Goal: Information Seeking & Learning: Learn about a topic

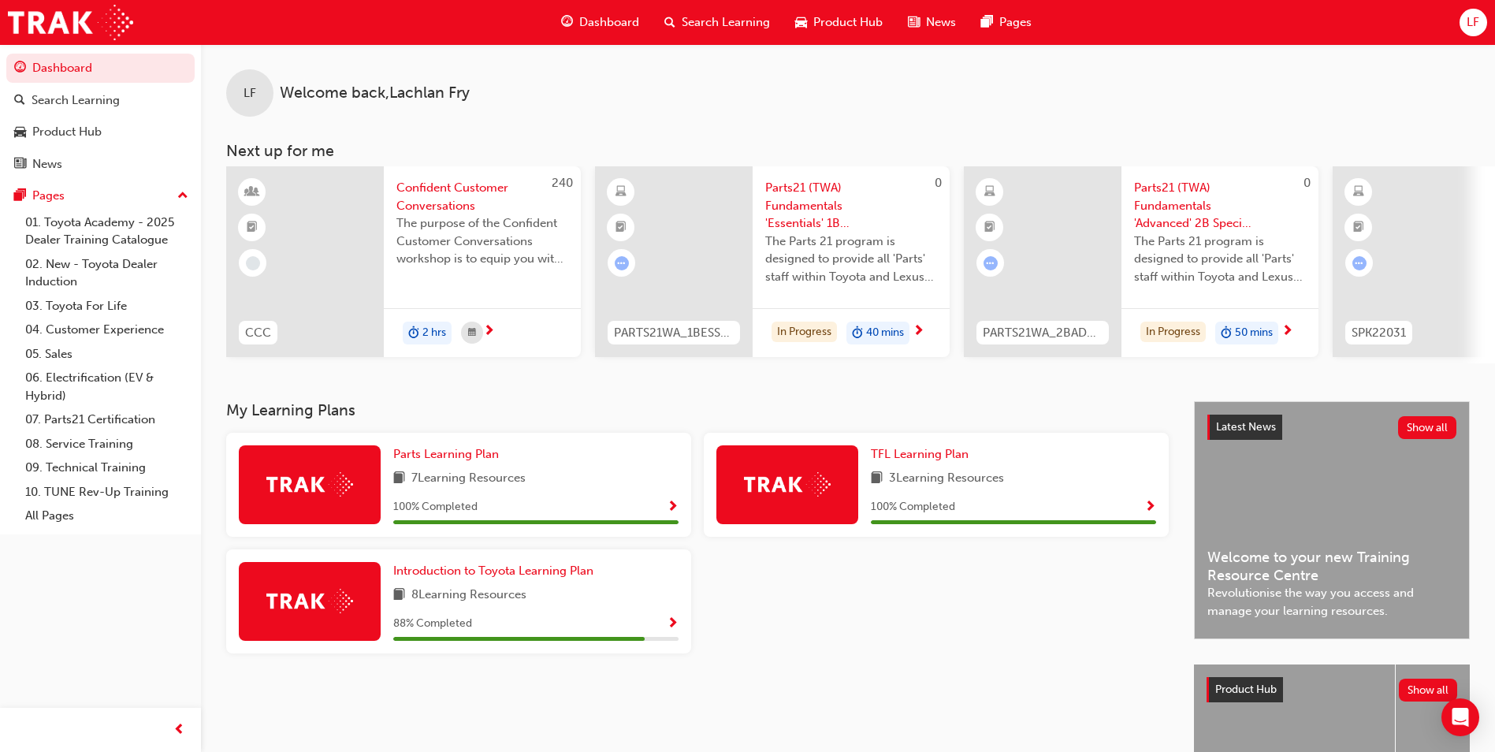
click at [697, 16] on span "Search Learning" at bounding box center [726, 22] width 88 height 18
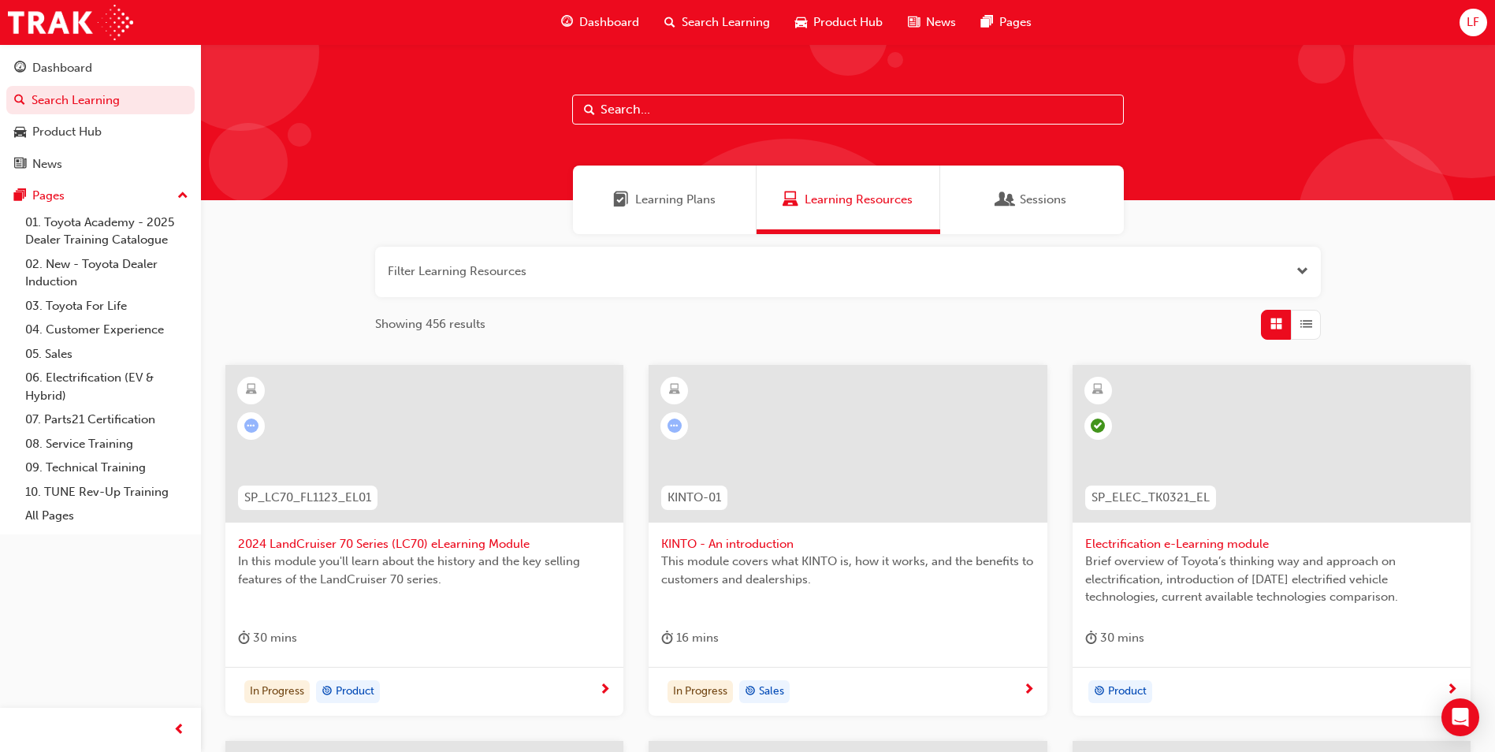
click at [695, 110] on input "text" at bounding box center [848, 110] width 552 height 30
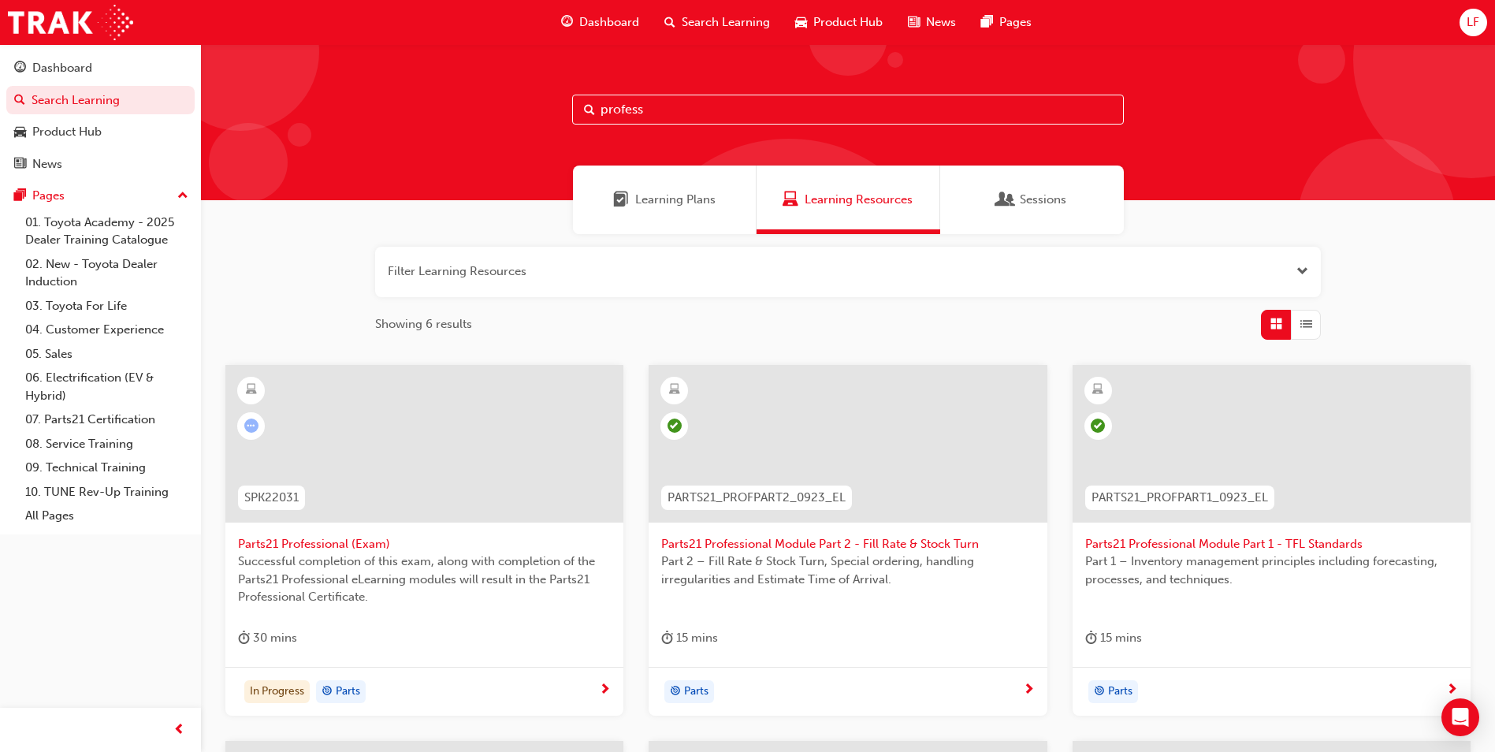
type input "profess"
click at [437, 559] on span "Successful completion of this exam, along with completion of the Parts21 Profes…" at bounding box center [424, 579] width 373 height 54
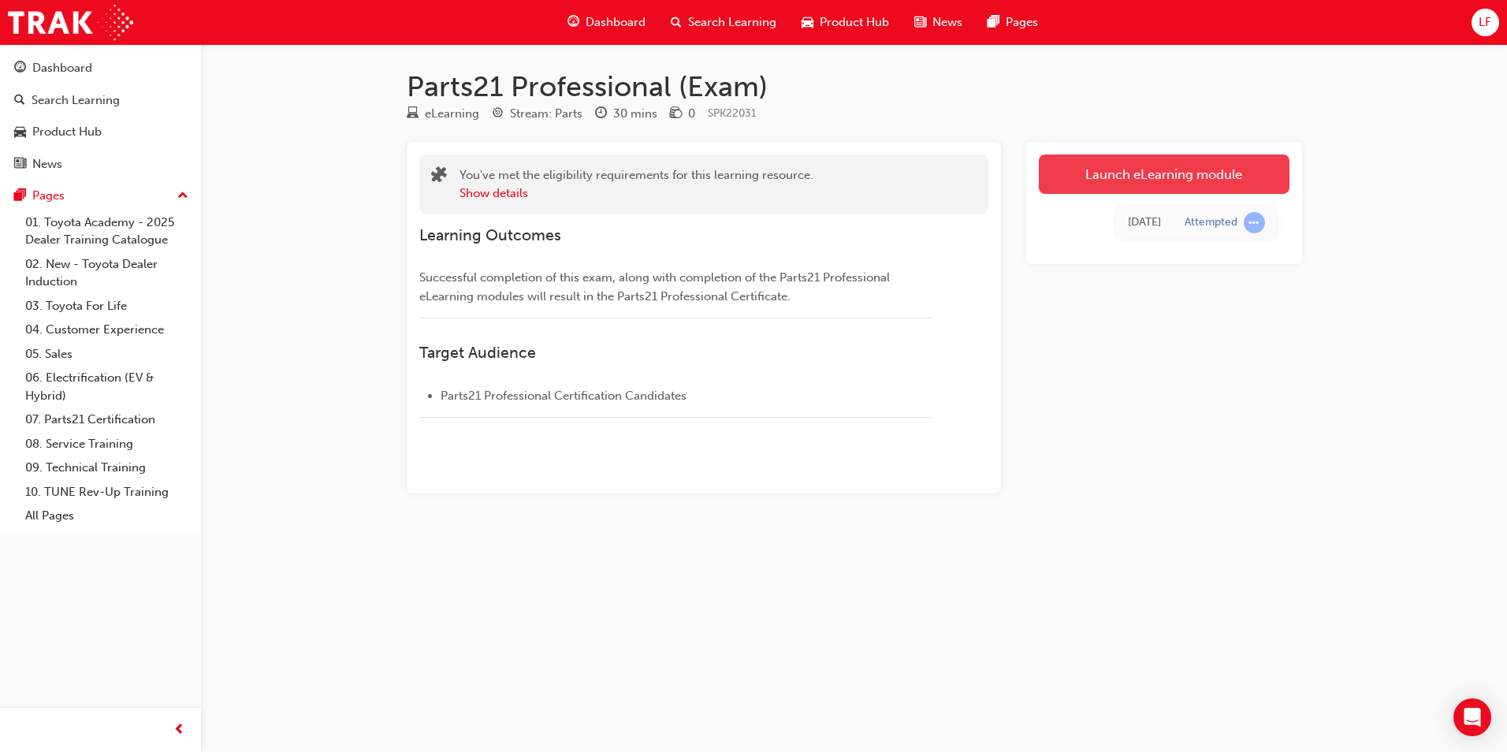
click at [1144, 171] on link "Launch eLearning module" at bounding box center [1164, 173] width 251 height 39
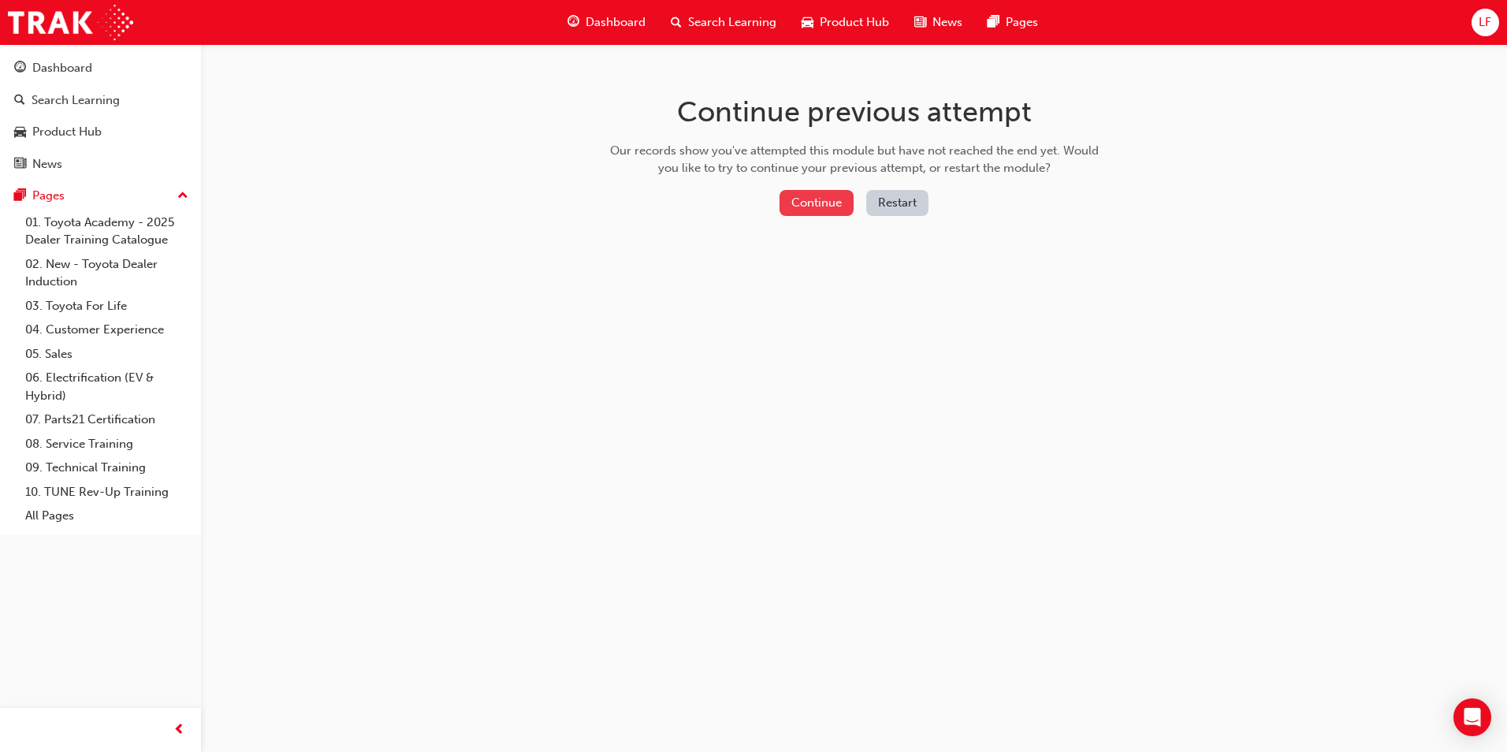
click at [820, 205] on button "Continue" at bounding box center [816, 203] width 74 height 26
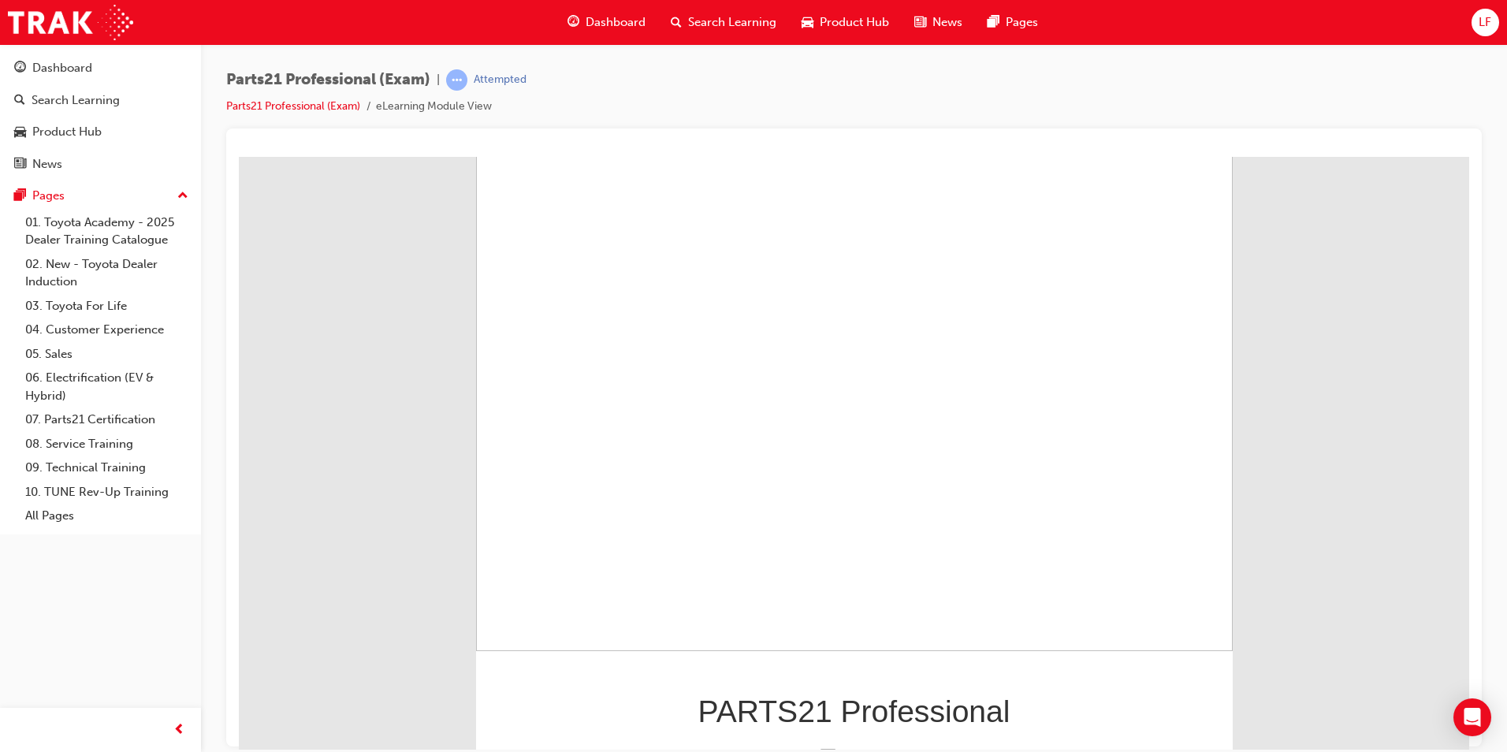
scroll to position [106, 0]
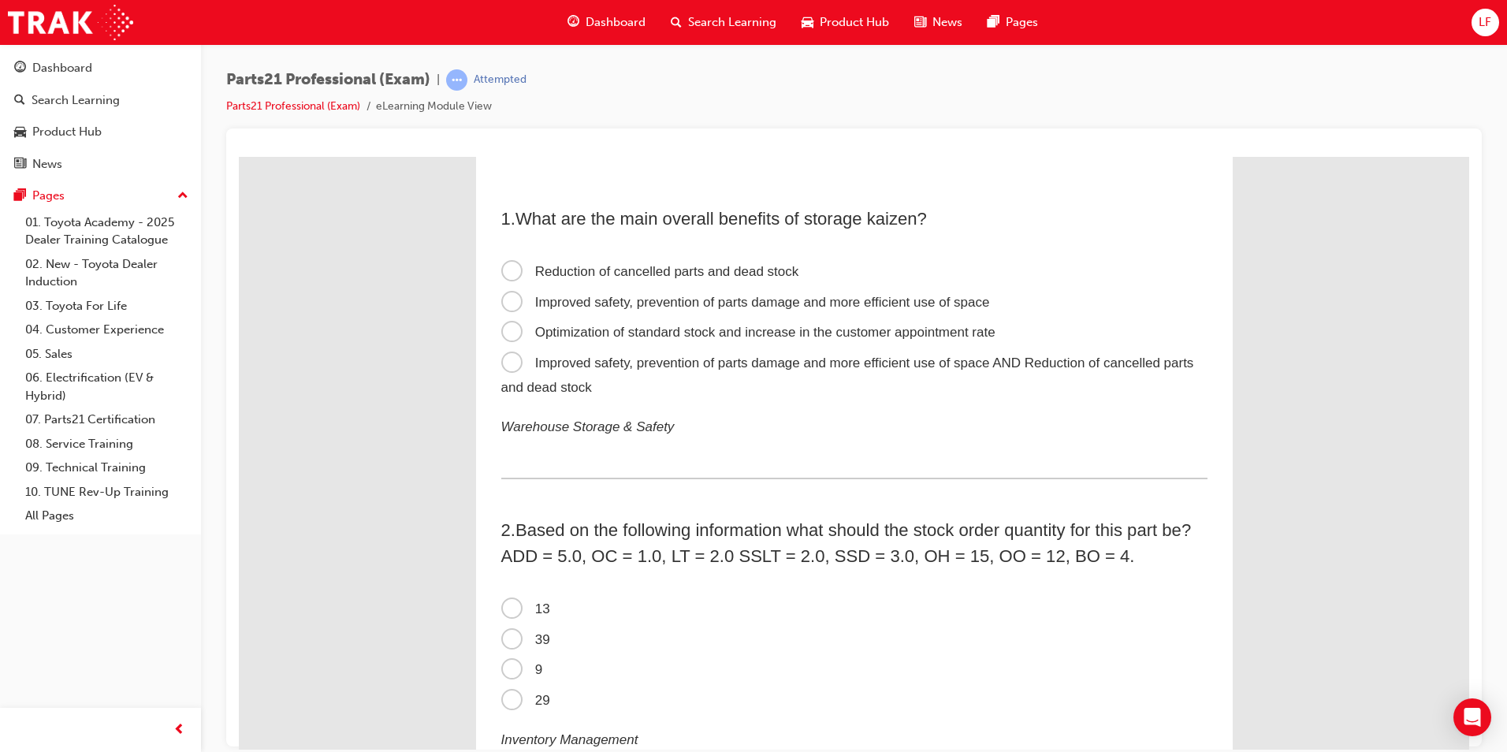
scroll to position [0, 0]
click at [694, 366] on span "Improved safety, prevention of parts damage and more efficient use of space AND…" at bounding box center [847, 375] width 693 height 39
click at [239, 156] on input "Improved safety, prevention of parts damage and more efficient use of space AND…" at bounding box center [239, 156] width 0 height 0
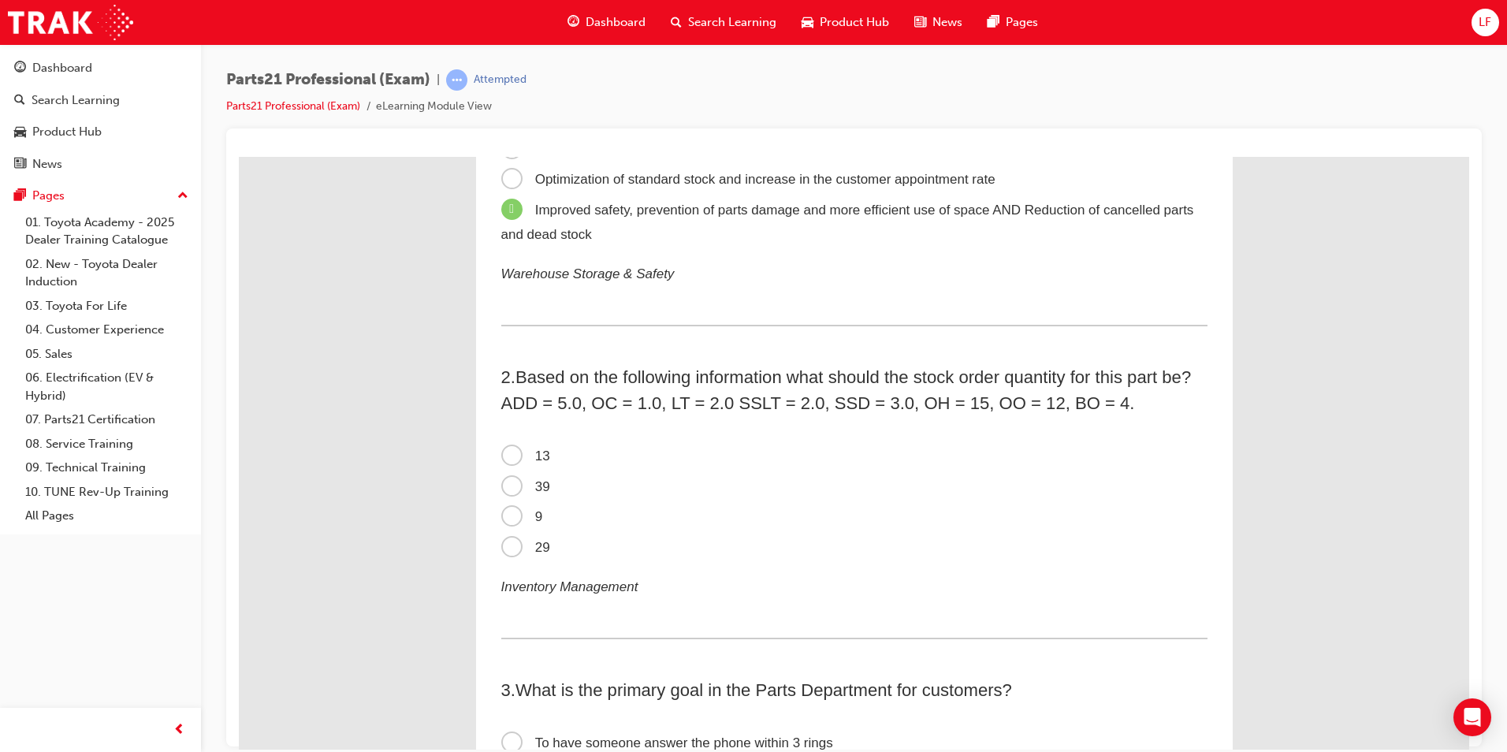
scroll to position [236, 0]
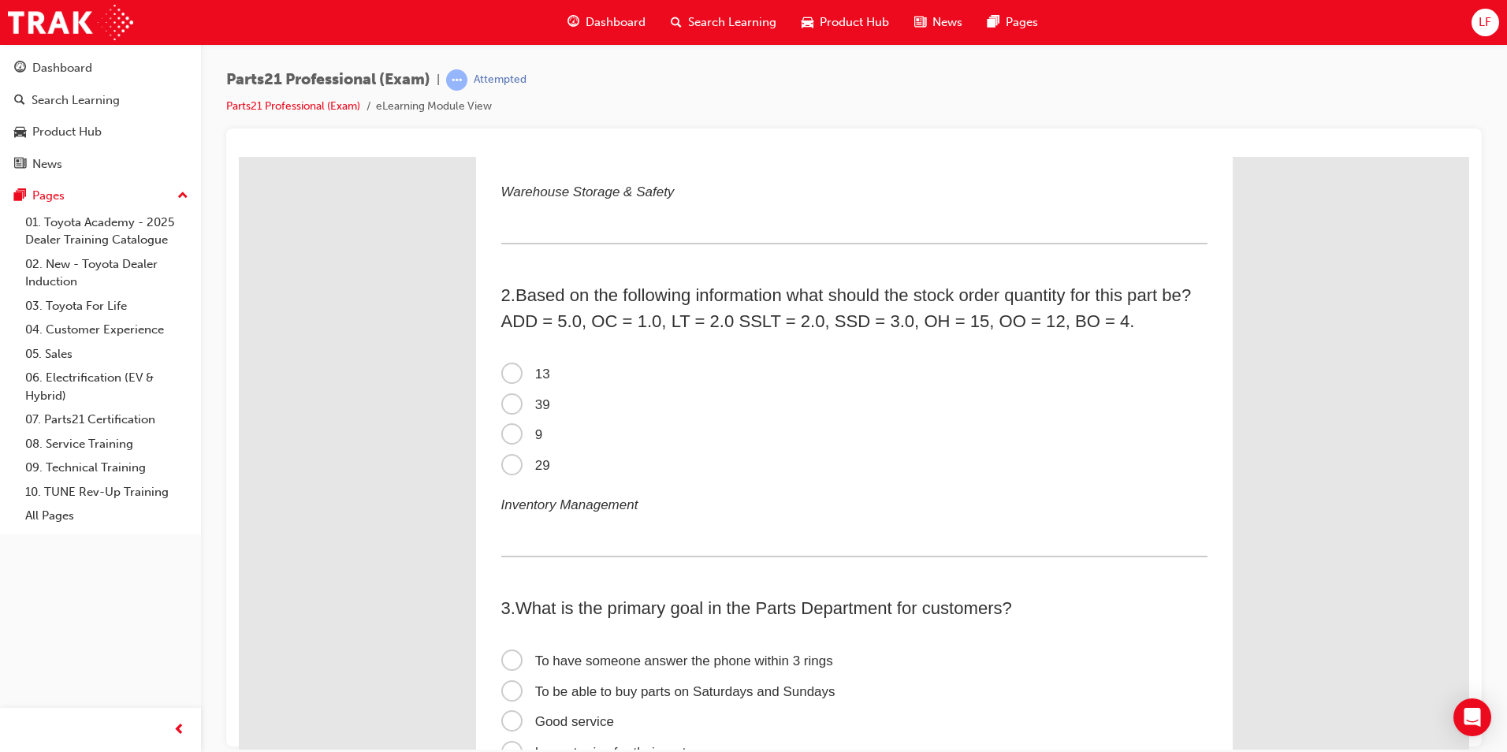
click at [541, 434] on label "9" at bounding box center [854, 434] width 706 height 31
click at [239, 156] on input "9" at bounding box center [239, 156] width 0 height 0
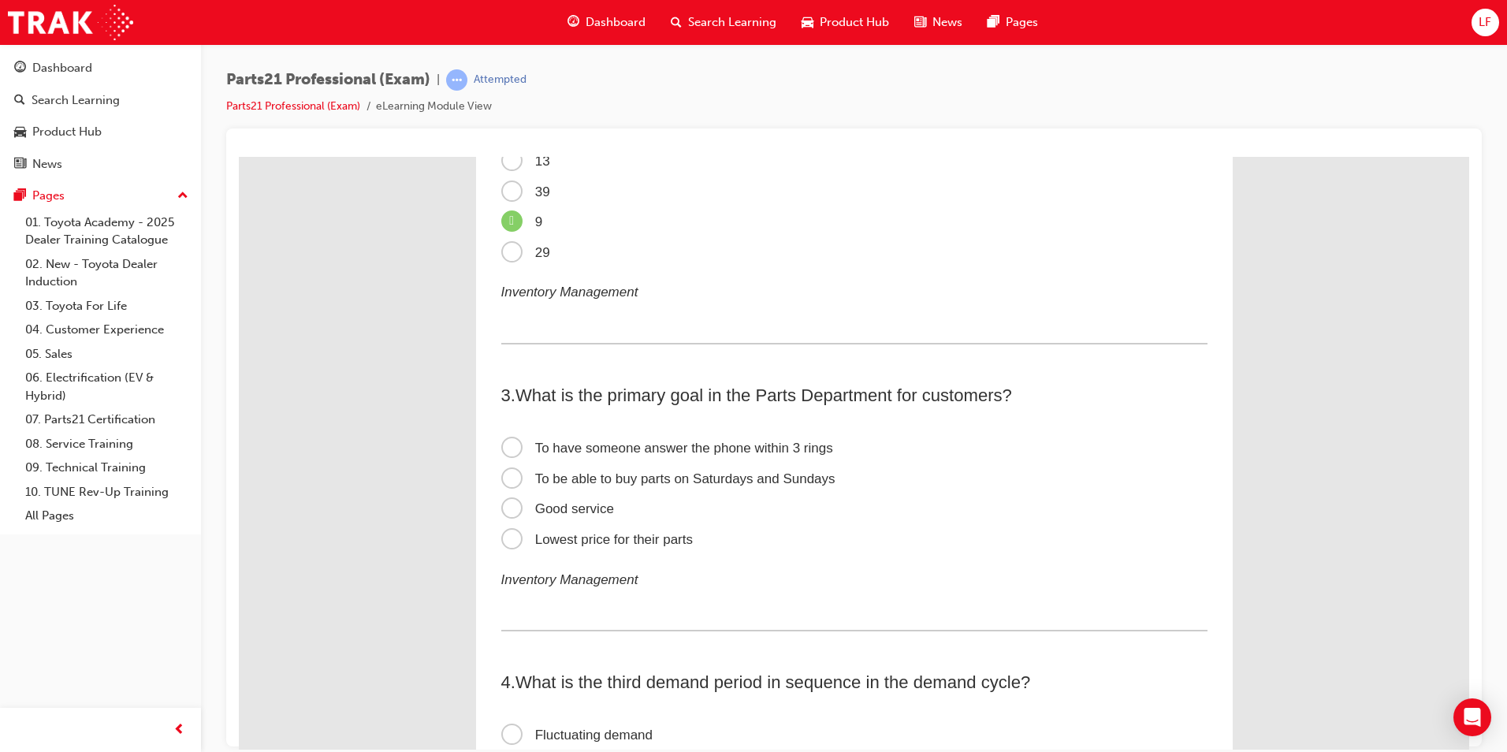
scroll to position [473, 0]
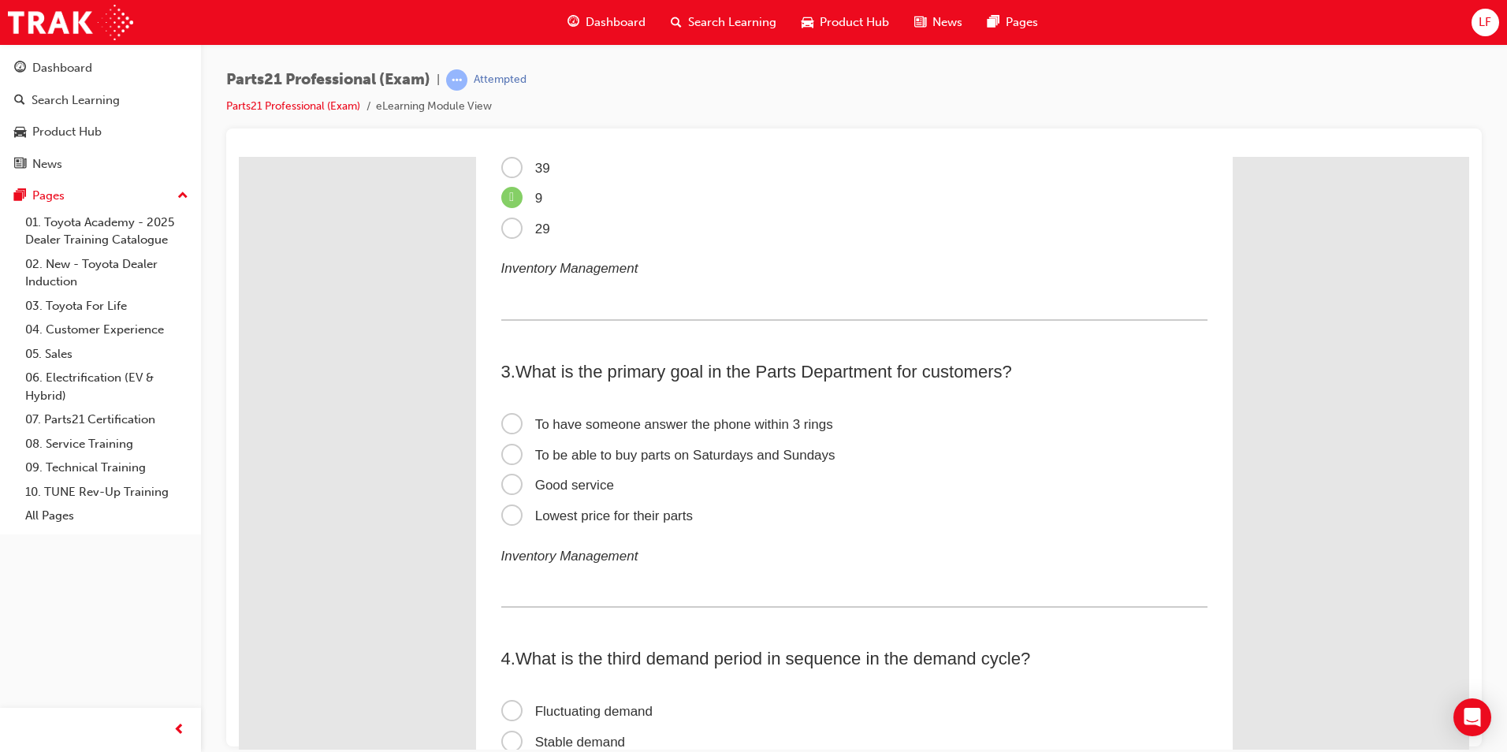
click at [578, 484] on span "Good service" at bounding box center [557, 484] width 113 height 15
click at [239, 156] on input "Good service" at bounding box center [239, 156] width 0 height 0
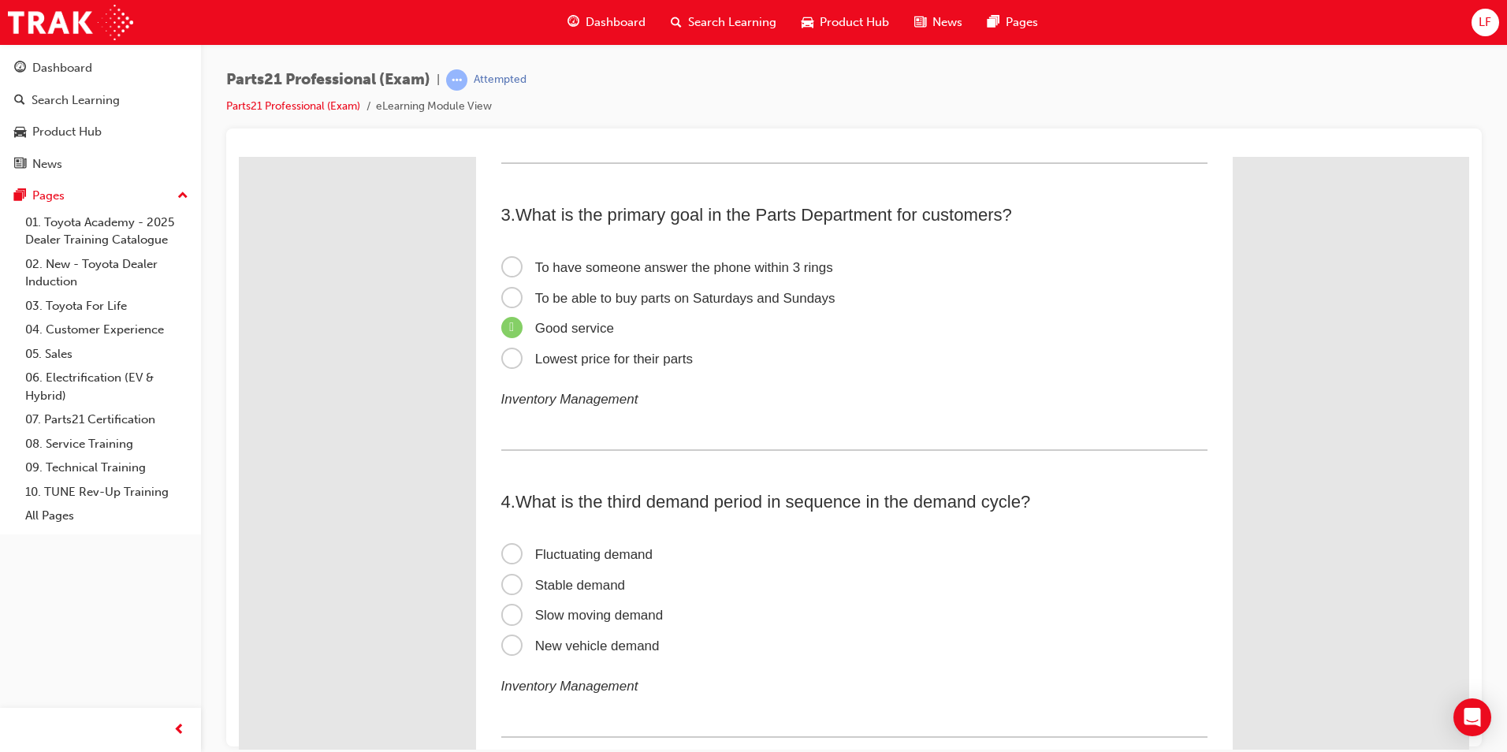
scroll to position [630, 0]
click at [592, 552] on span "Fluctuating demand" at bounding box center [577, 552] width 152 height 15
click at [239, 156] on input "Fluctuating demand" at bounding box center [239, 156] width 0 height 0
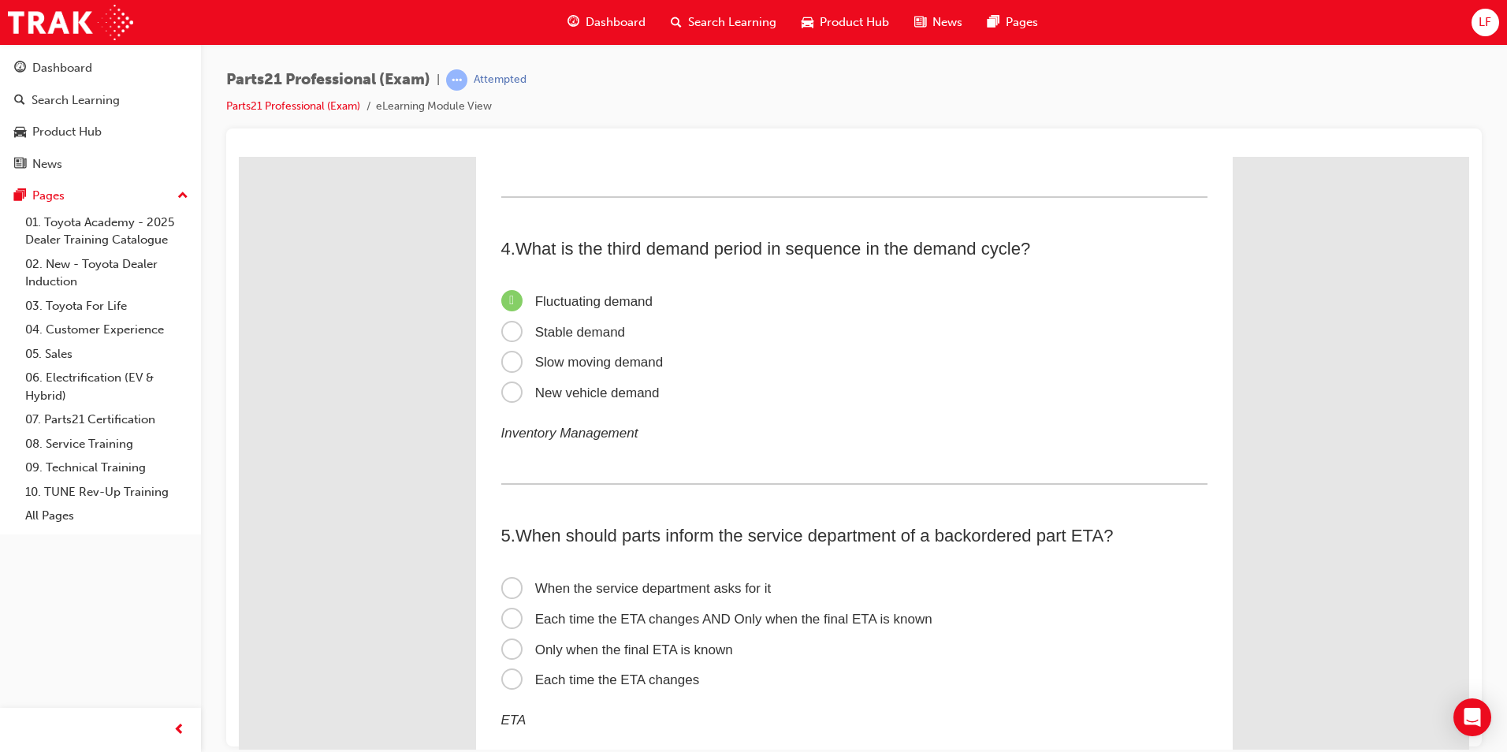
scroll to position [946, 0]
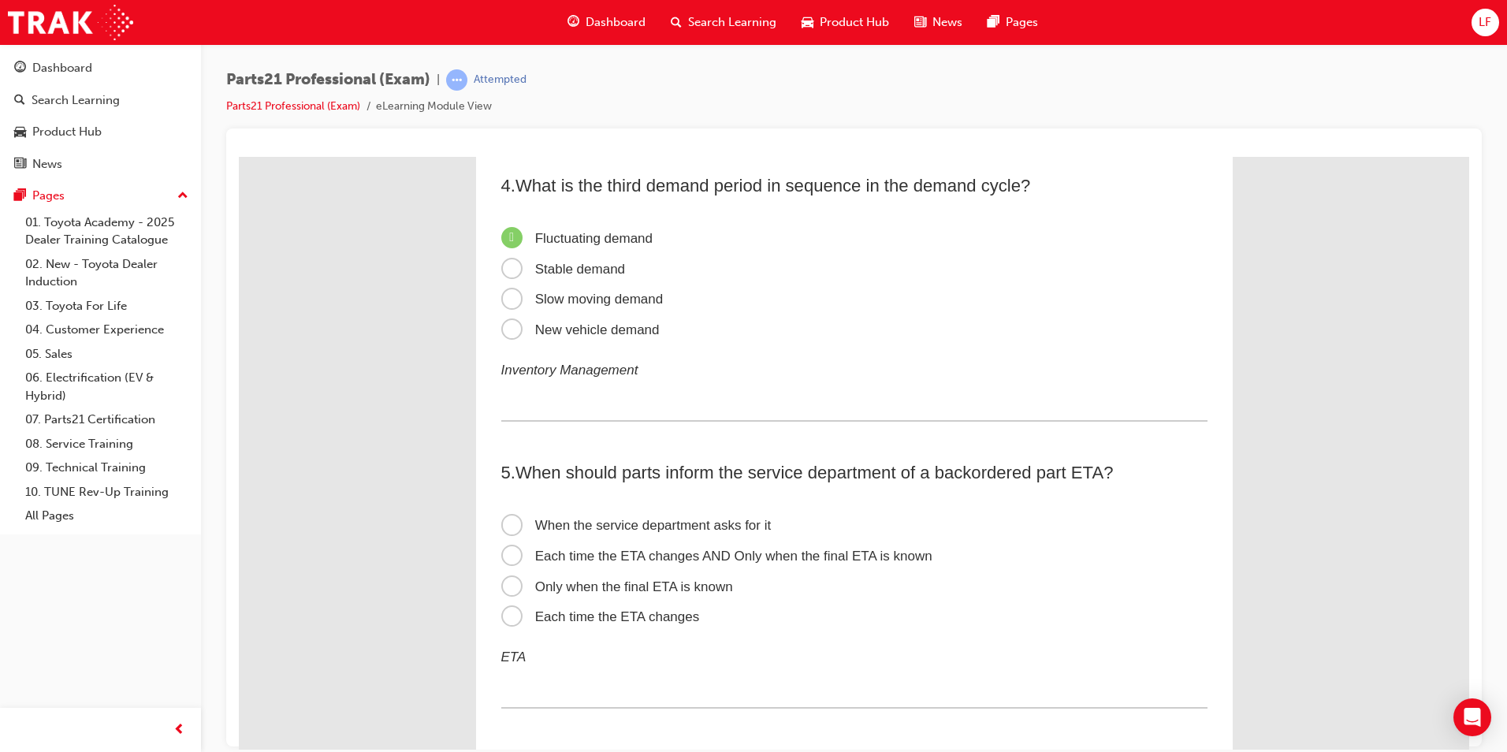
click at [701, 552] on span "Each time the ETA changes AND Only when the final ETA is known" at bounding box center [716, 555] width 431 height 15
click at [239, 156] on input "Each time the ETA changes AND Only when the final ETA is known" at bounding box center [239, 156] width 0 height 0
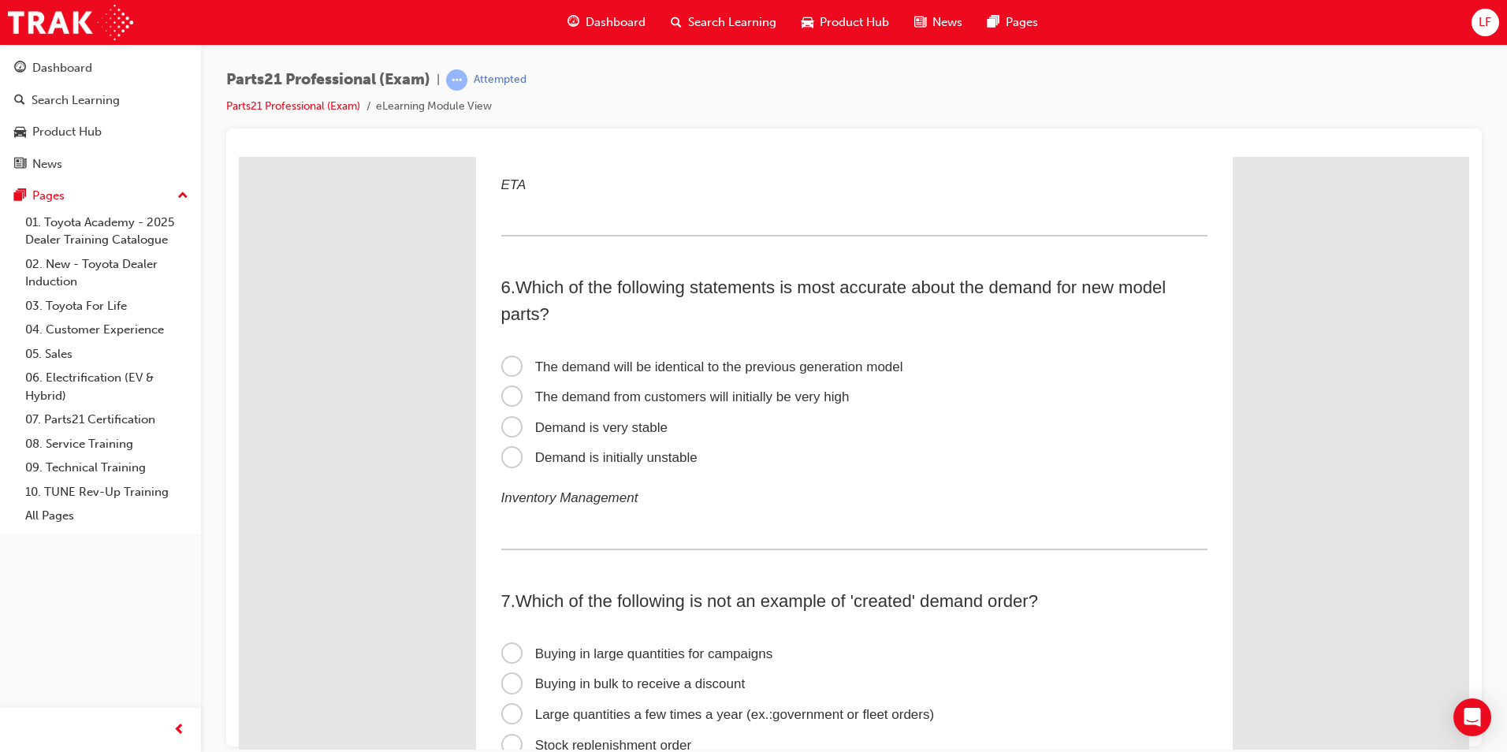
scroll to position [1419, 0]
click at [653, 456] on span "Demand is initially unstable" at bounding box center [599, 455] width 196 height 15
click at [239, 156] on input "Demand is initially unstable" at bounding box center [239, 156] width 0 height 0
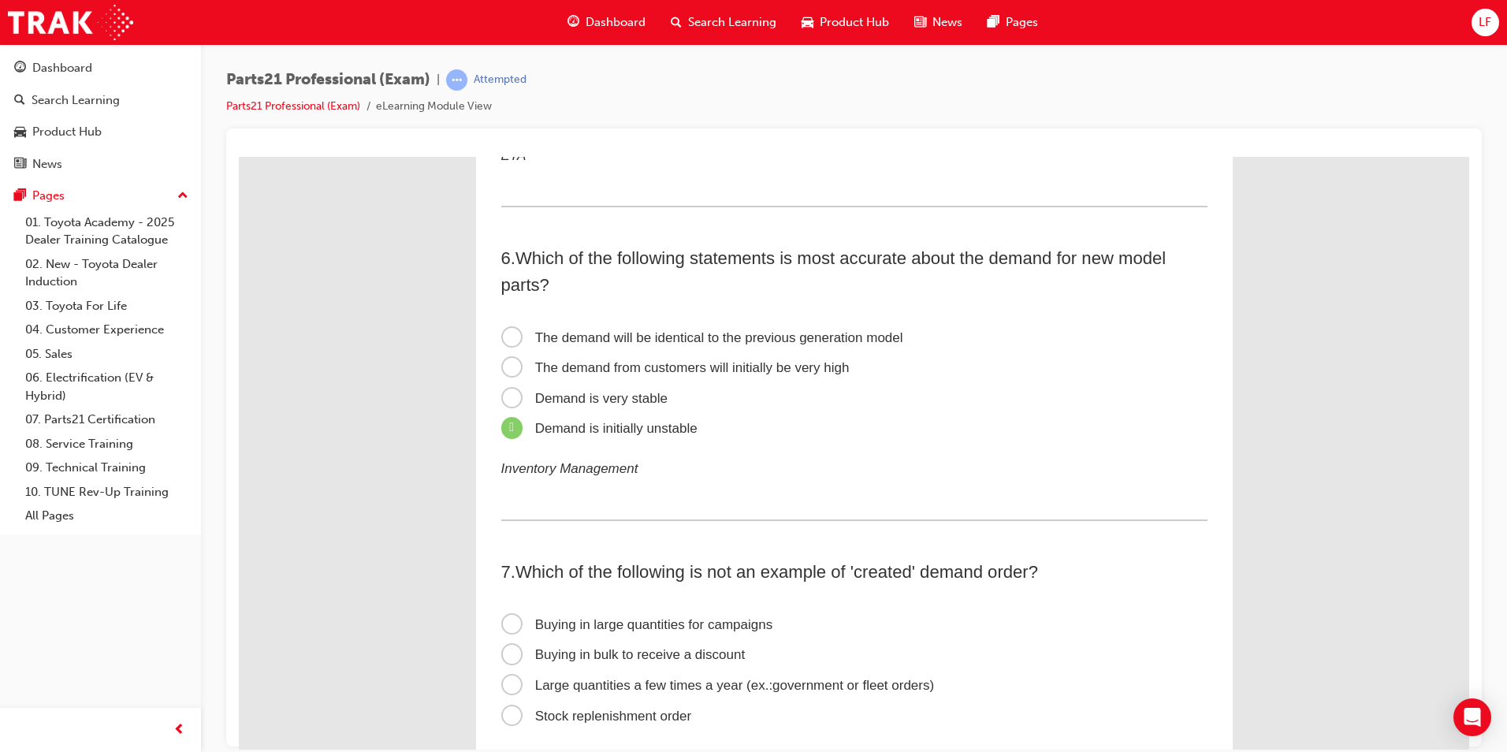
scroll to position [1655, 0]
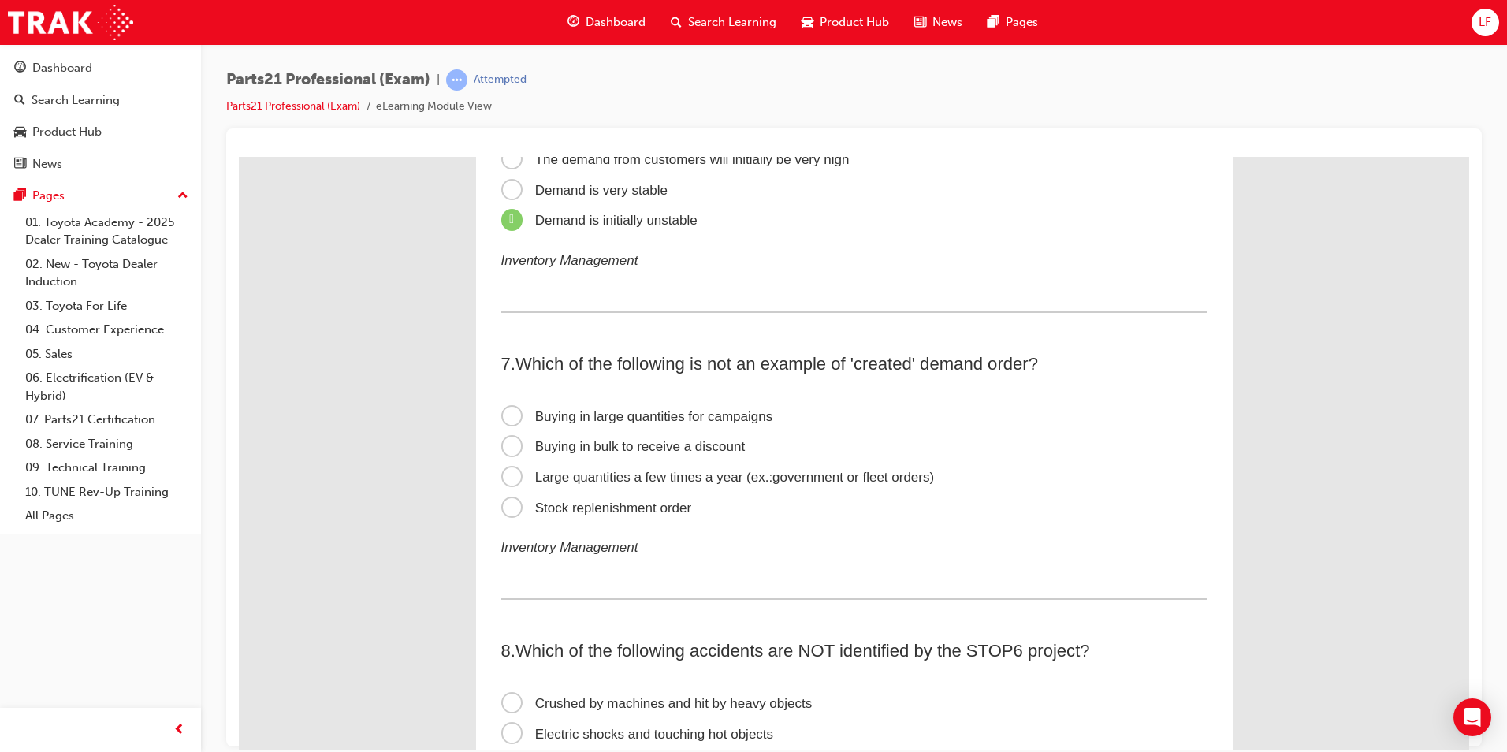
click at [642, 508] on span "Stock replenishment order" at bounding box center [596, 507] width 191 height 15
click at [239, 156] on input "Stock replenishment order" at bounding box center [239, 156] width 0 height 0
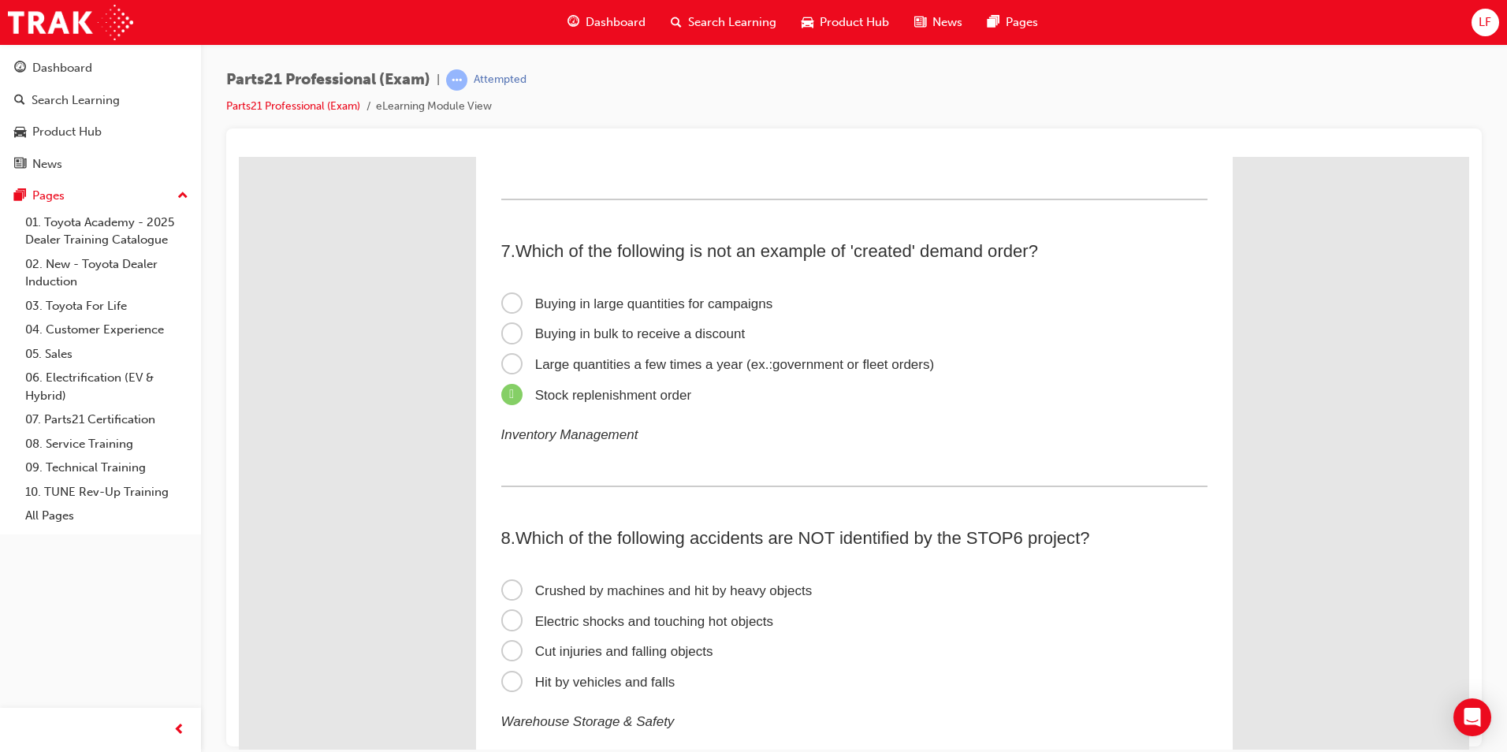
scroll to position [1970, 0]
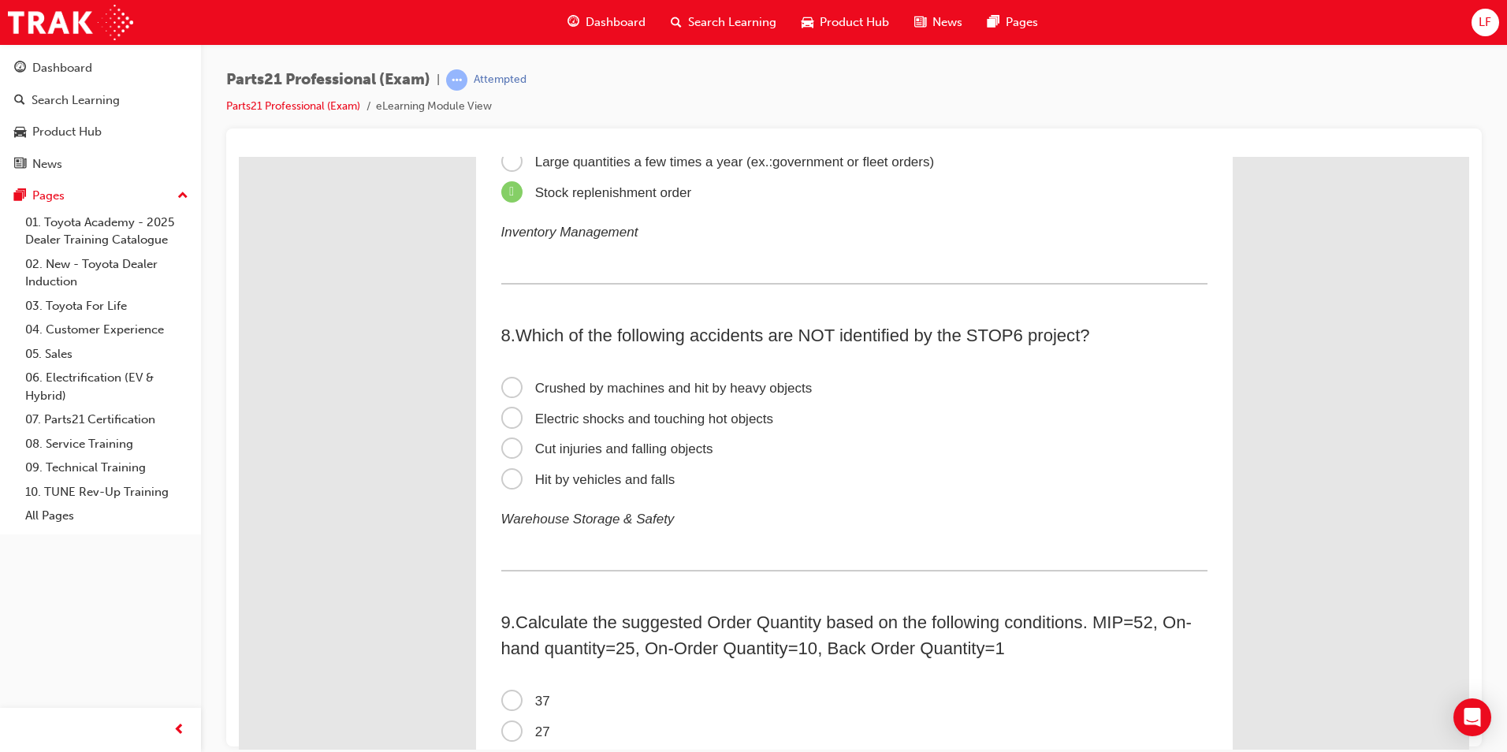
click at [660, 415] on span "Electric shocks and touching hot objects" at bounding box center [637, 418] width 273 height 15
click at [239, 156] on input "Electric shocks and touching hot objects" at bounding box center [239, 156] width 0 height 0
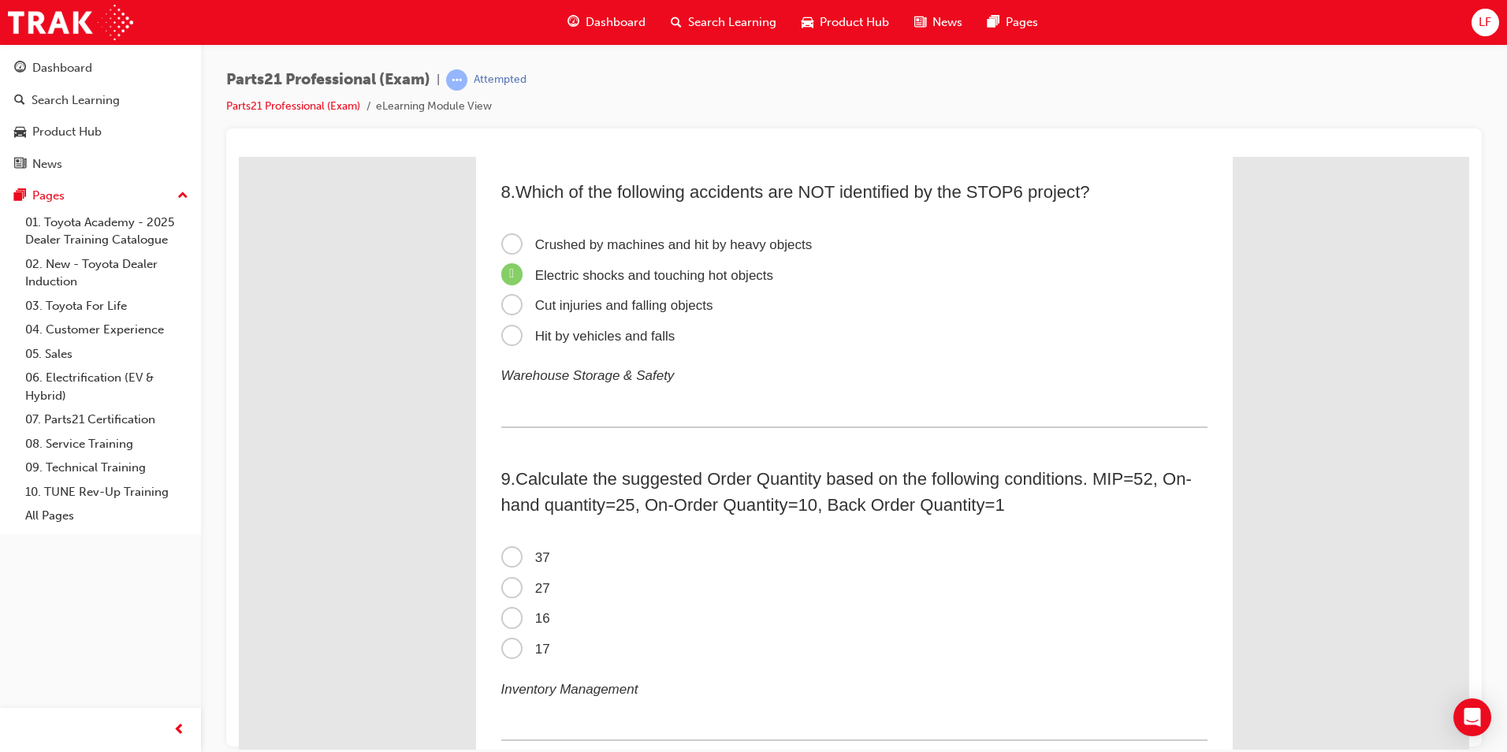
scroll to position [2128, 0]
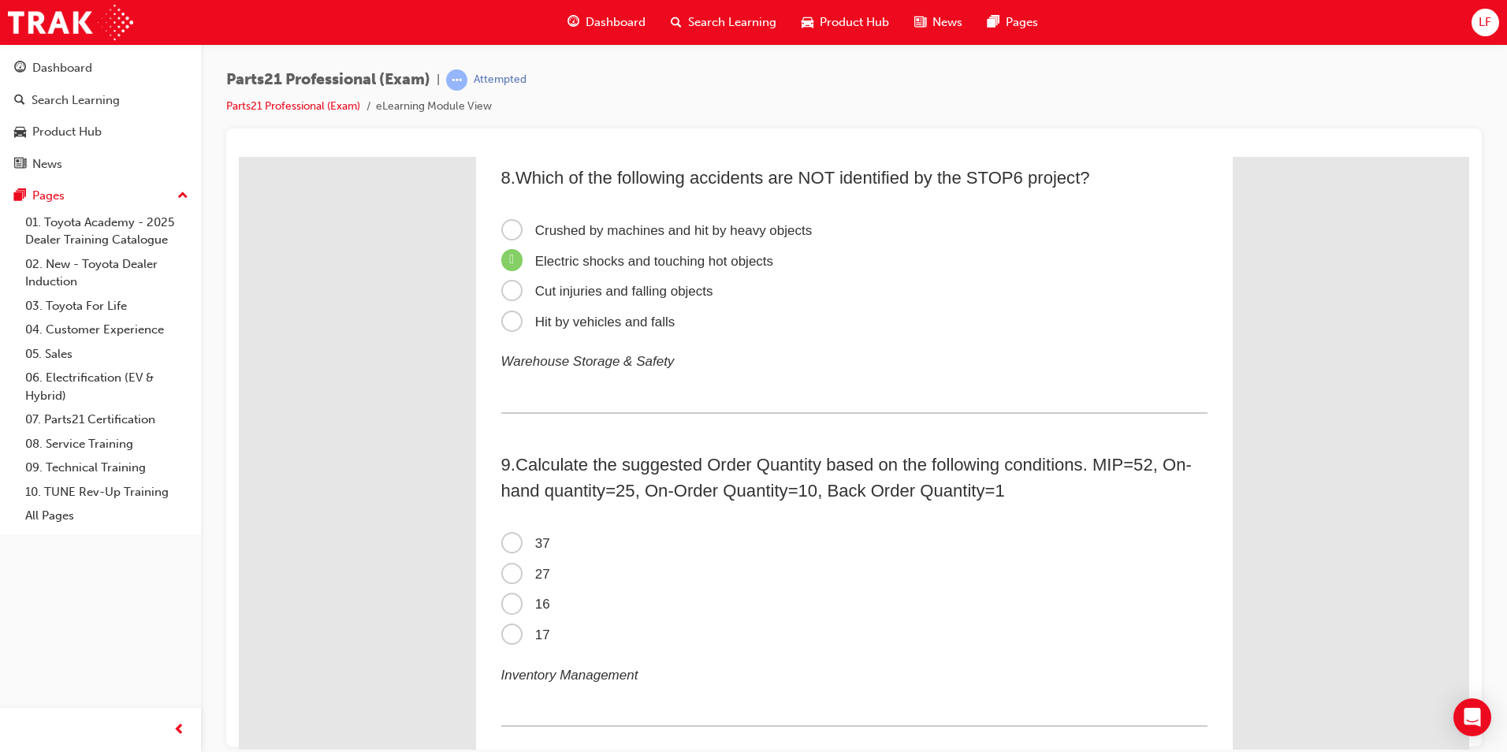
drag, startPoint x: 526, startPoint y: 601, endPoint x: 585, endPoint y: 589, distance: 59.5
click at [526, 601] on span "16" at bounding box center [525, 603] width 49 height 15
click at [239, 156] on input "16" at bounding box center [239, 156] width 0 height 0
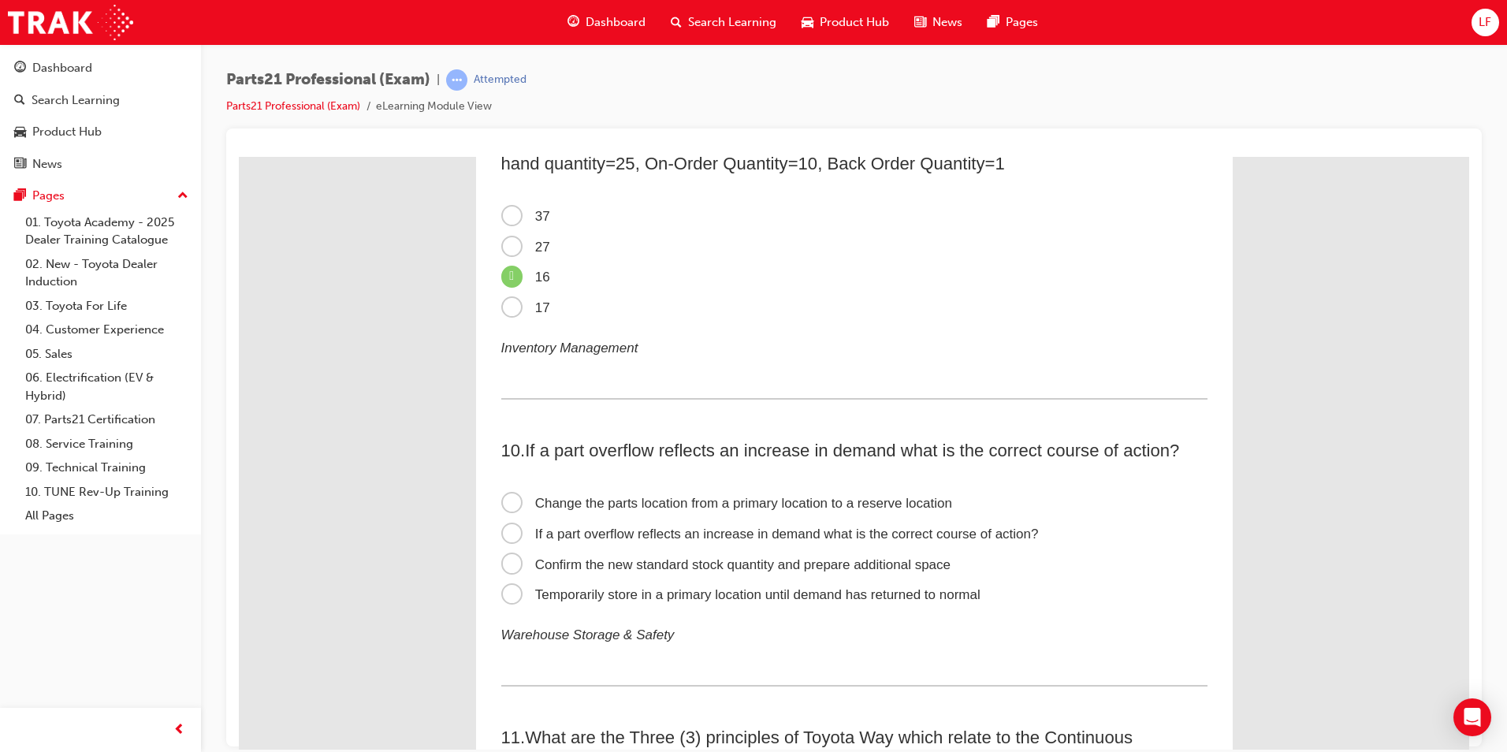
scroll to position [2522, 0]
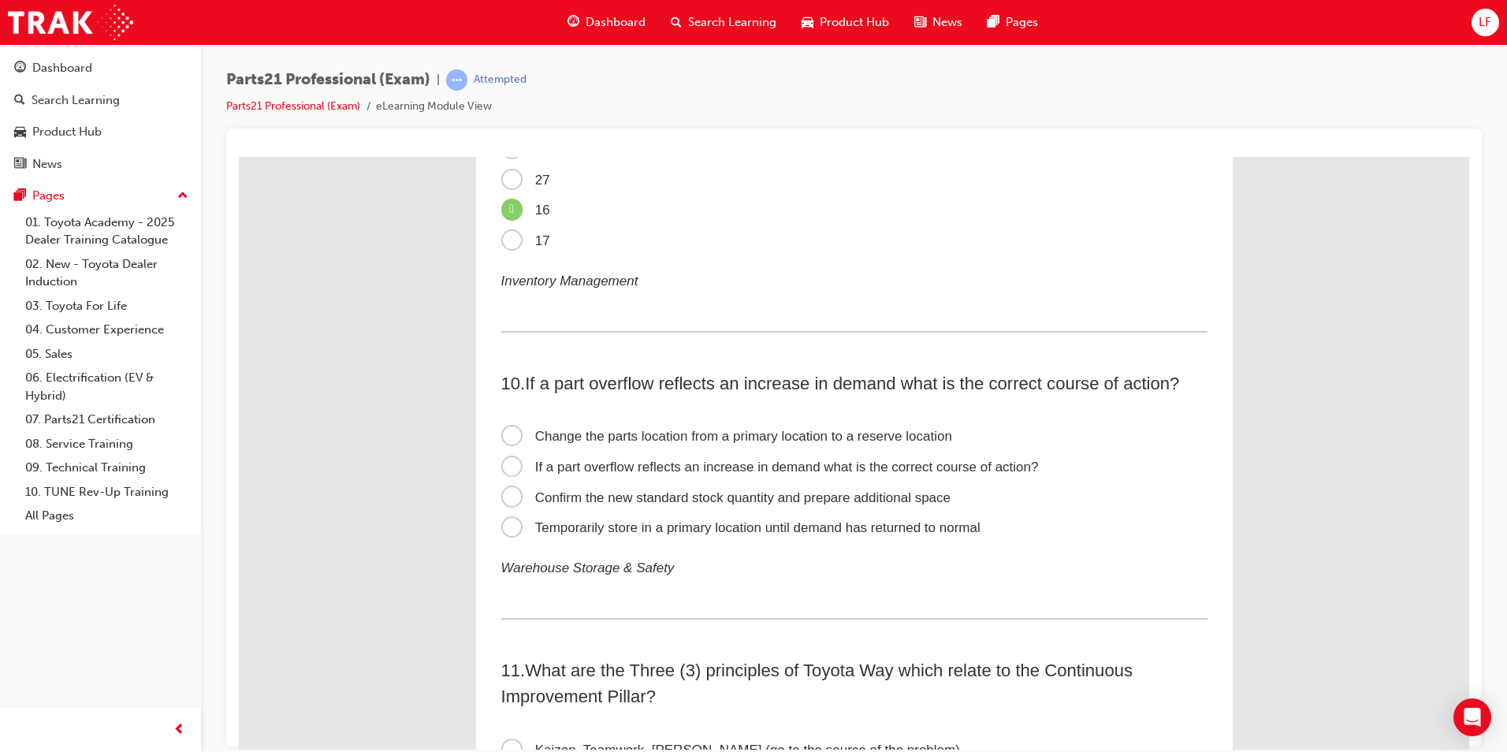
click at [875, 502] on span "Confirm the new standard stock quantity and prepare additional space" at bounding box center [726, 496] width 450 height 15
click at [239, 156] on input "Confirm the new standard stock quantity and prepare additional space" at bounding box center [239, 156] width 0 height 0
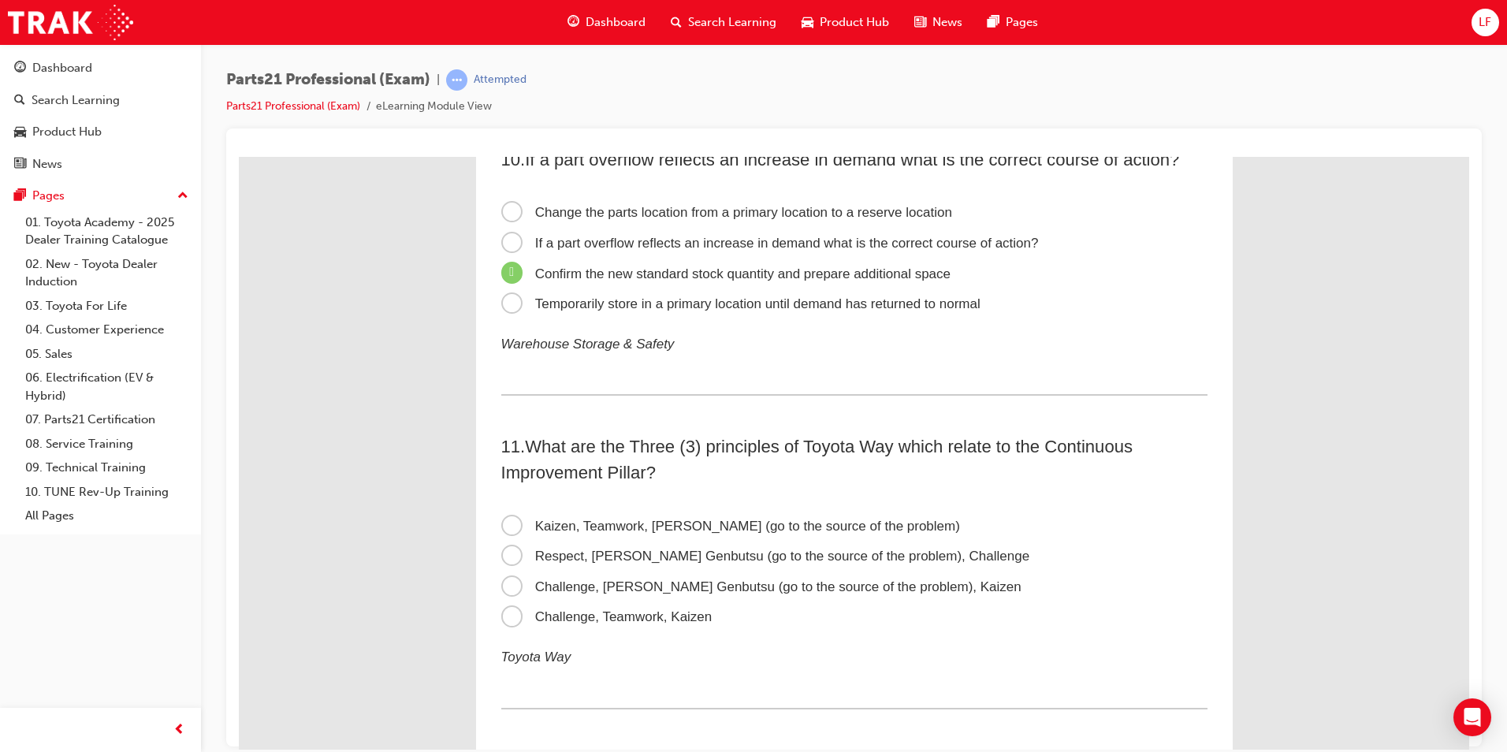
scroll to position [2758, 0]
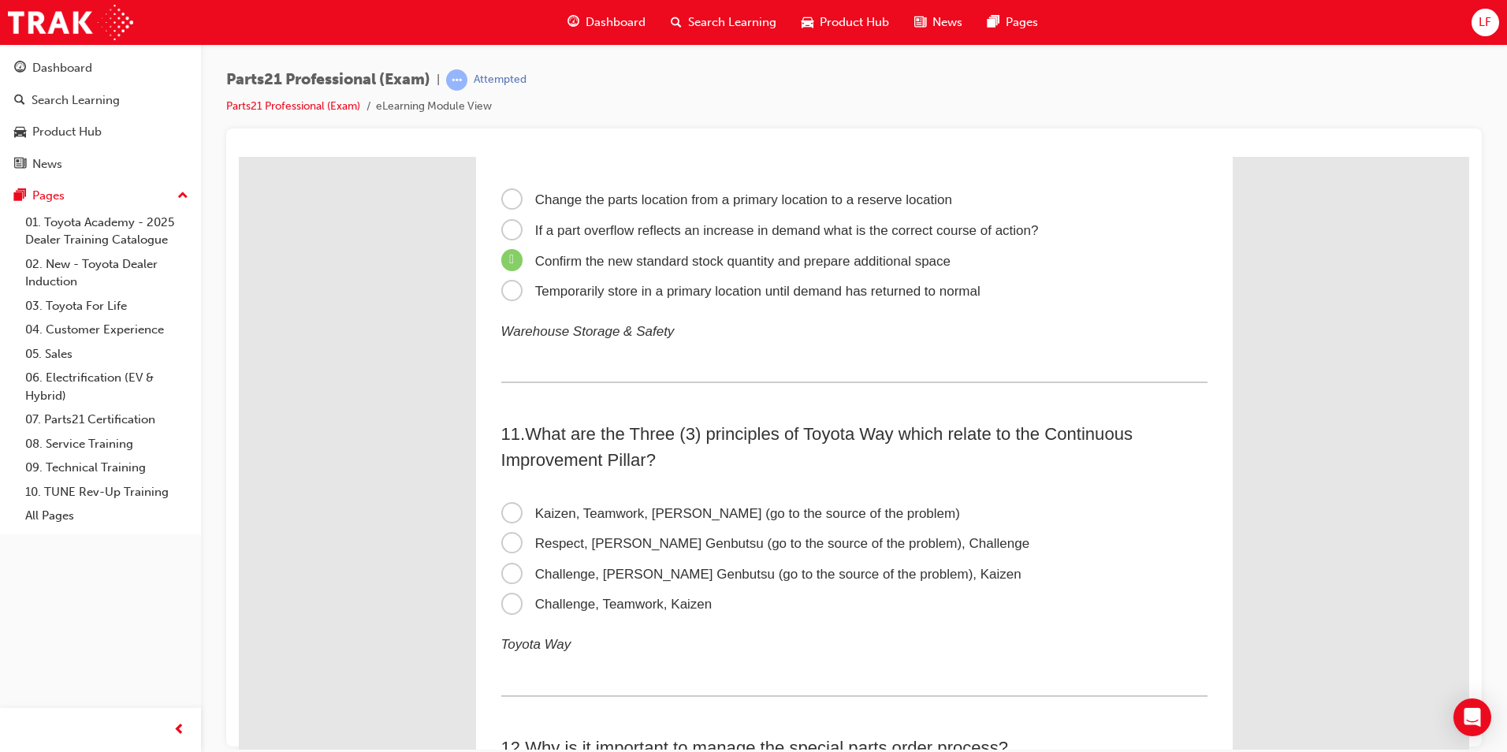
click at [726, 576] on span "Challenge, [PERSON_NAME] Genbutsu (go to the source of the problem), Kaizen" at bounding box center [761, 573] width 520 height 15
click at [239, 156] on input "Challenge, [PERSON_NAME] Genbutsu (go to the source of the problem), Kaizen" at bounding box center [239, 156] width 0 height 0
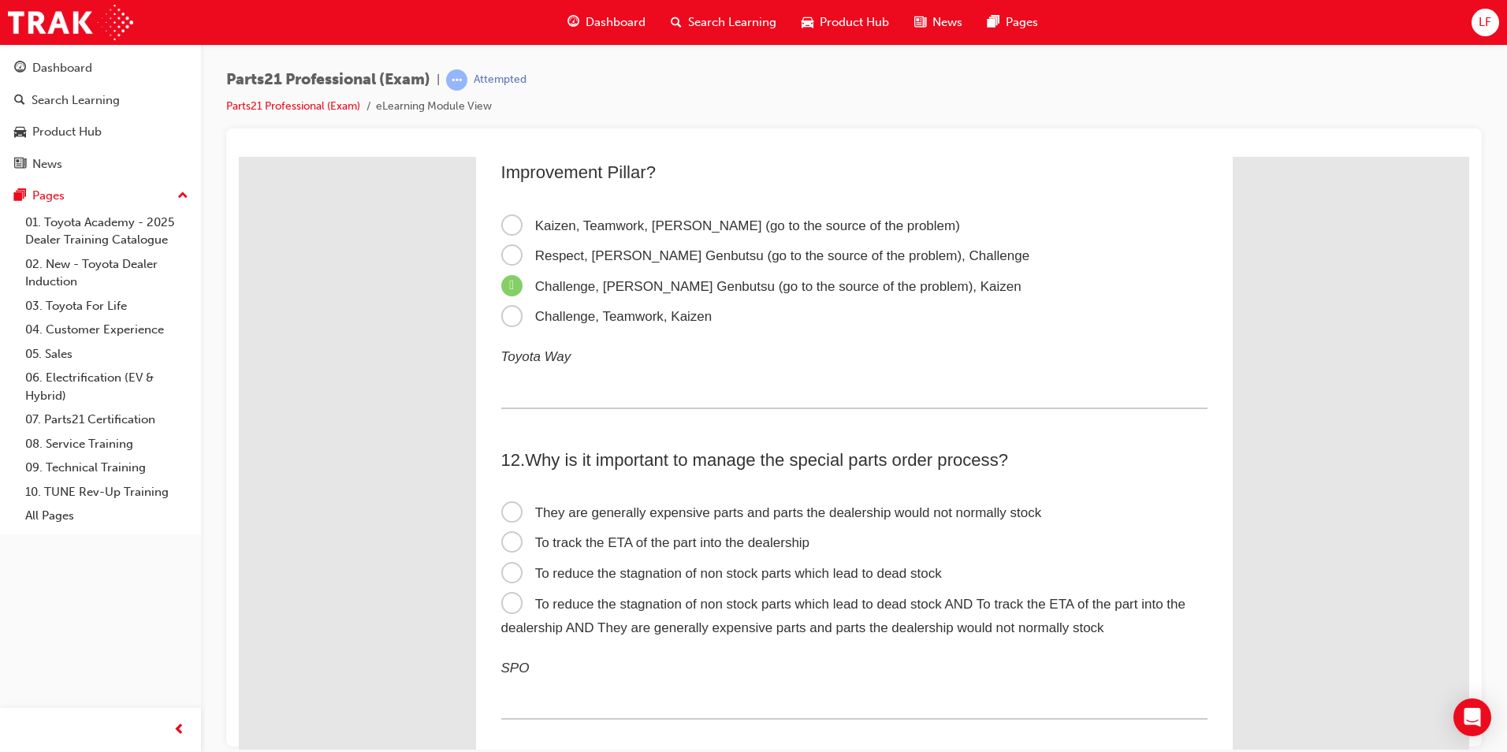
scroll to position [3074, 0]
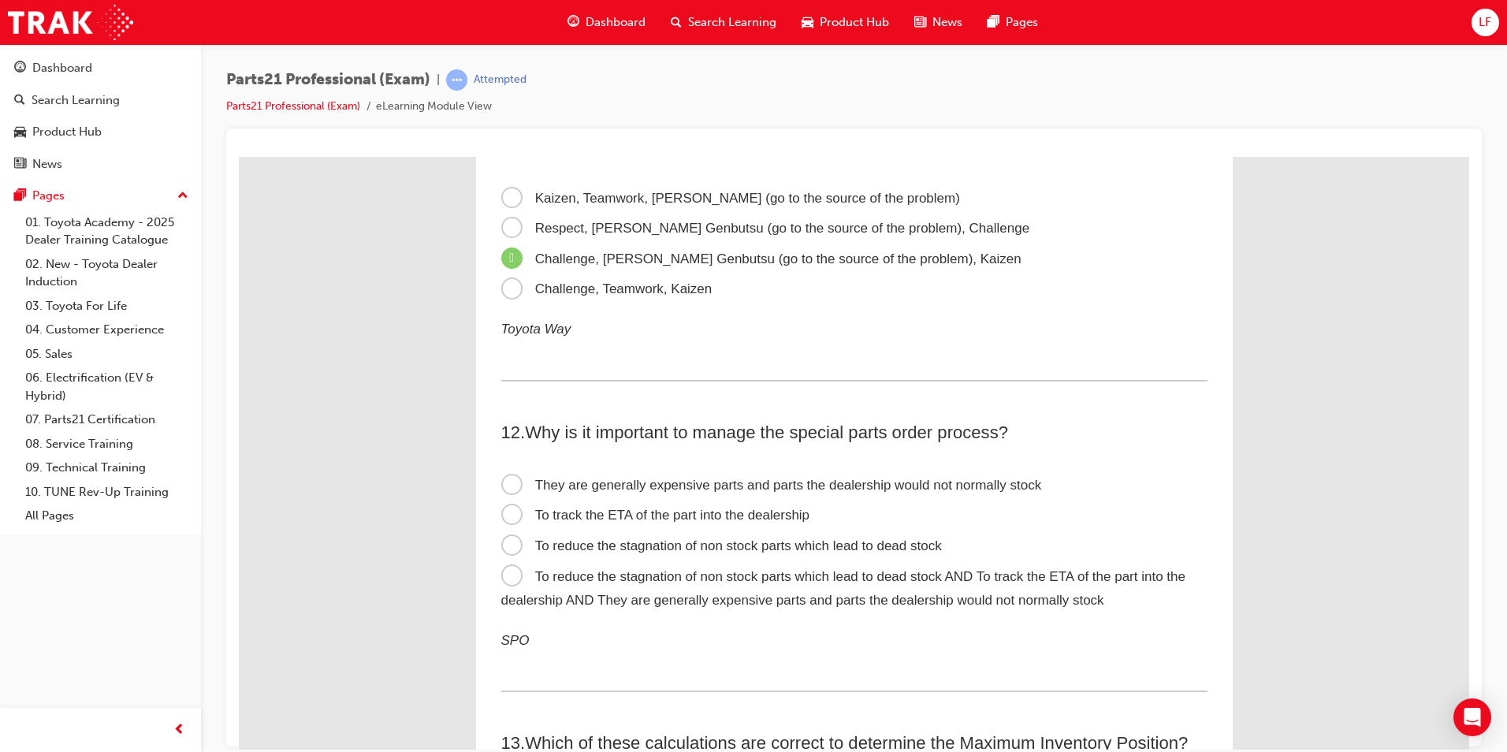
click at [819, 577] on span "To reduce the stagnation of non stock parts which lead to dead stock AND To tra…" at bounding box center [843, 587] width 684 height 39
click at [239, 156] on input "To reduce the stagnation of non stock parts which lead to dead stock AND To tra…" at bounding box center [239, 156] width 0 height 0
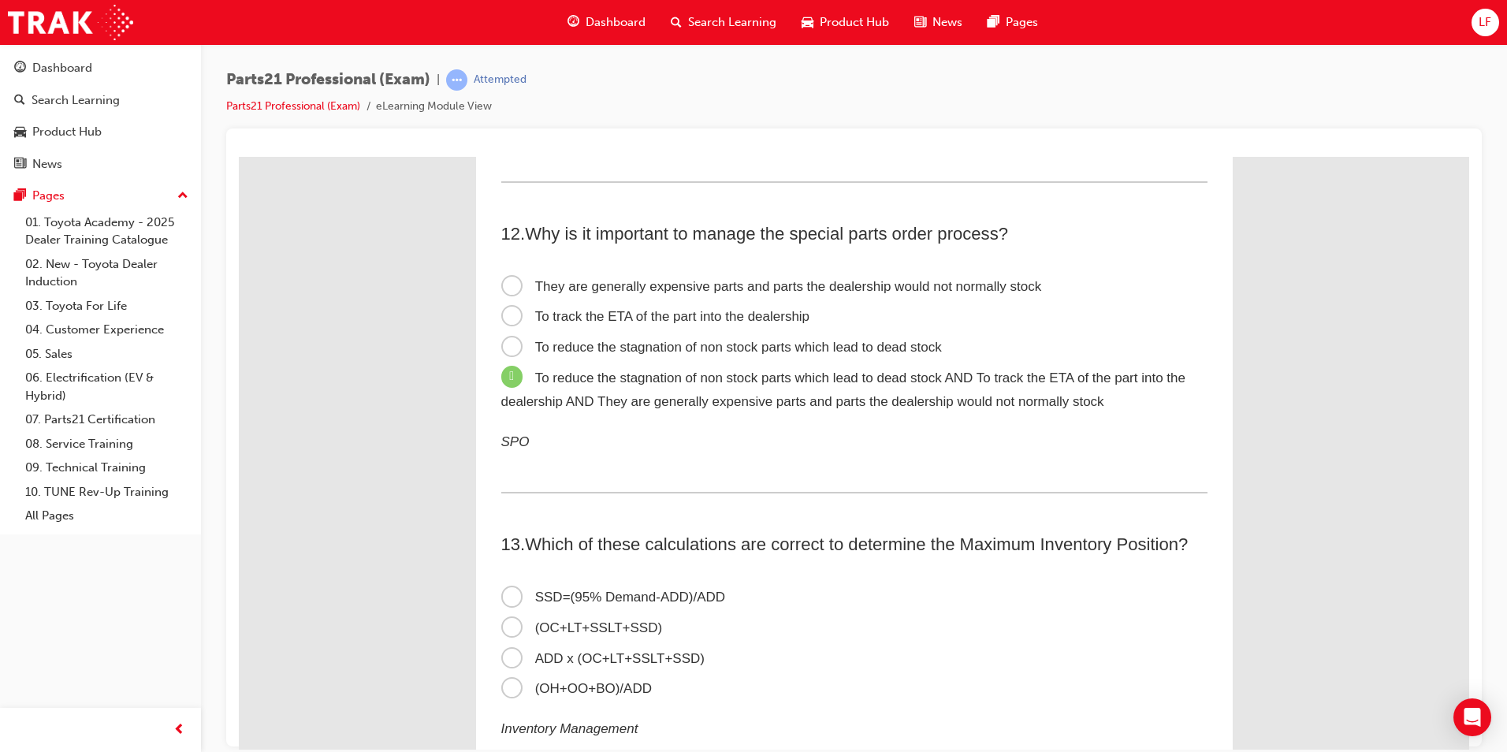
scroll to position [3310, 0]
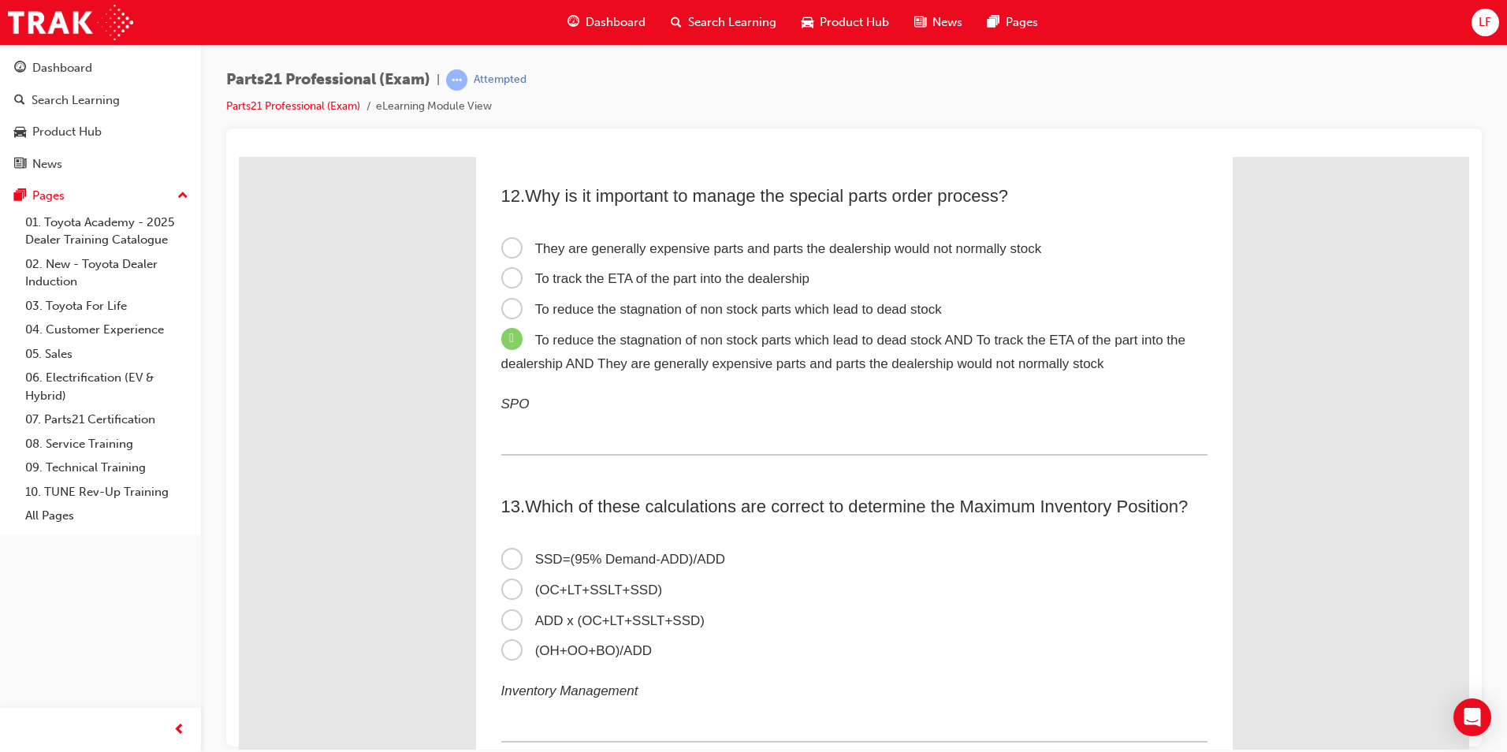
click at [642, 622] on span "ADD x (OC+LT+SSLT+SSD)" at bounding box center [602, 619] width 203 height 15
click at [239, 156] on input "ADD x (OC+LT+SSLT+SSD)" at bounding box center [239, 156] width 0 height 0
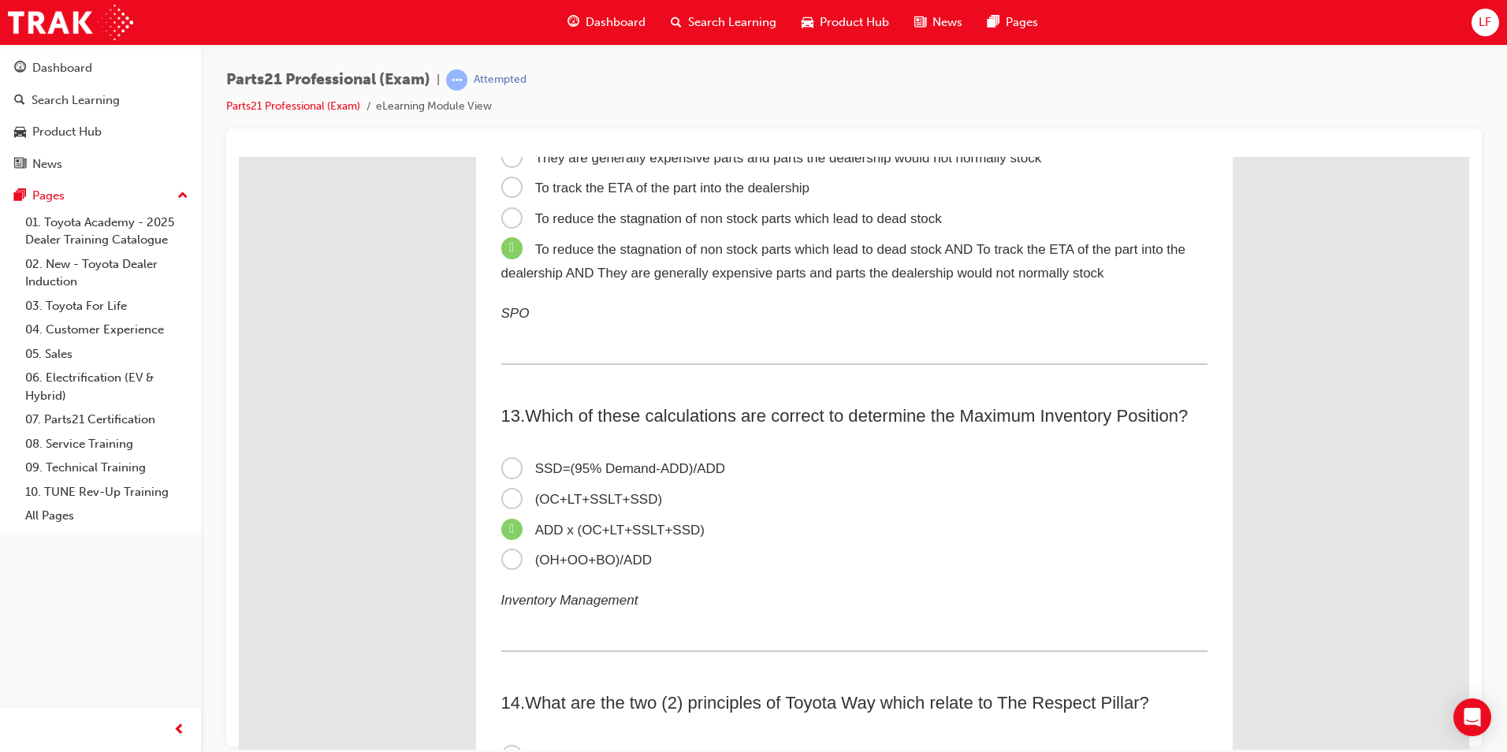
scroll to position [3546, 0]
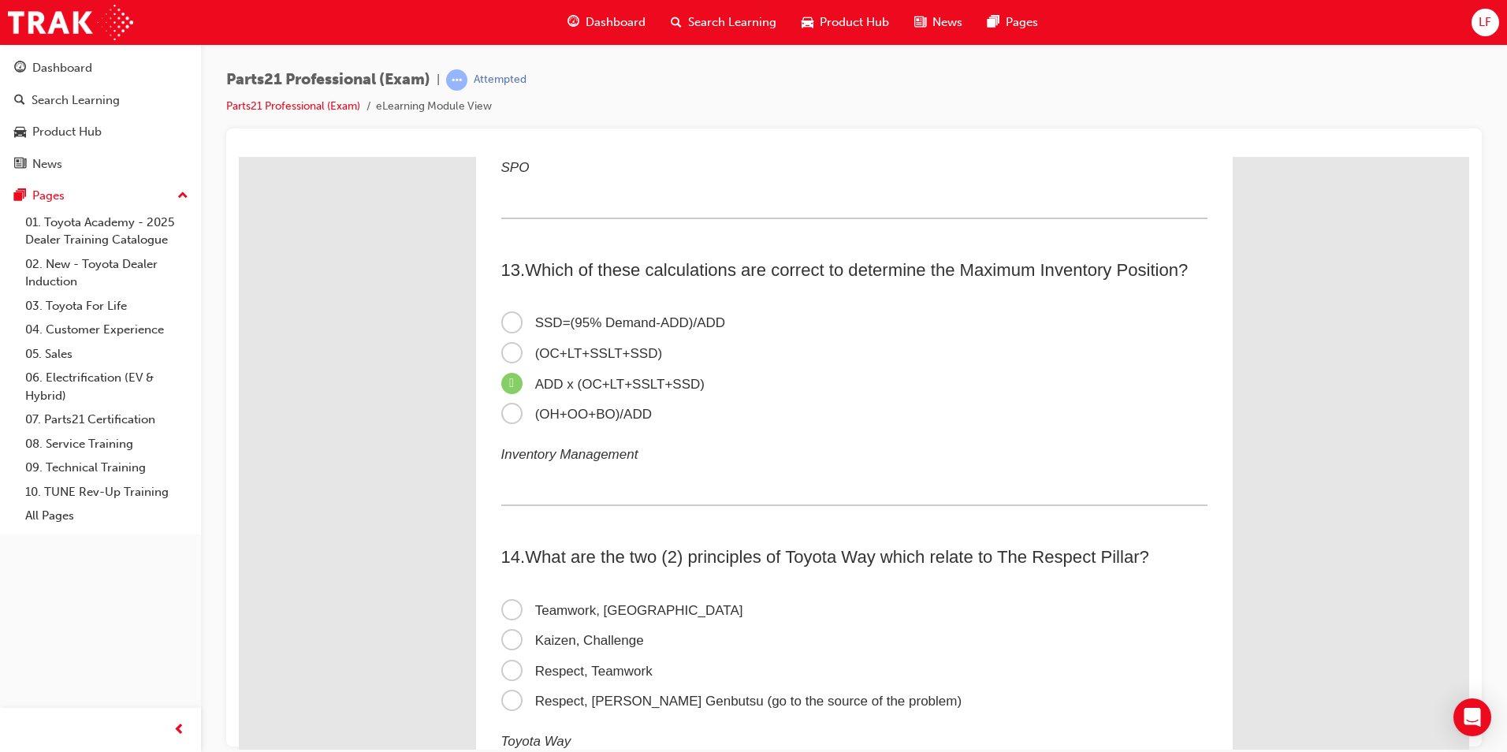
click at [593, 667] on span "Respect, Teamwork" at bounding box center [576, 670] width 151 height 15
click at [239, 156] on input "Respect, Teamwork" at bounding box center [239, 156] width 0 height 0
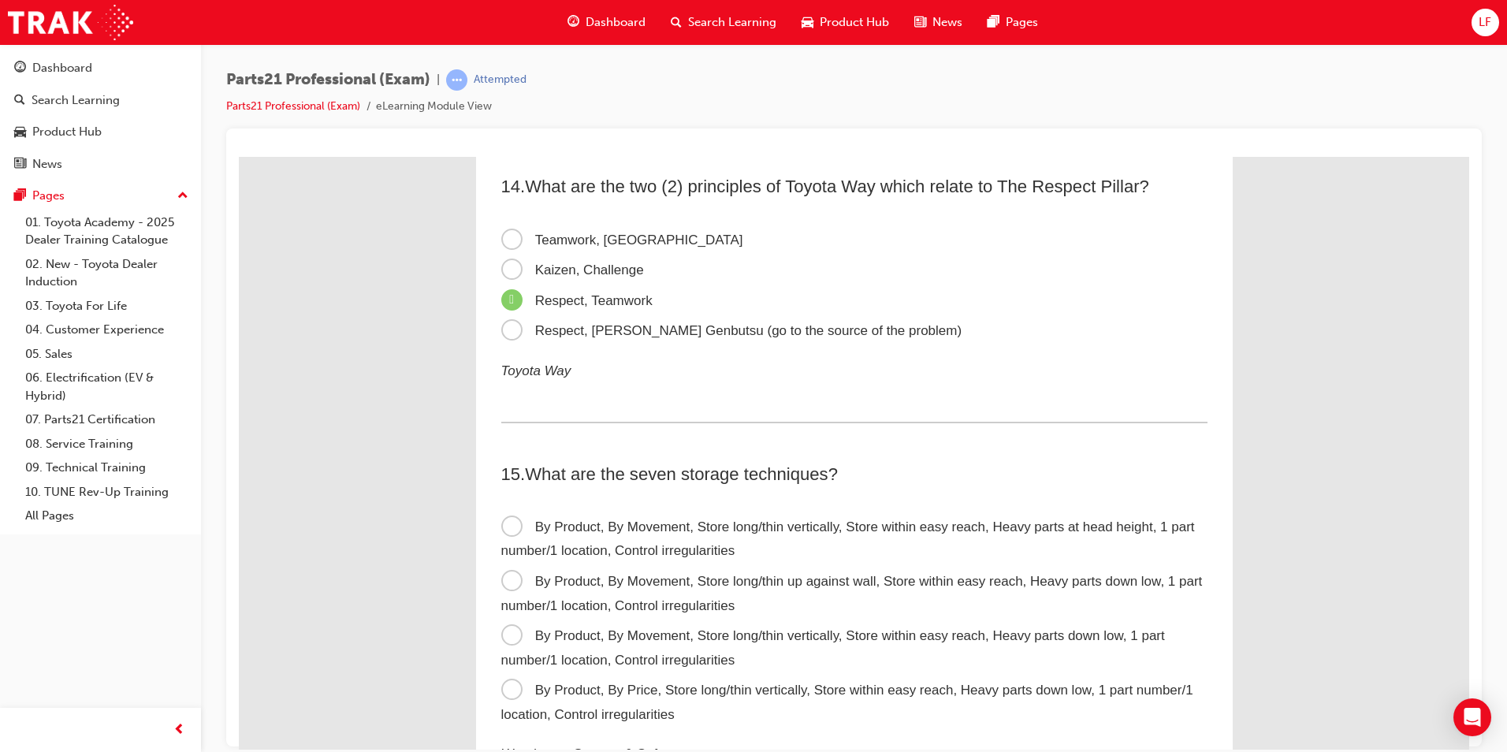
scroll to position [3940, 0]
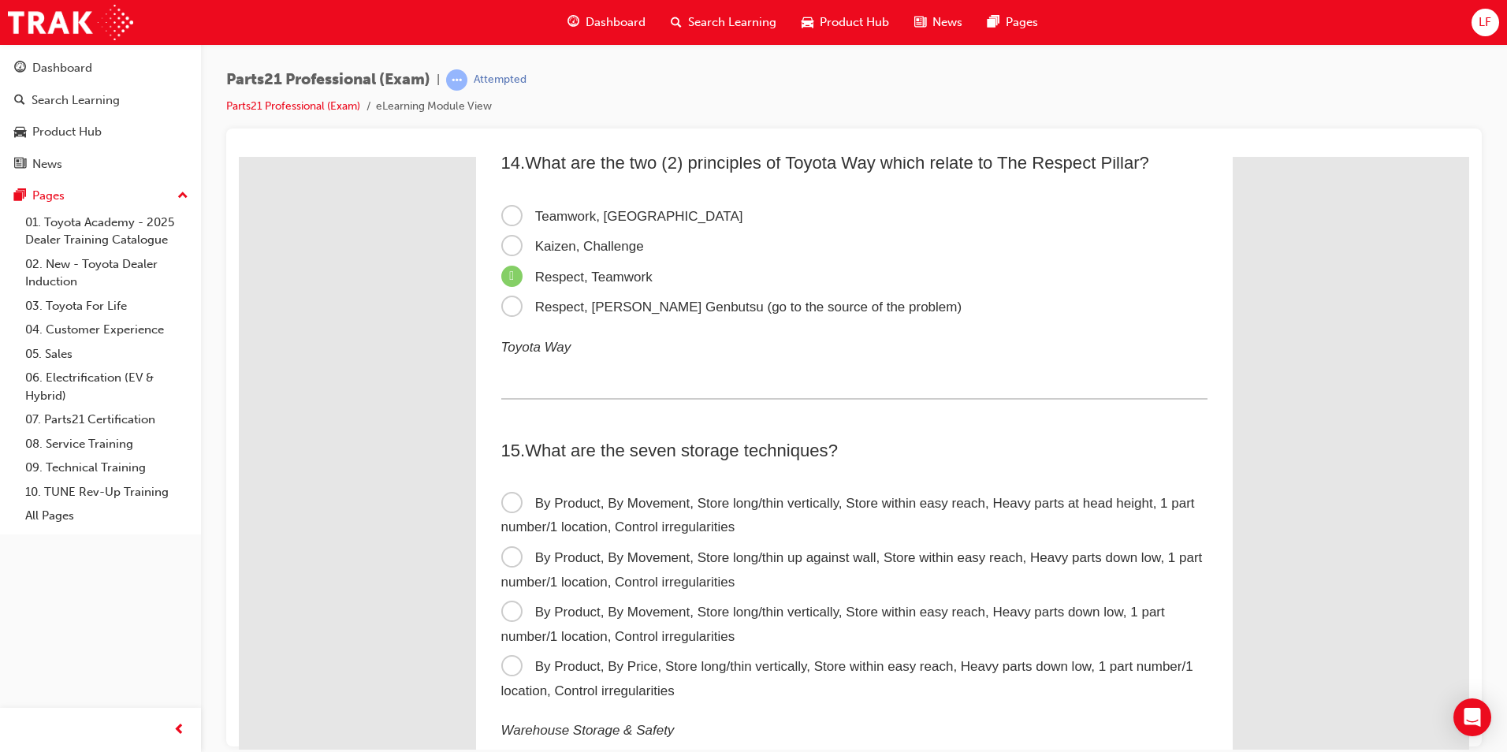
click at [694, 628] on span "By Product, By Movement, Store long/thin vertically, Store within easy reach, H…" at bounding box center [833, 623] width 664 height 39
click at [239, 156] on input "By Product, By Movement, Store long/thin vertically, Store within easy reach, H…" at bounding box center [239, 156] width 0 height 0
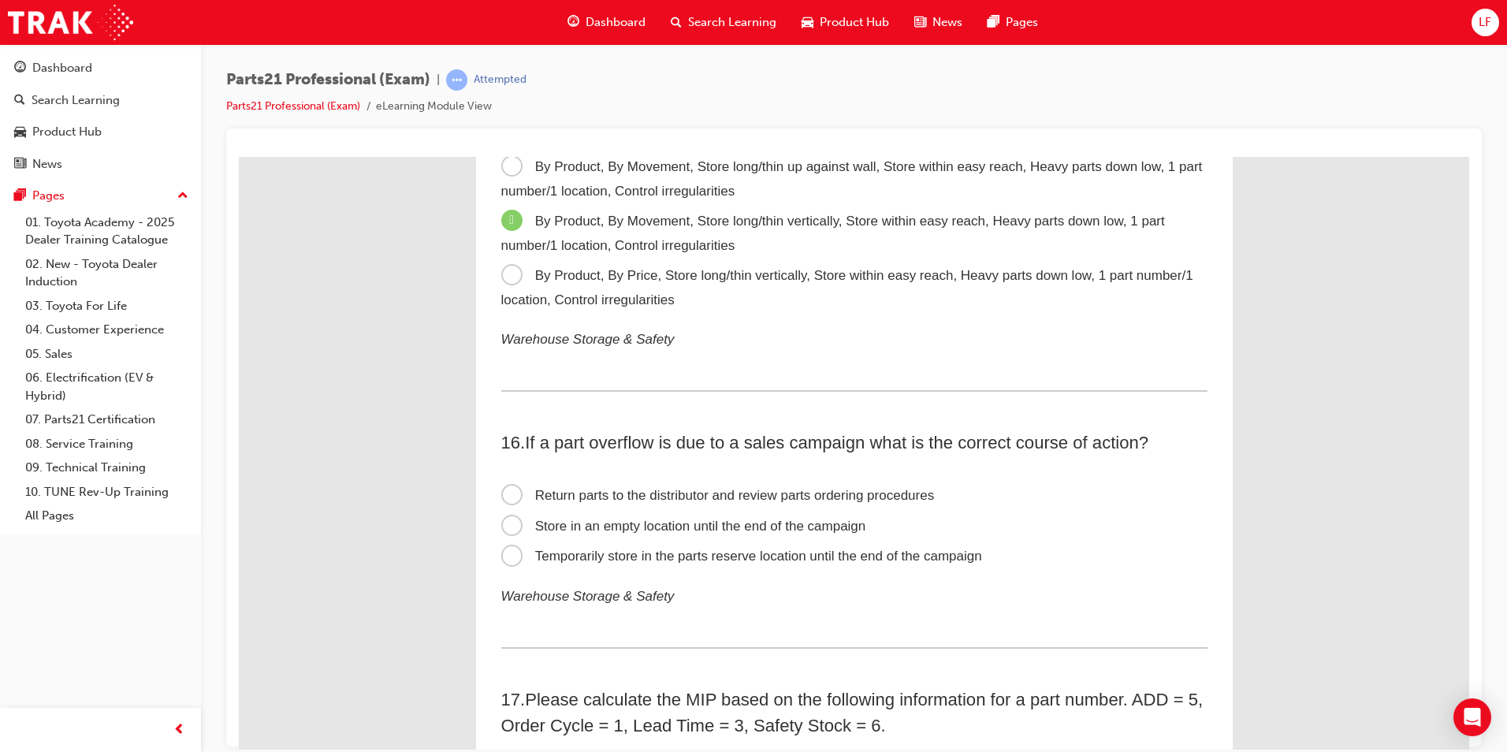
scroll to position [4334, 0]
click at [765, 556] on span "Temporarily store in the parts reserve location until the end of the campaign" at bounding box center [741, 552] width 481 height 15
click at [239, 156] on input "Temporarily store in the parts reserve location until the end of the campaign" at bounding box center [239, 156] width 0 height 0
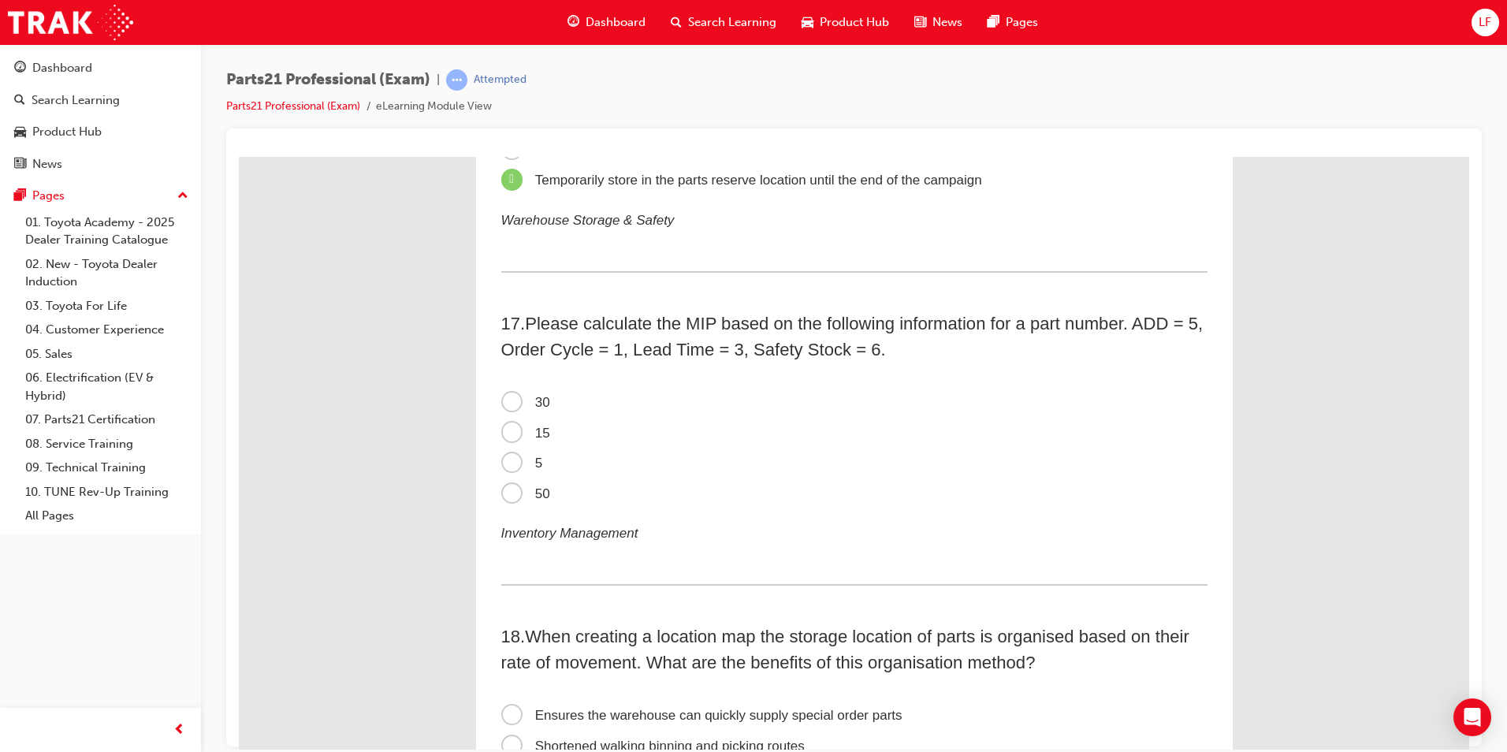
scroll to position [4729, 0]
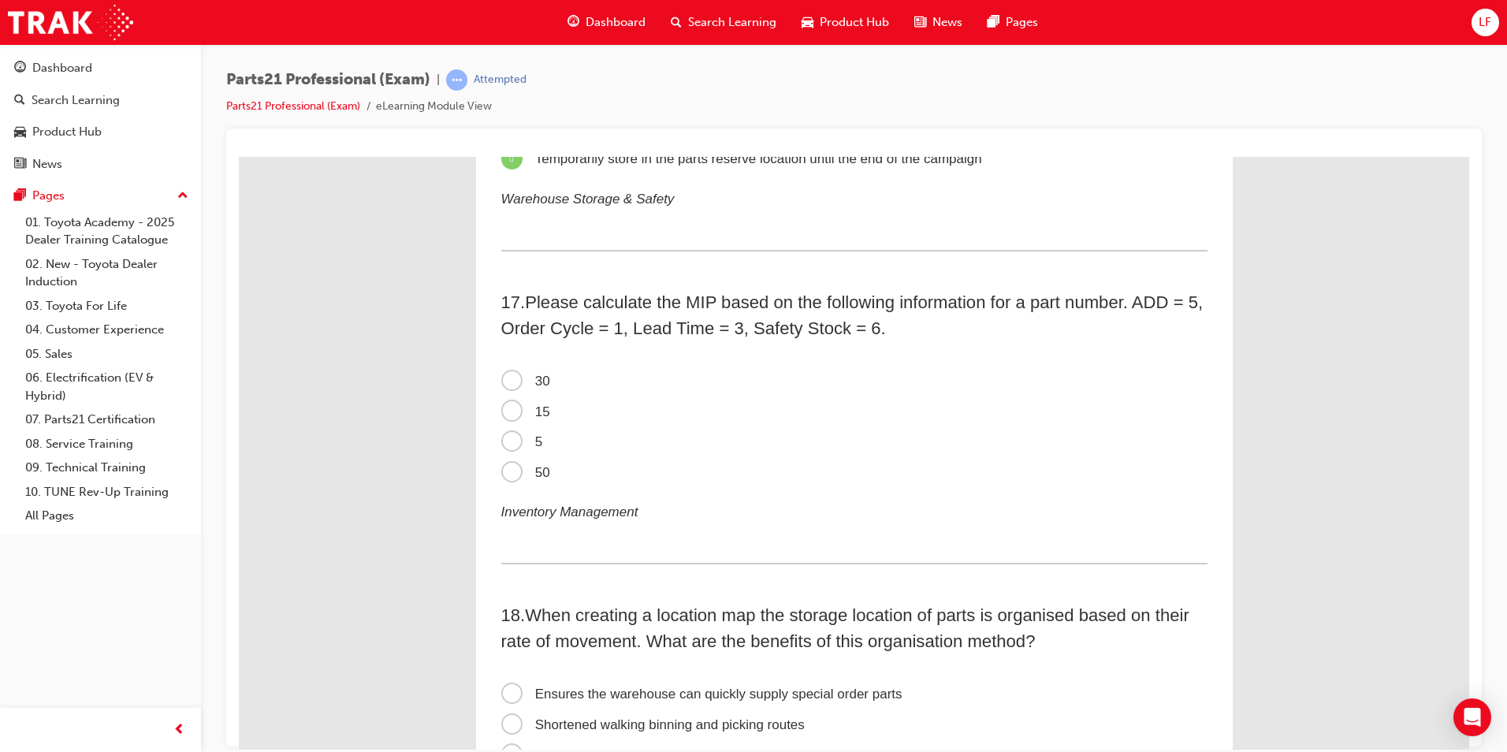
click at [528, 470] on span "50" at bounding box center [525, 471] width 49 height 15
click at [239, 156] on input "50" at bounding box center [239, 156] width 0 height 0
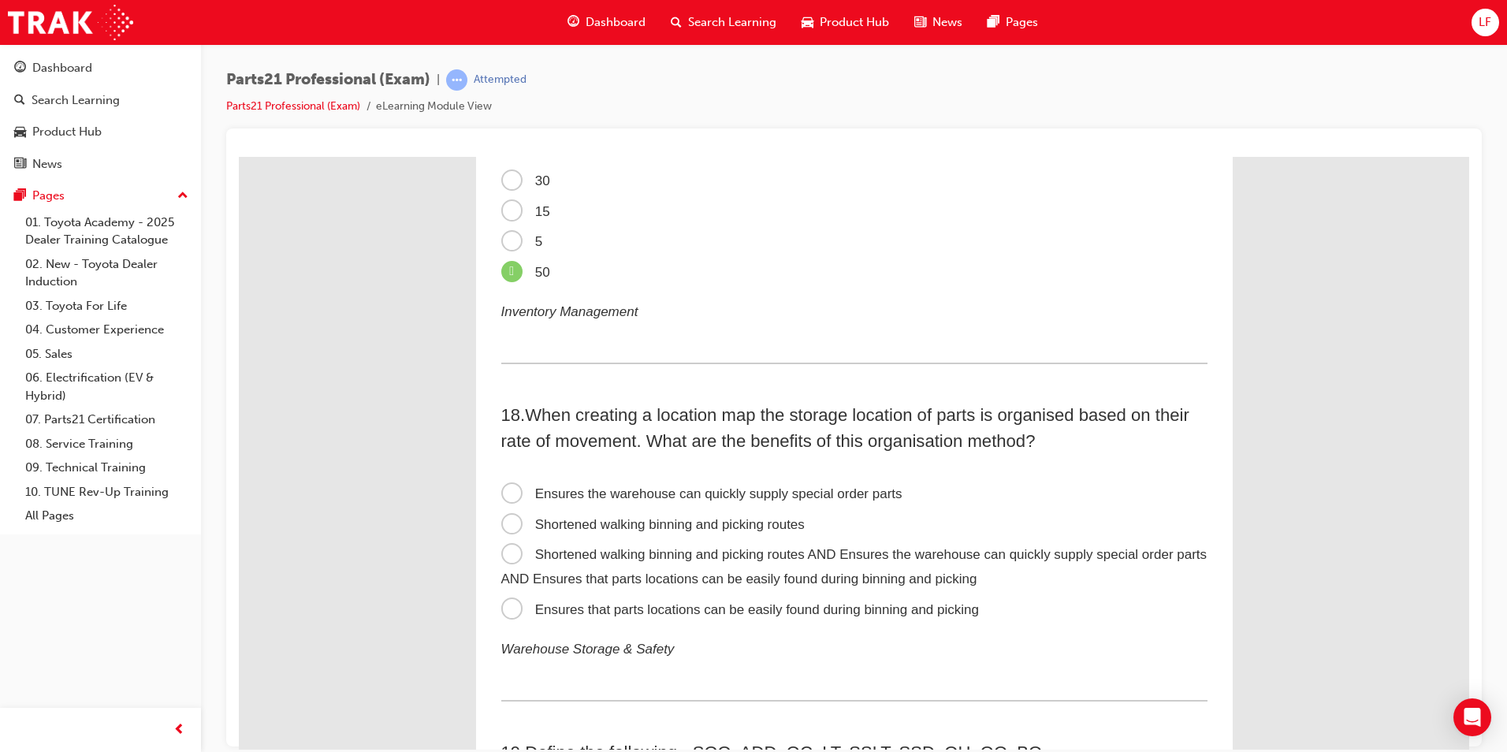
scroll to position [4965, 0]
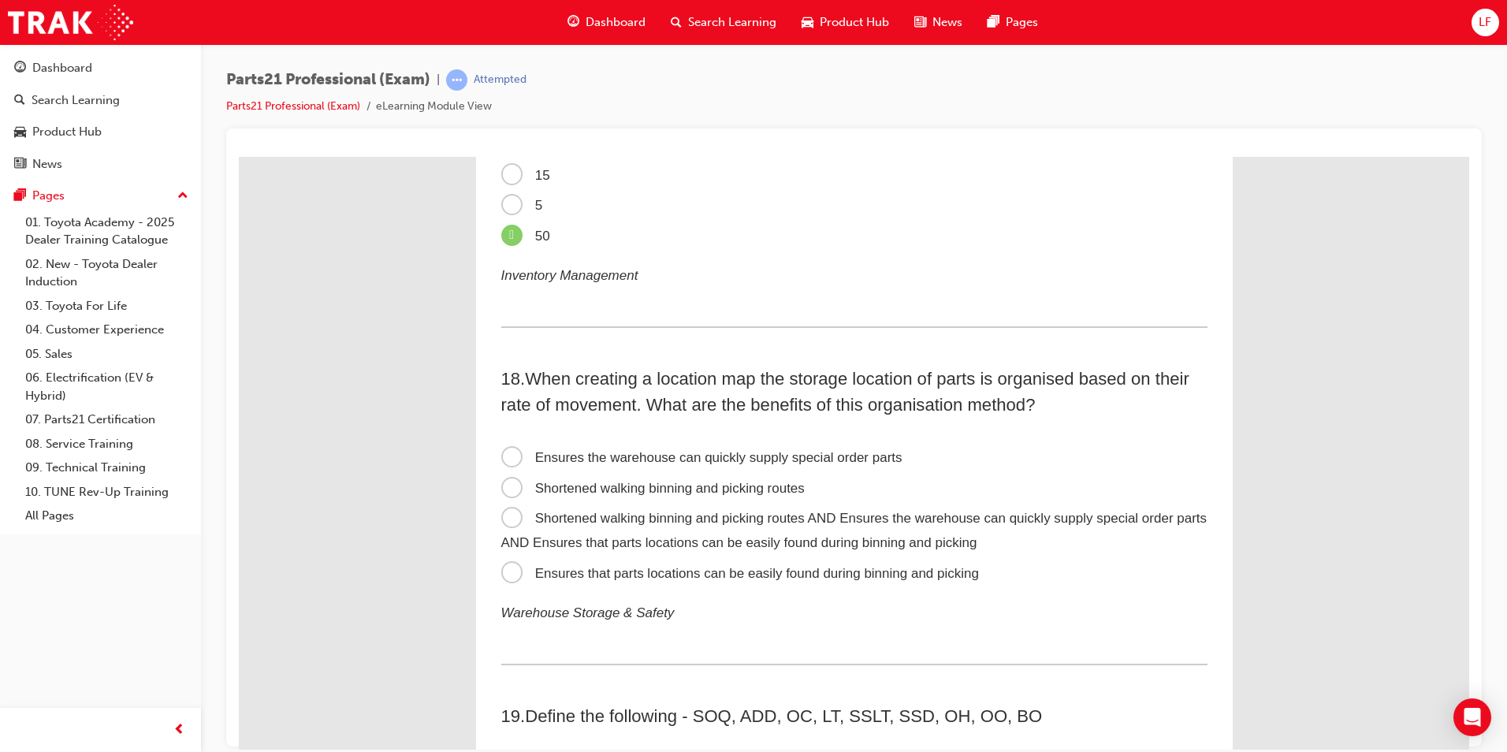
click at [727, 526] on label "Shortened walking binning and picking routes AND Ensures the warehouse can quic…" at bounding box center [854, 530] width 706 height 54
click at [239, 156] on input "Shortened walking binning and picking routes AND Ensures the warehouse can quic…" at bounding box center [239, 156] width 0 height 0
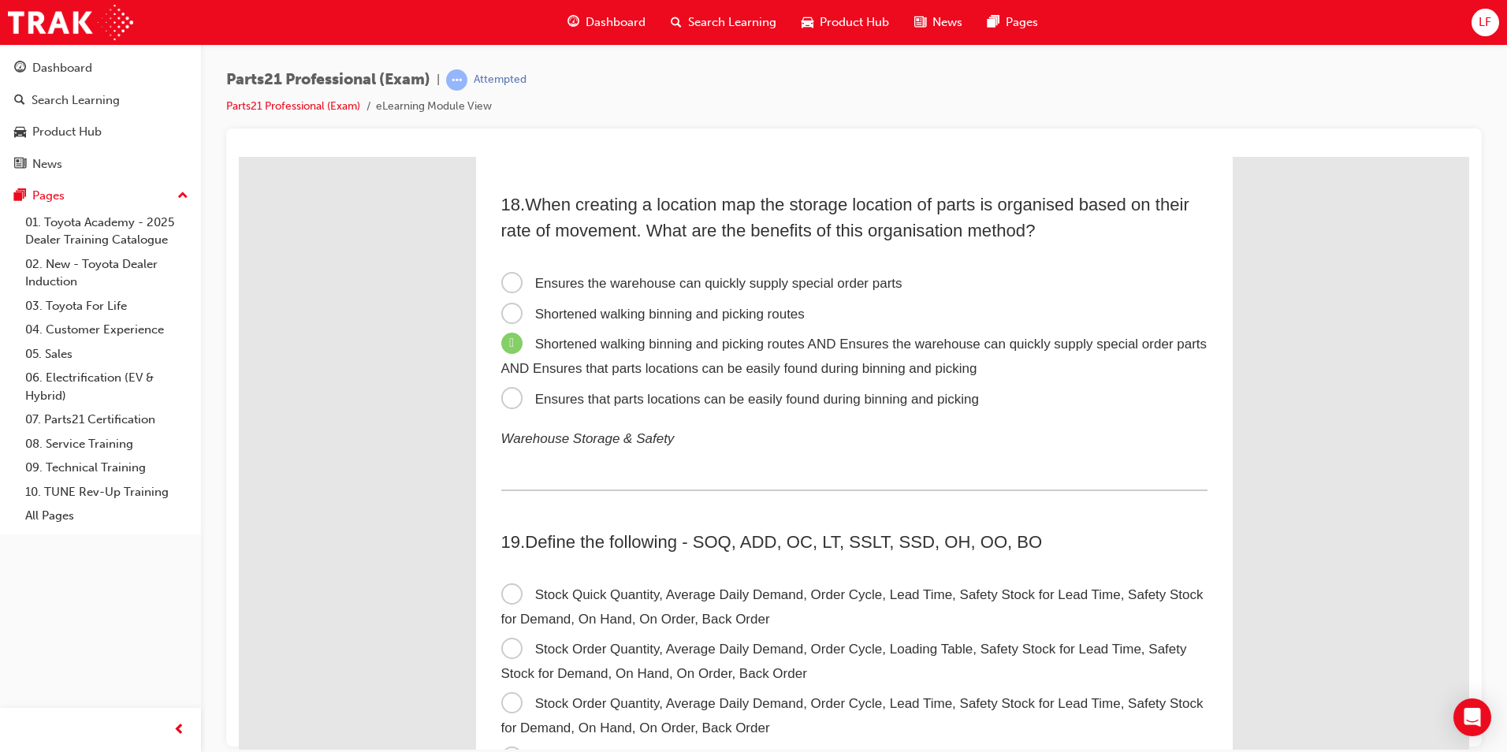
scroll to position [5280, 0]
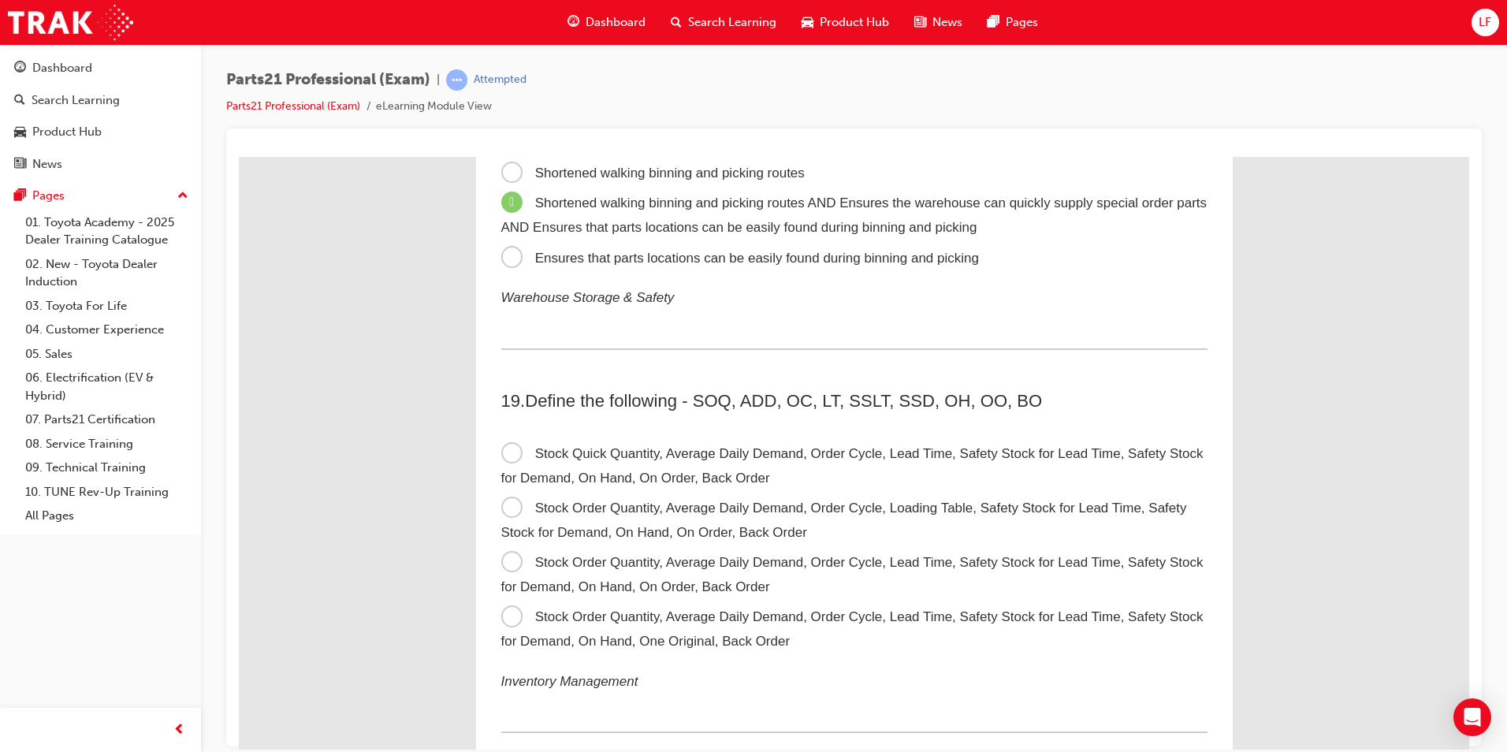
click at [731, 554] on span "Stock Order Quantity, Average Daily Demand, Order Cycle, Lead Time, Safety Stoc…" at bounding box center [852, 573] width 702 height 39
click at [239, 156] on input "Stock Order Quantity, Average Daily Demand, Order Cycle, Lead Time, Safety Stoc…" at bounding box center [239, 156] width 0 height 0
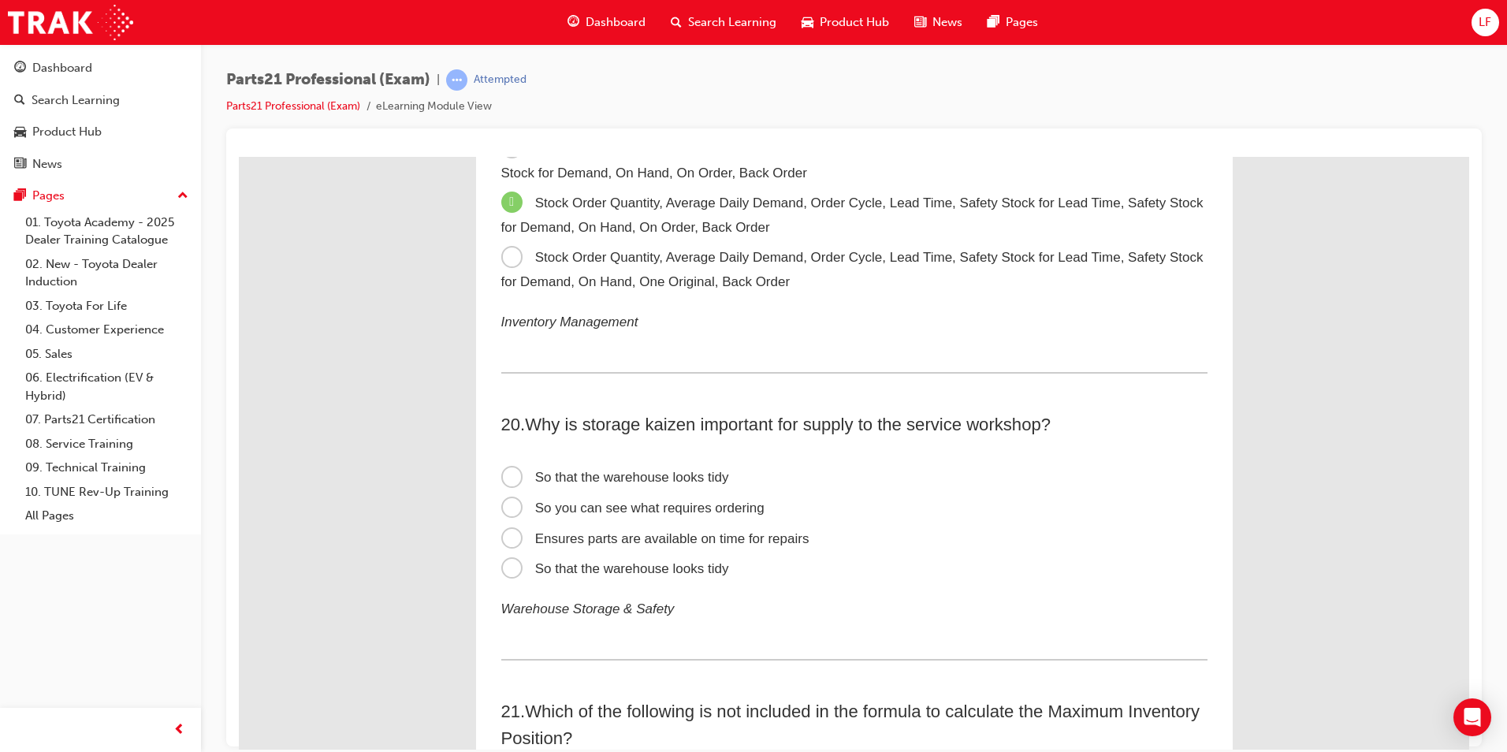
scroll to position [5674, 0]
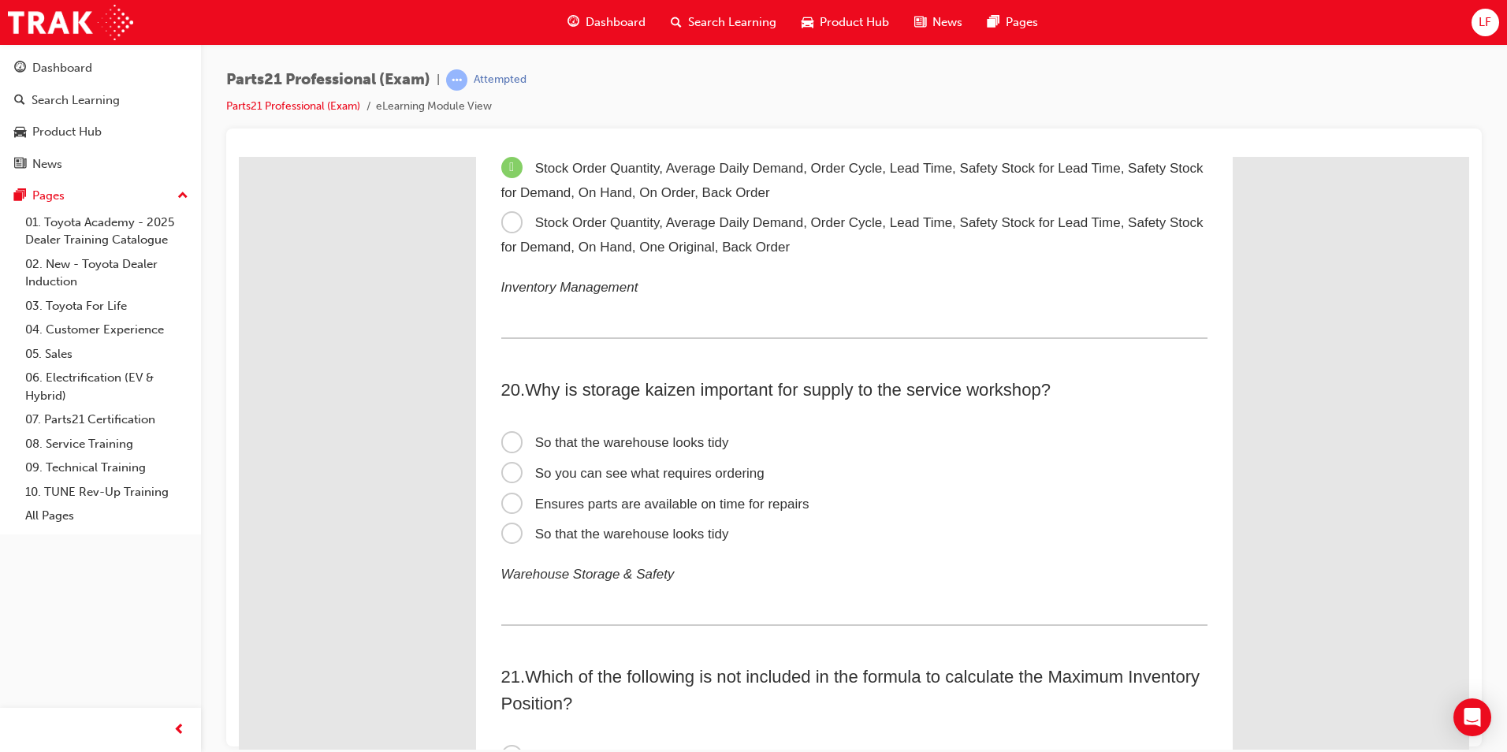
click at [671, 500] on span "Ensures parts are available on time for repairs" at bounding box center [655, 503] width 308 height 15
click at [239, 156] on input "Ensures parts are available on time for repairs" at bounding box center [239, 156] width 0 height 0
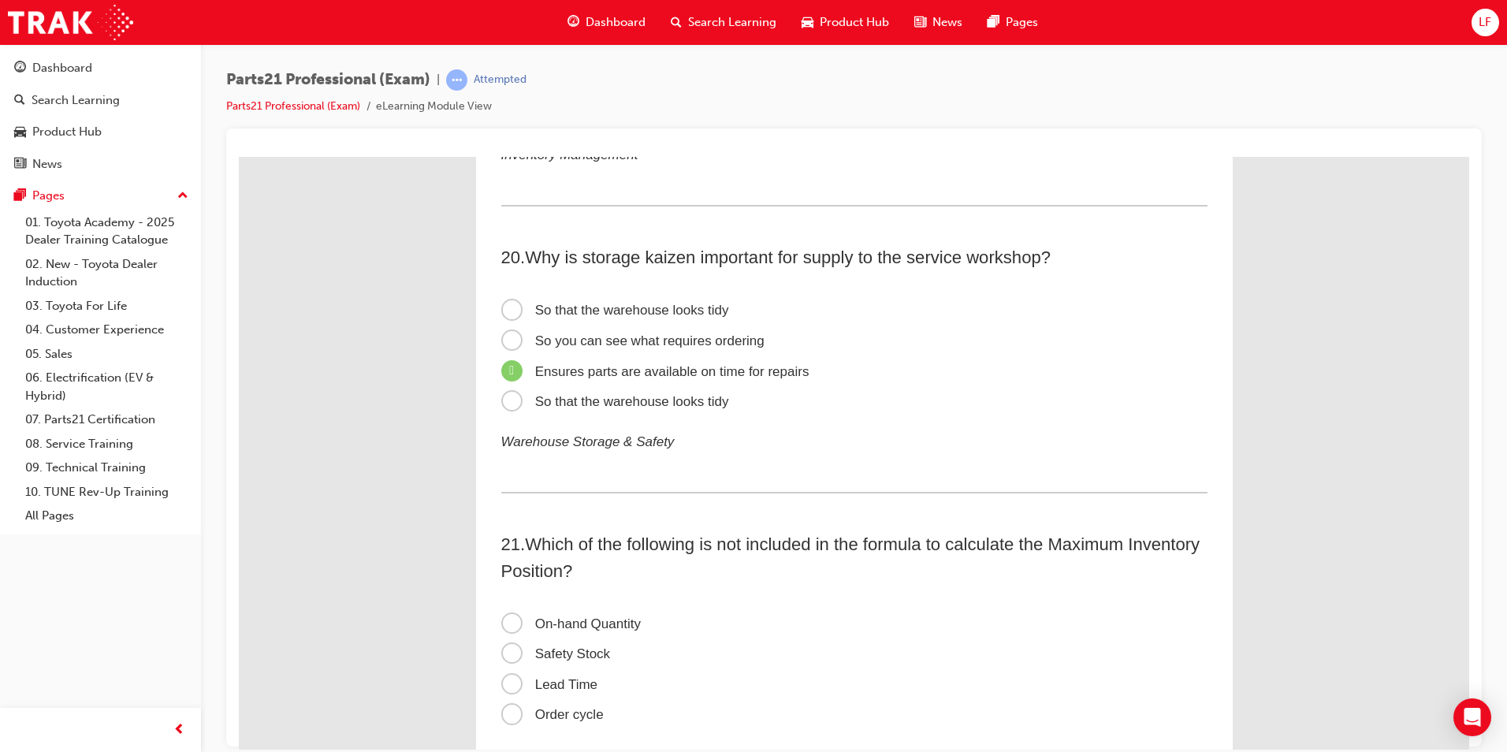
scroll to position [5911, 0]
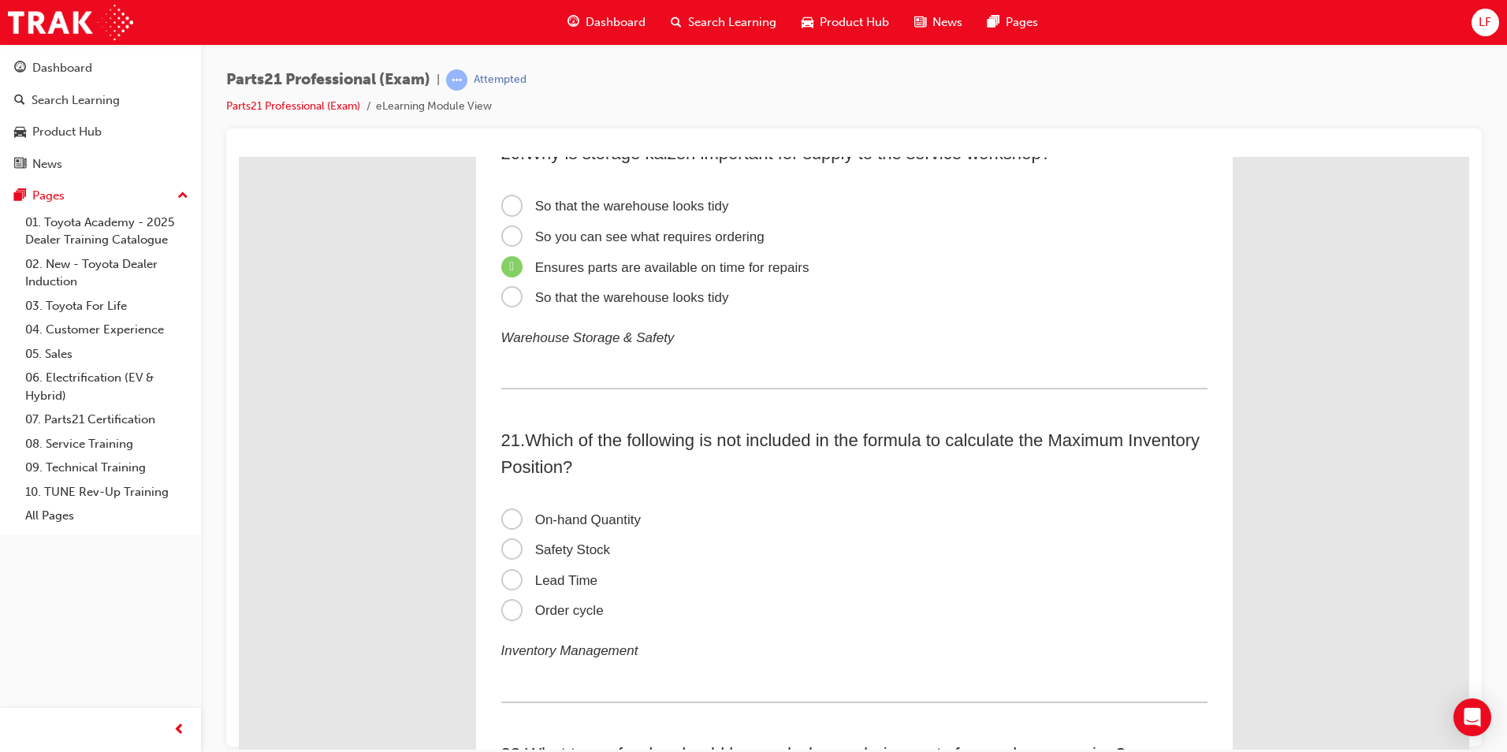
click at [567, 576] on span "Lead Time" at bounding box center [549, 579] width 97 height 15
click at [239, 156] on input "Lead Time" at bounding box center [239, 156] width 0 height 0
click at [582, 554] on span "Safety Stock" at bounding box center [556, 548] width 110 height 15
click at [239, 156] on input "Safety Stock" at bounding box center [239, 156] width 0 height 0
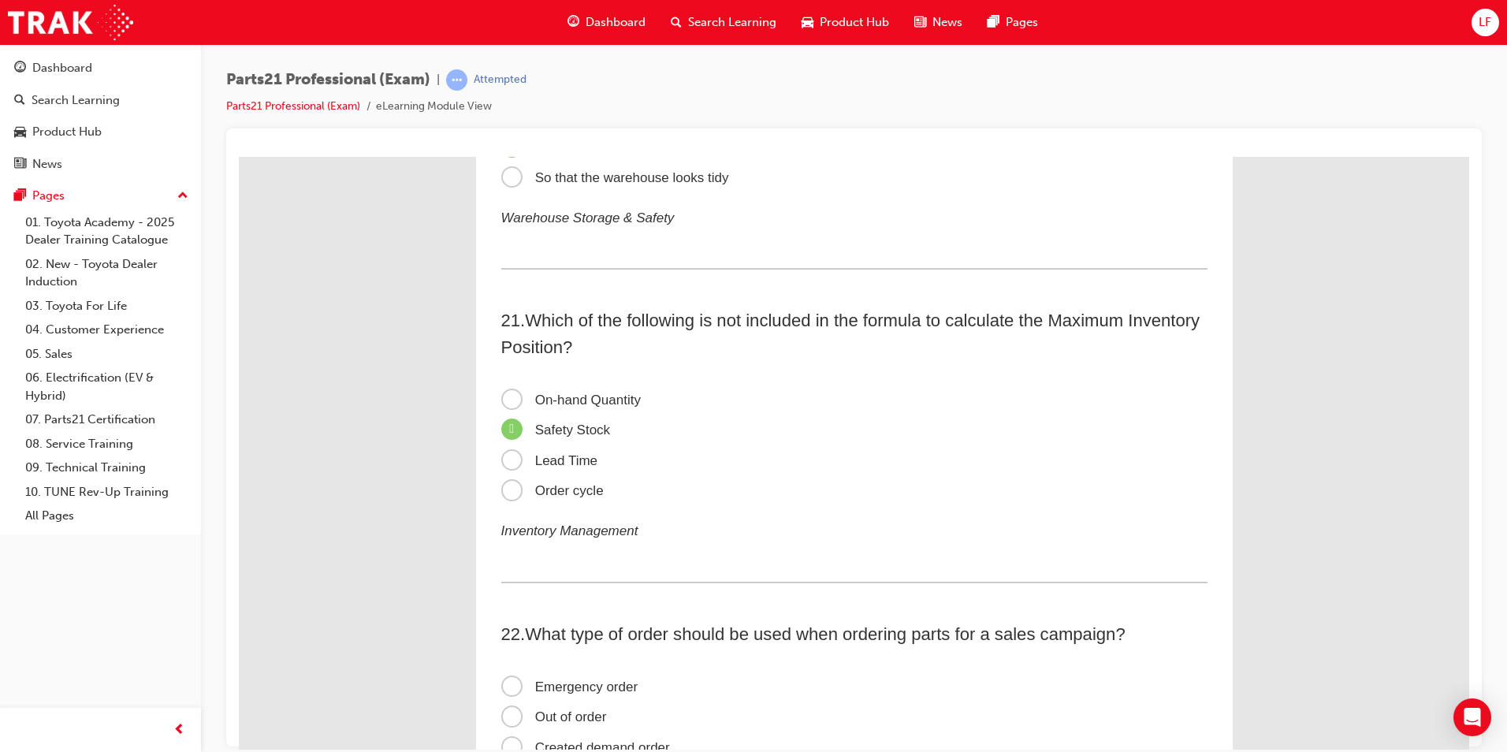
scroll to position [6068, 0]
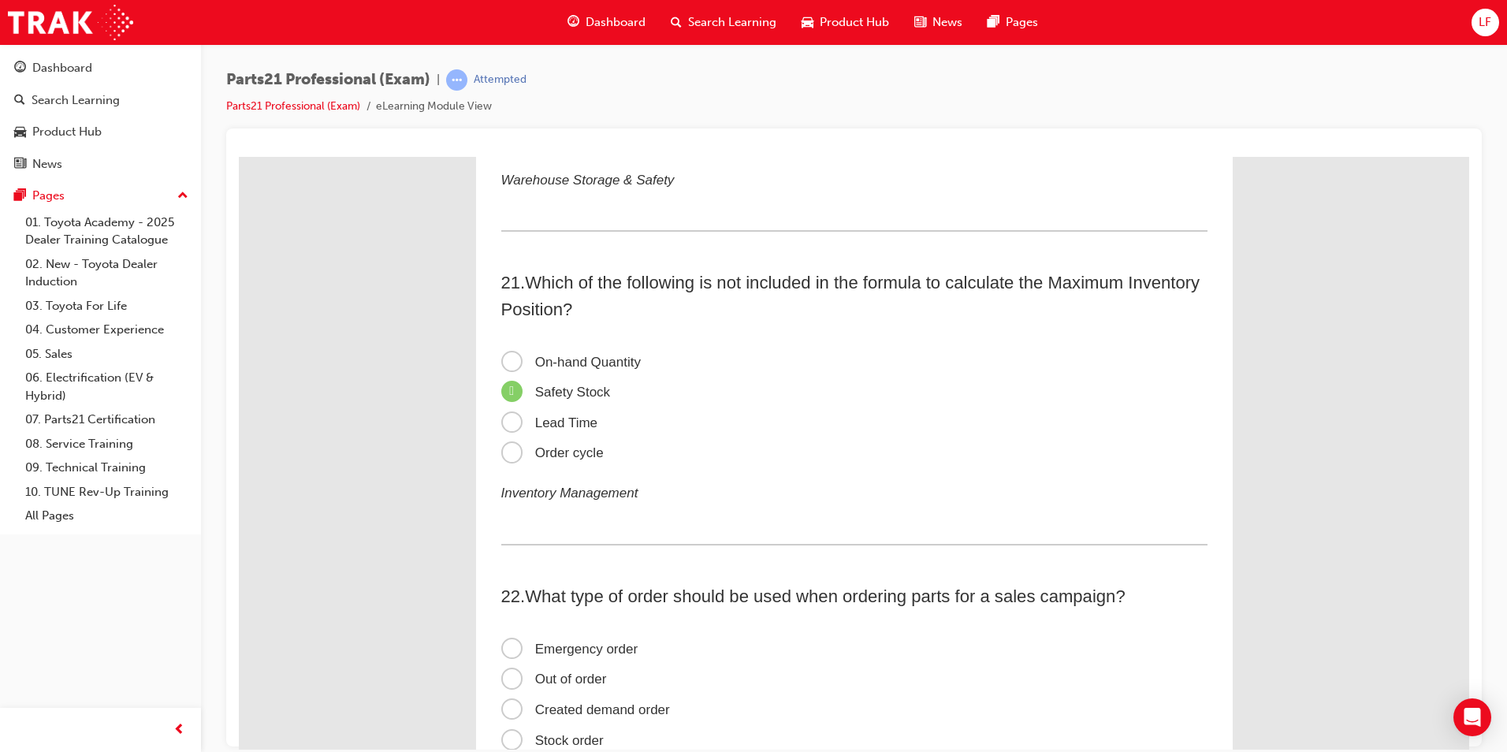
click at [634, 359] on span "On-hand Quantity" at bounding box center [570, 361] width 139 height 15
click at [239, 156] on input "On-hand Quantity" at bounding box center [239, 156] width 0 height 0
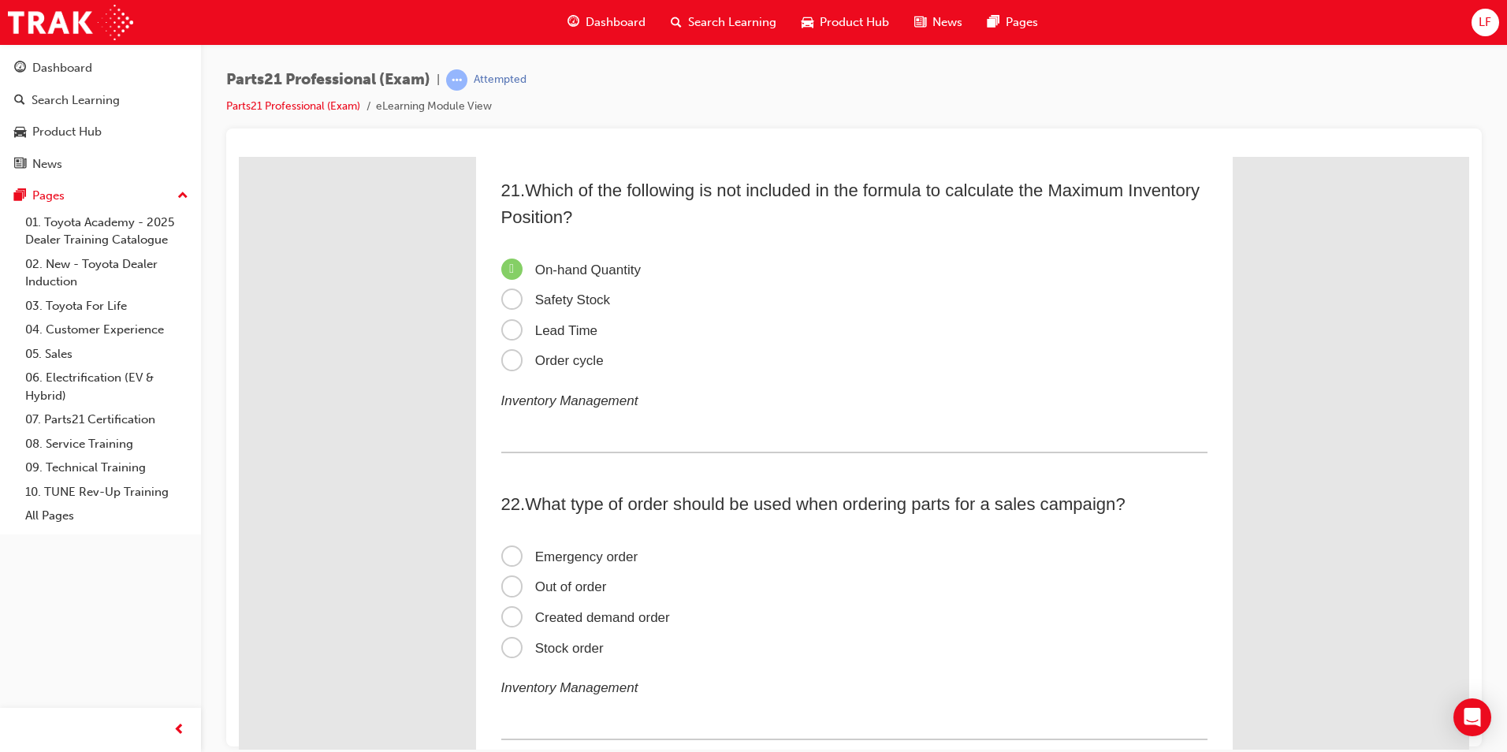
scroll to position [6305, 0]
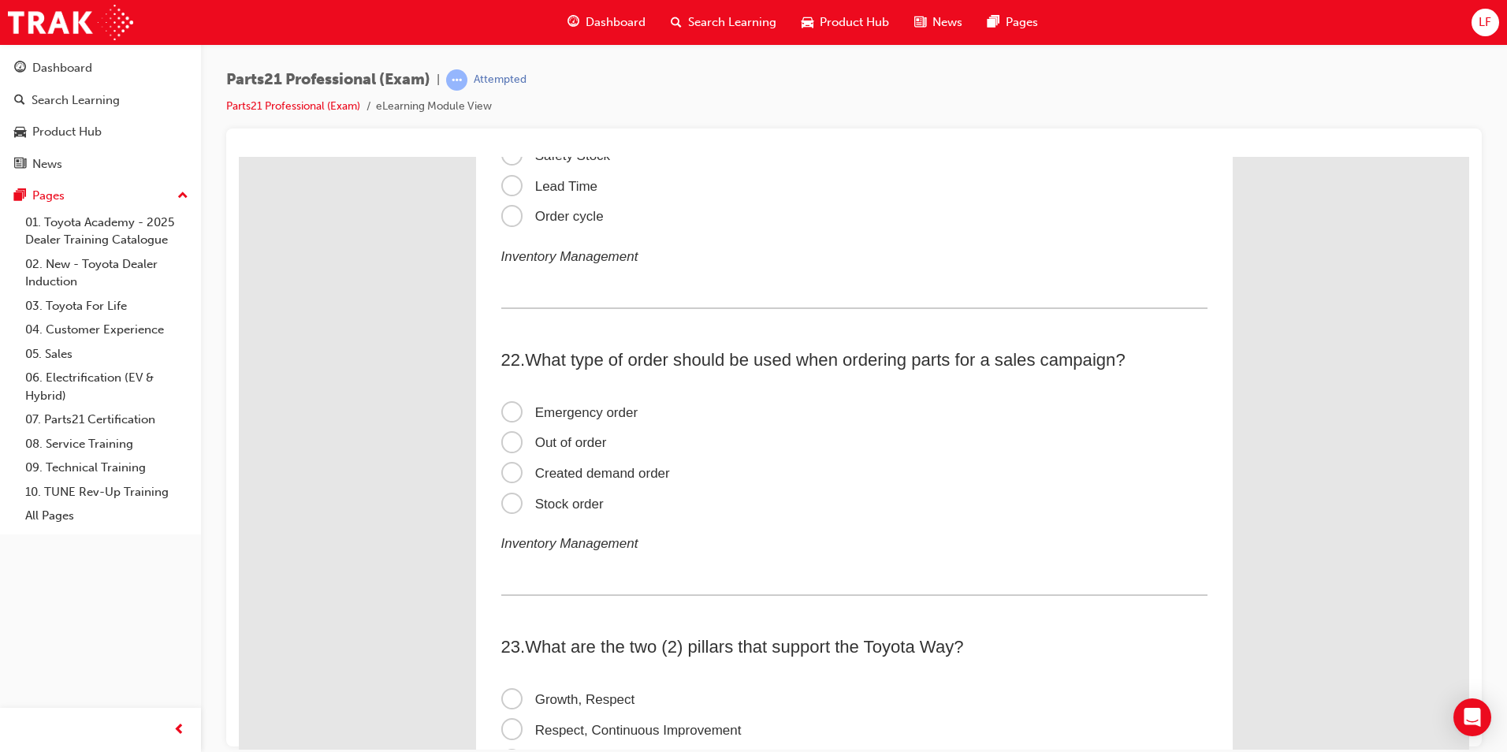
click at [616, 471] on span "Created demand order" at bounding box center [585, 472] width 169 height 15
click at [239, 156] on input "Created demand order" at bounding box center [239, 156] width 0 height 0
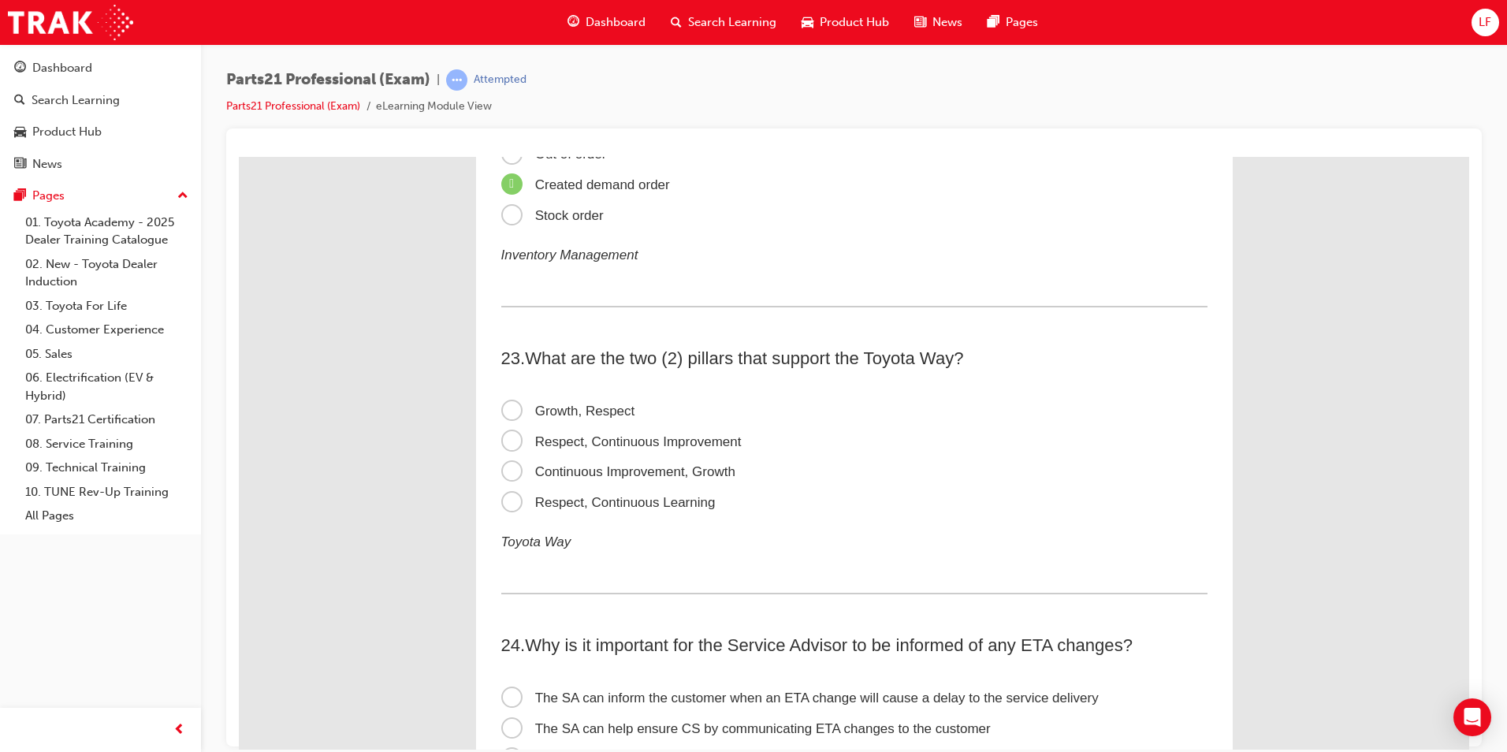
scroll to position [6620, 0]
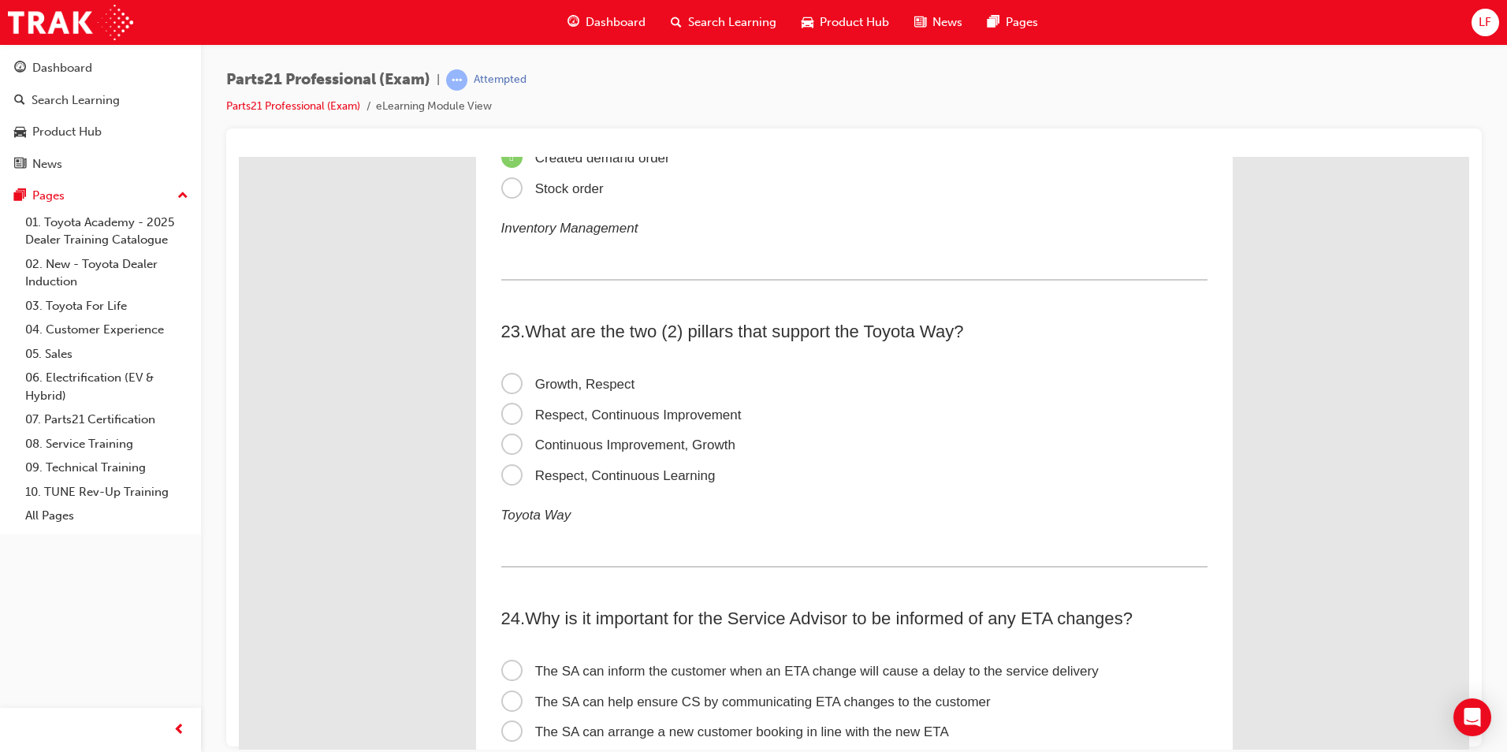
click at [677, 415] on span "Respect, Continuous Improvement" at bounding box center [621, 414] width 240 height 15
click at [239, 156] on input "Respect, Continuous Improvement" at bounding box center [239, 156] width 0 height 0
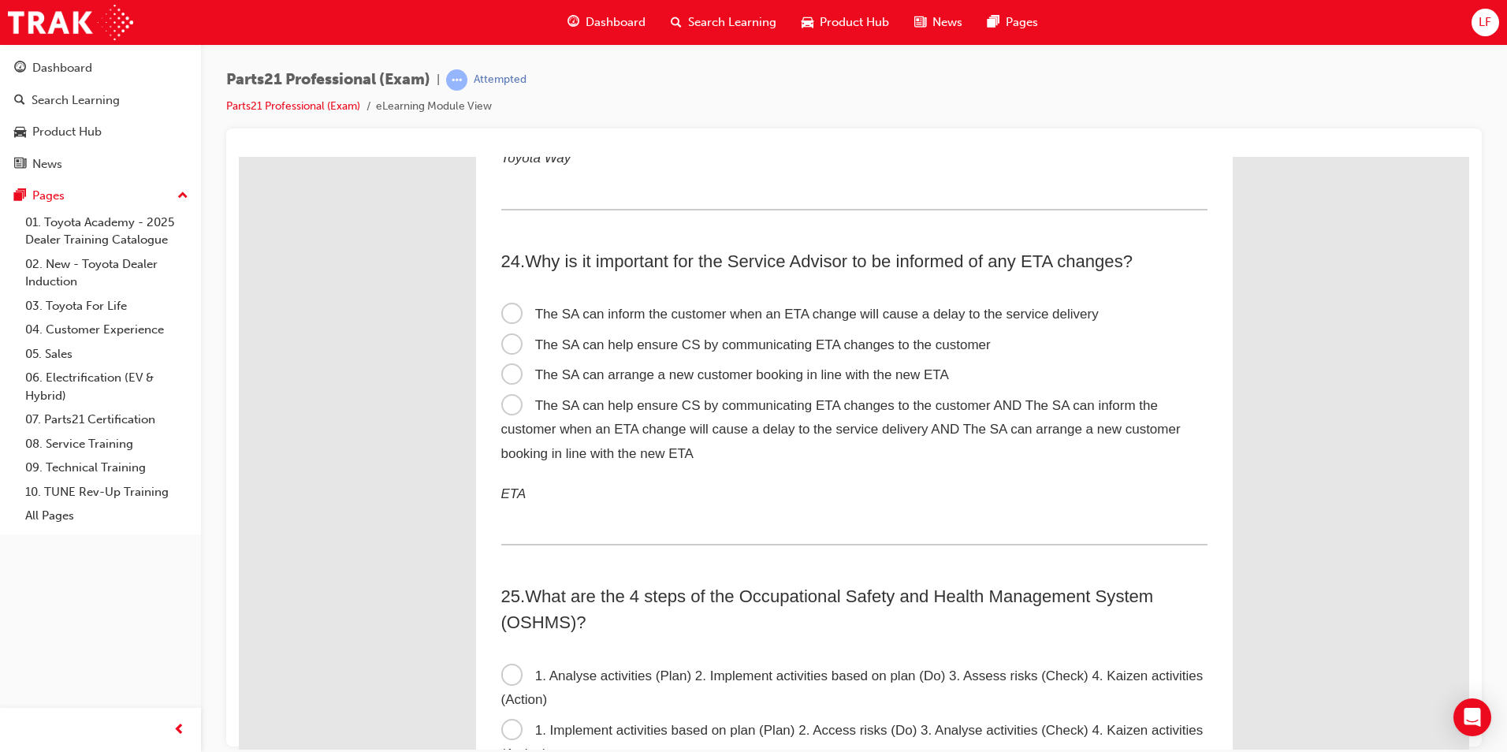
scroll to position [7014, 0]
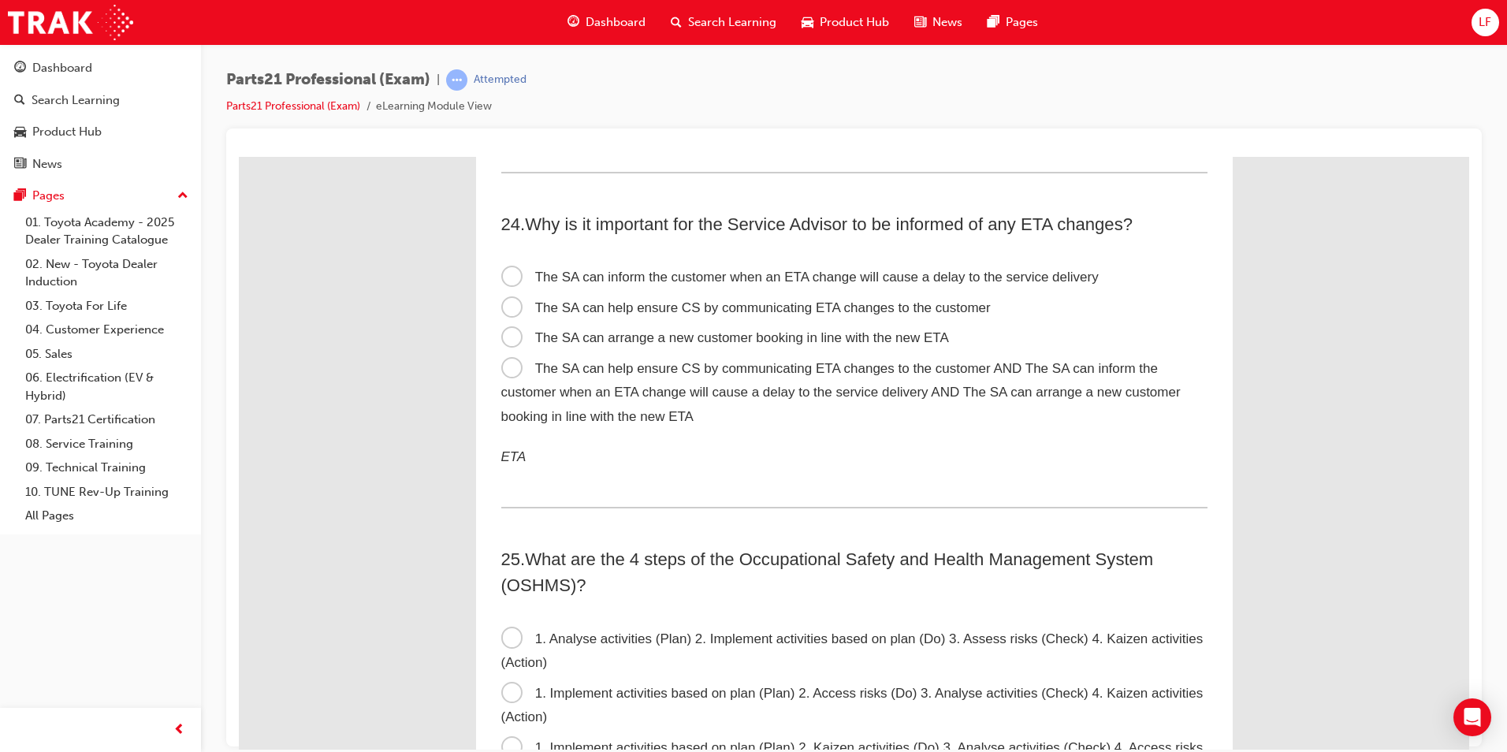
click at [749, 394] on span "The SA can help ensure CS by communicating ETA changes to the customer AND The …" at bounding box center [840, 391] width 679 height 63
click at [239, 156] on input "The SA can help ensure CS by communicating ETA changes to the customer AND The …" at bounding box center [239, 156] width 0 height 0
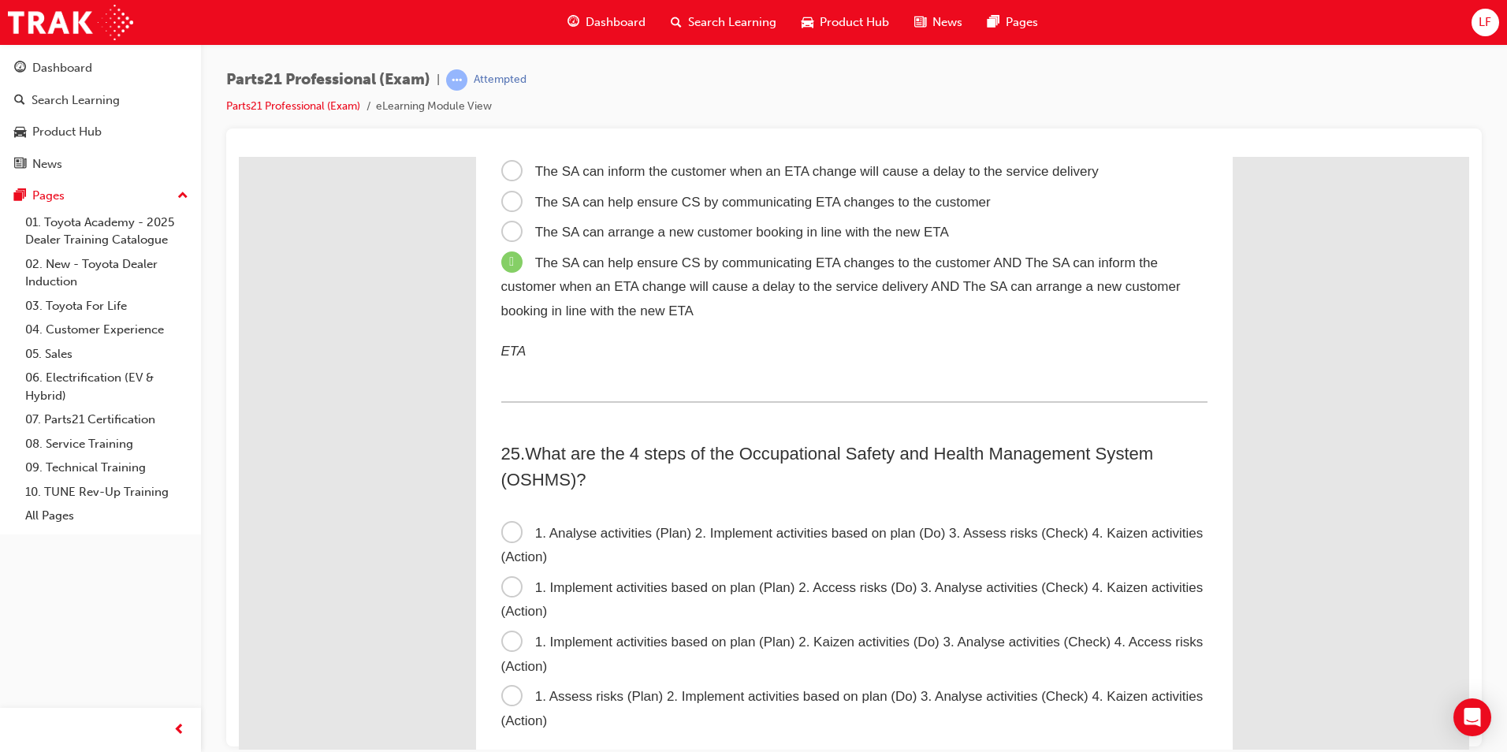
scroll to position [7250, 0]
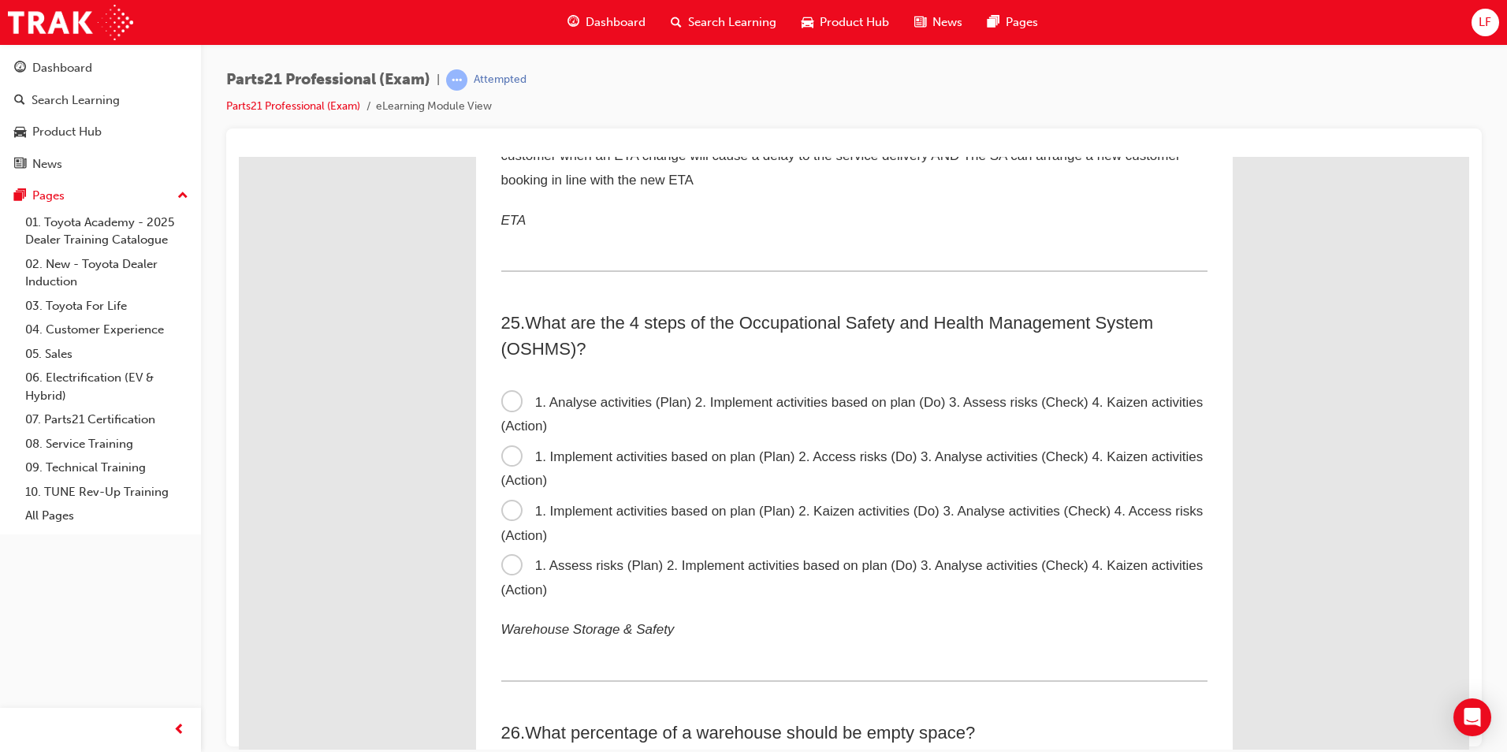
click at [696, 570] on span "1. Assess risks (Plan) 2. Implement activities based on plan (Do) 3. Analyse ac…" at bounding box center [852, 576] width 702 height 39
click at [239, 156] on input "1. Assess risks (Plan) 2. Implement activities based on plan (Do) 3. Analyse ac…" at bounding box center [239, 156] width 0 height 0
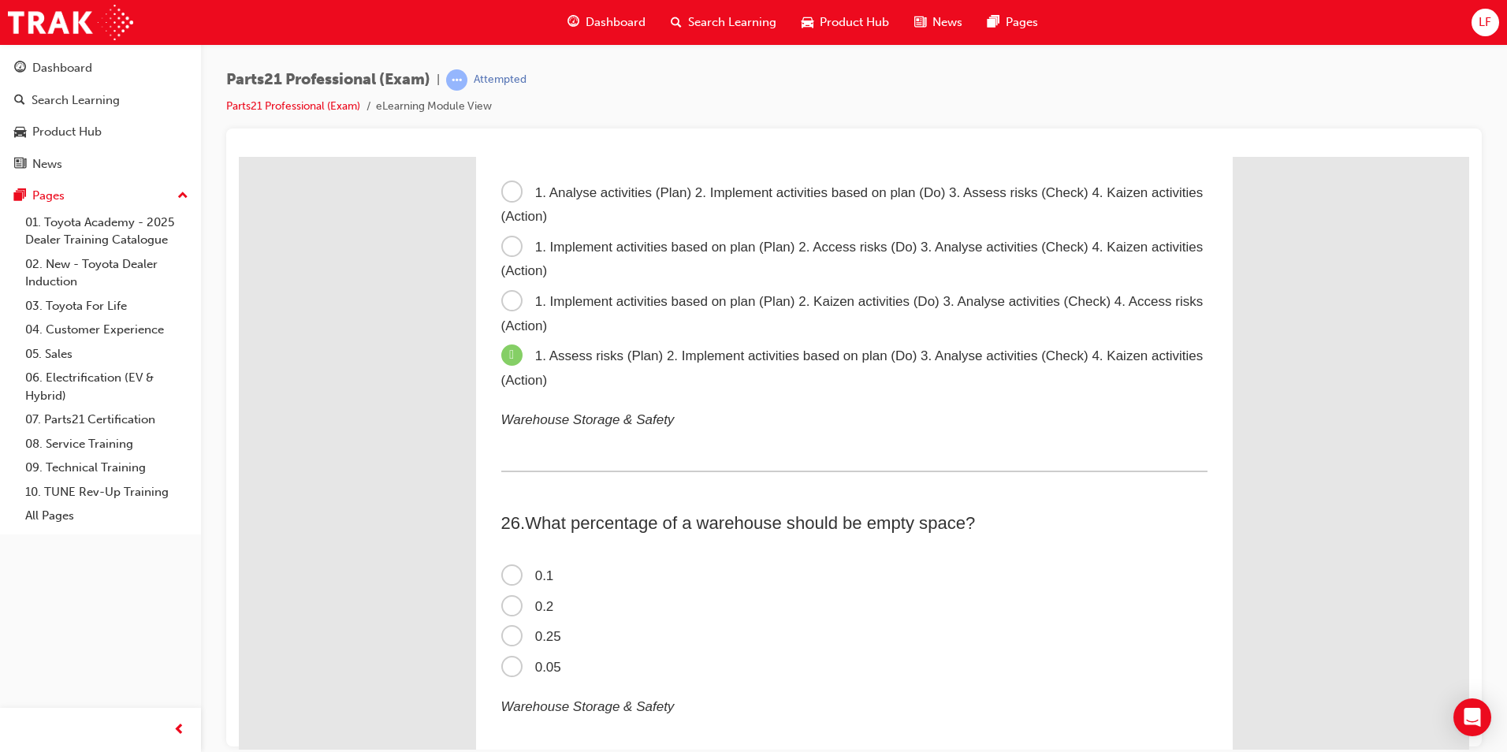
scroll to position [7487, 0]
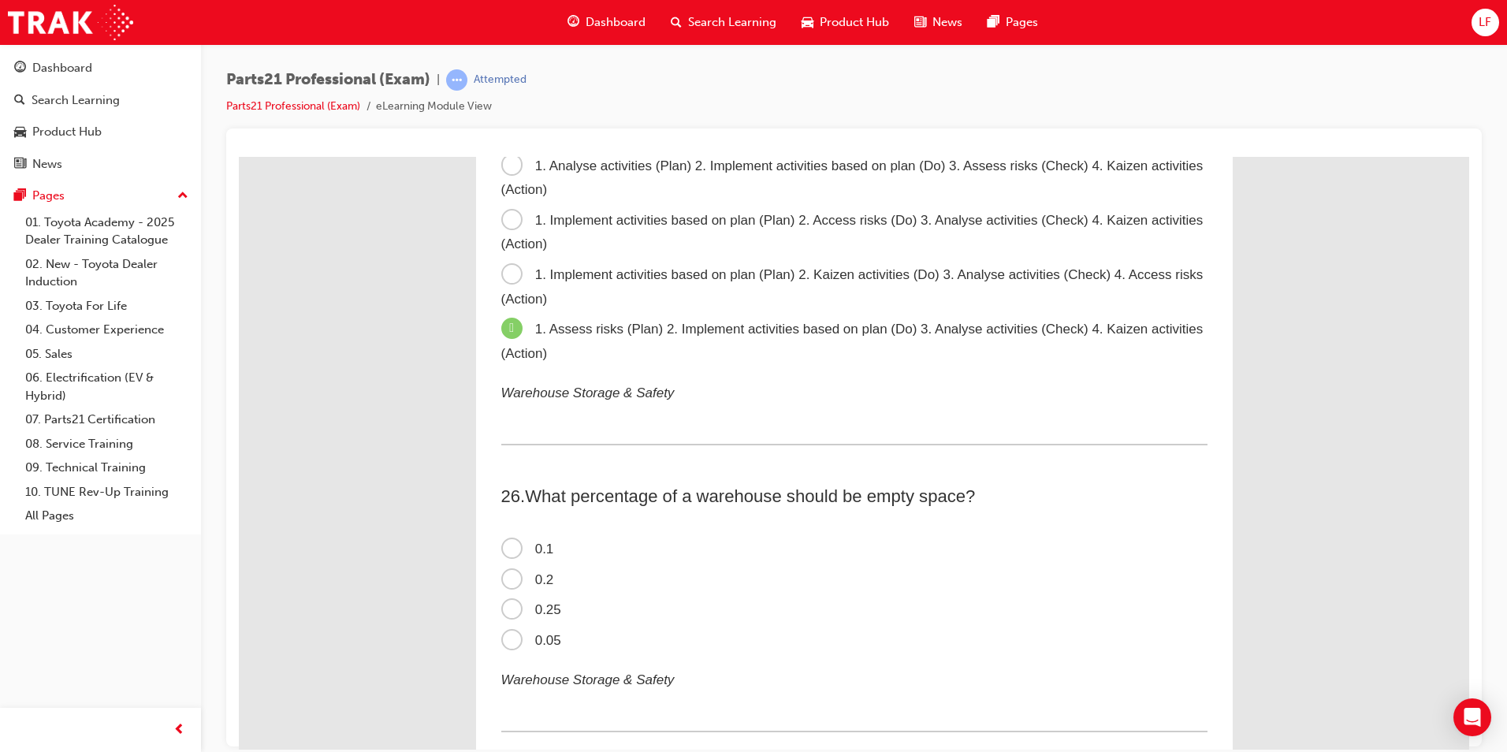
click at [535, 587] on label "0.2" at bounding box center [854, 579] width 706 height 31
click at [239, 156] on input "0.2" at bounding box center [239, 156] width 0 height 0
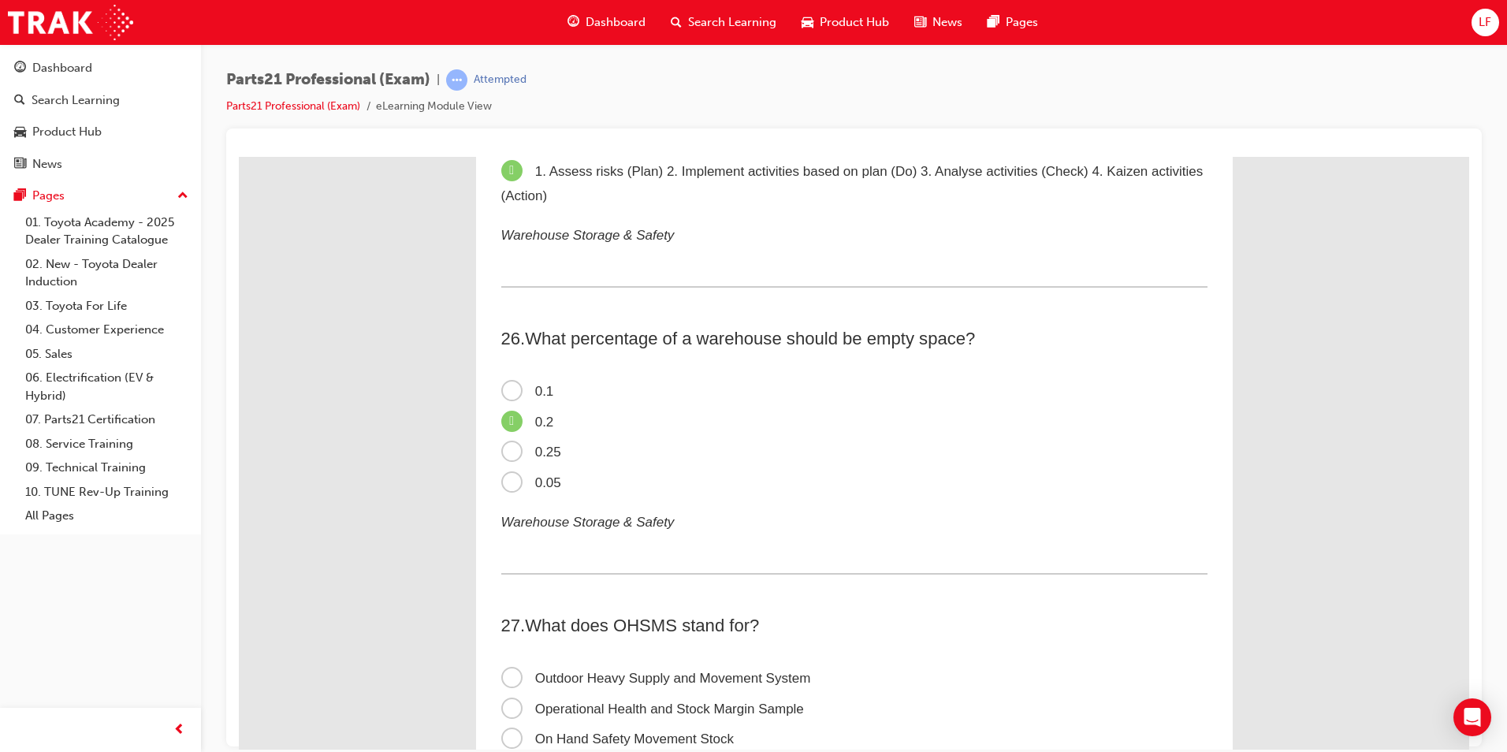
scroll to position [7881, 0]
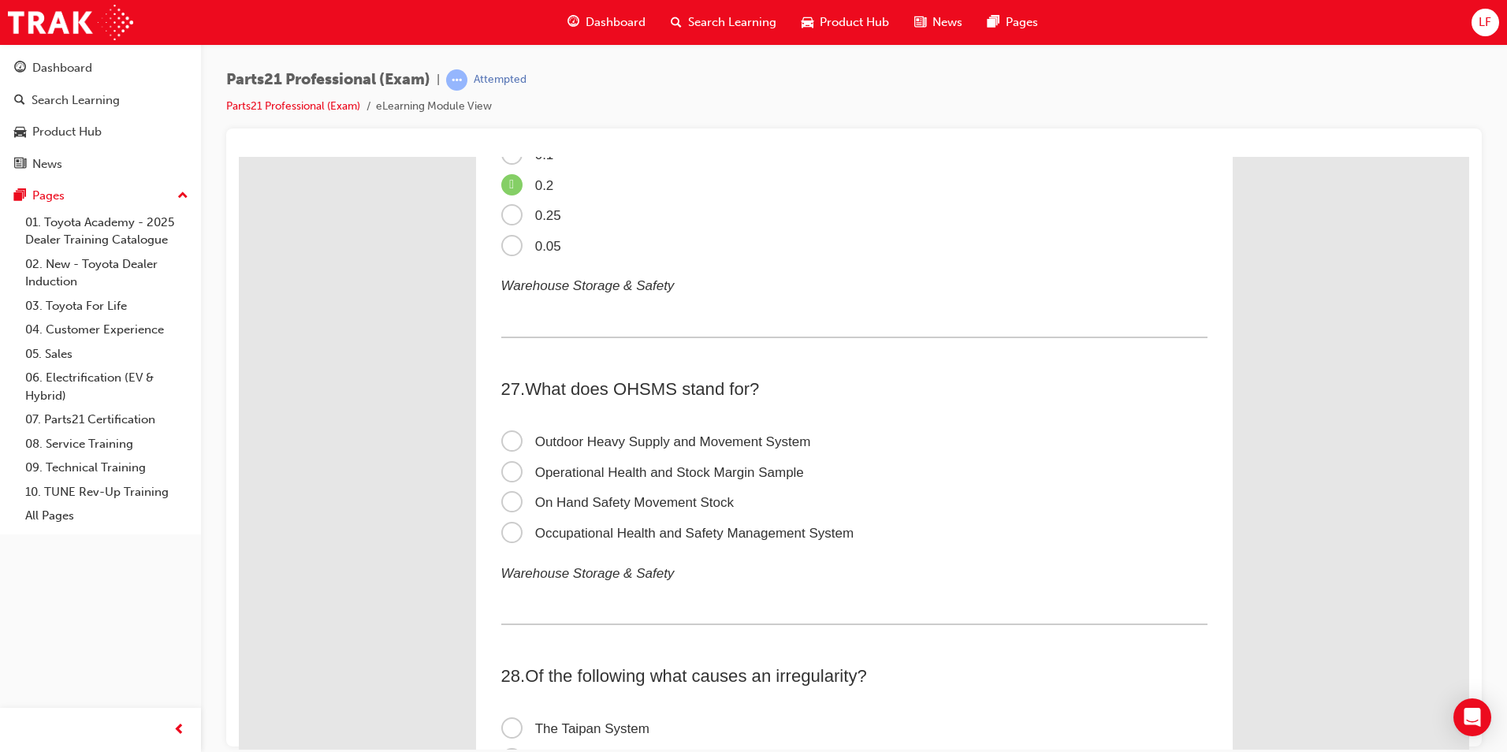
click at [652, 535] on span "Occupational Health and Safety Management System" at bounding box center [677, 532] width 353 height 15
click at [239, 156] on input "Occupational Health and Safety Management System" at bounding box center [239, 156] width 0 height 0
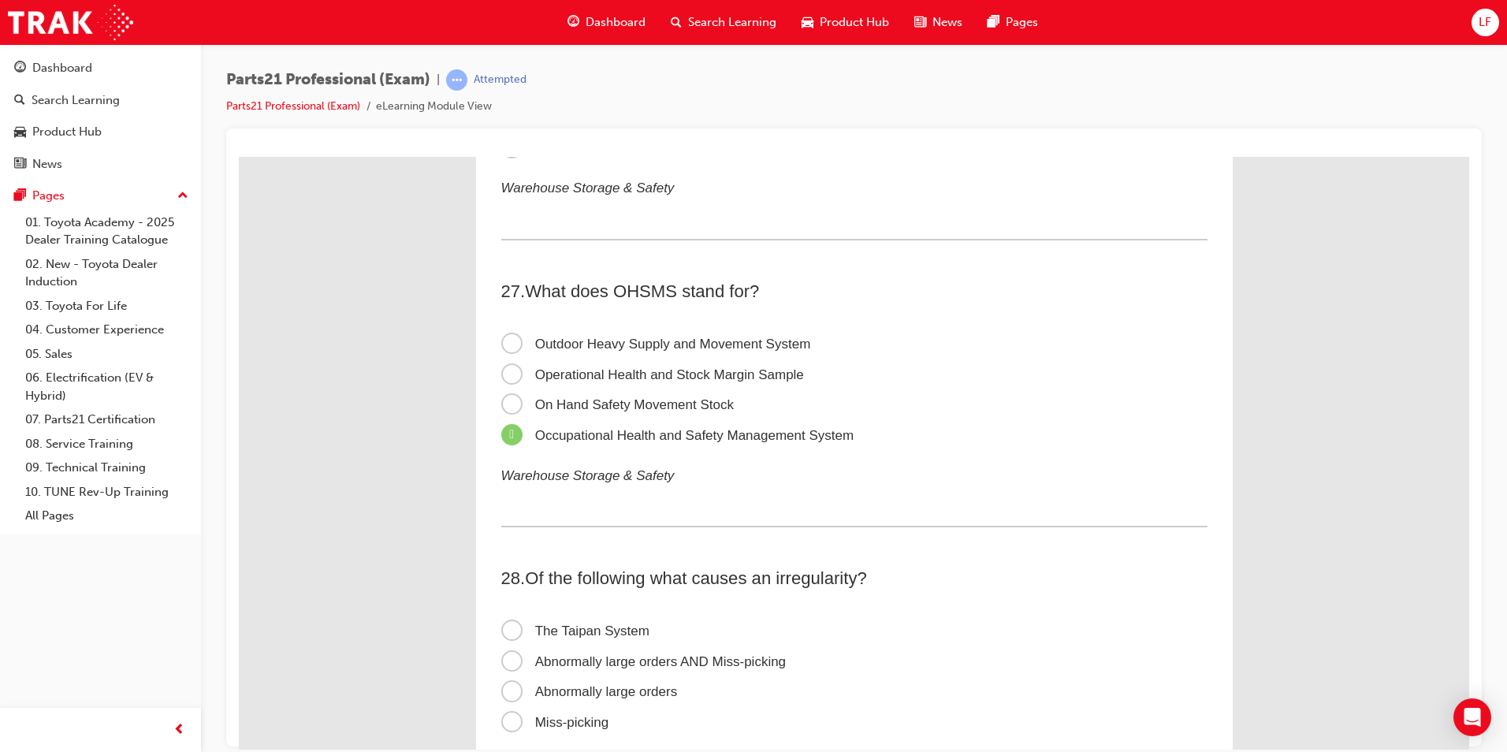
scroll to position [8117, 0]
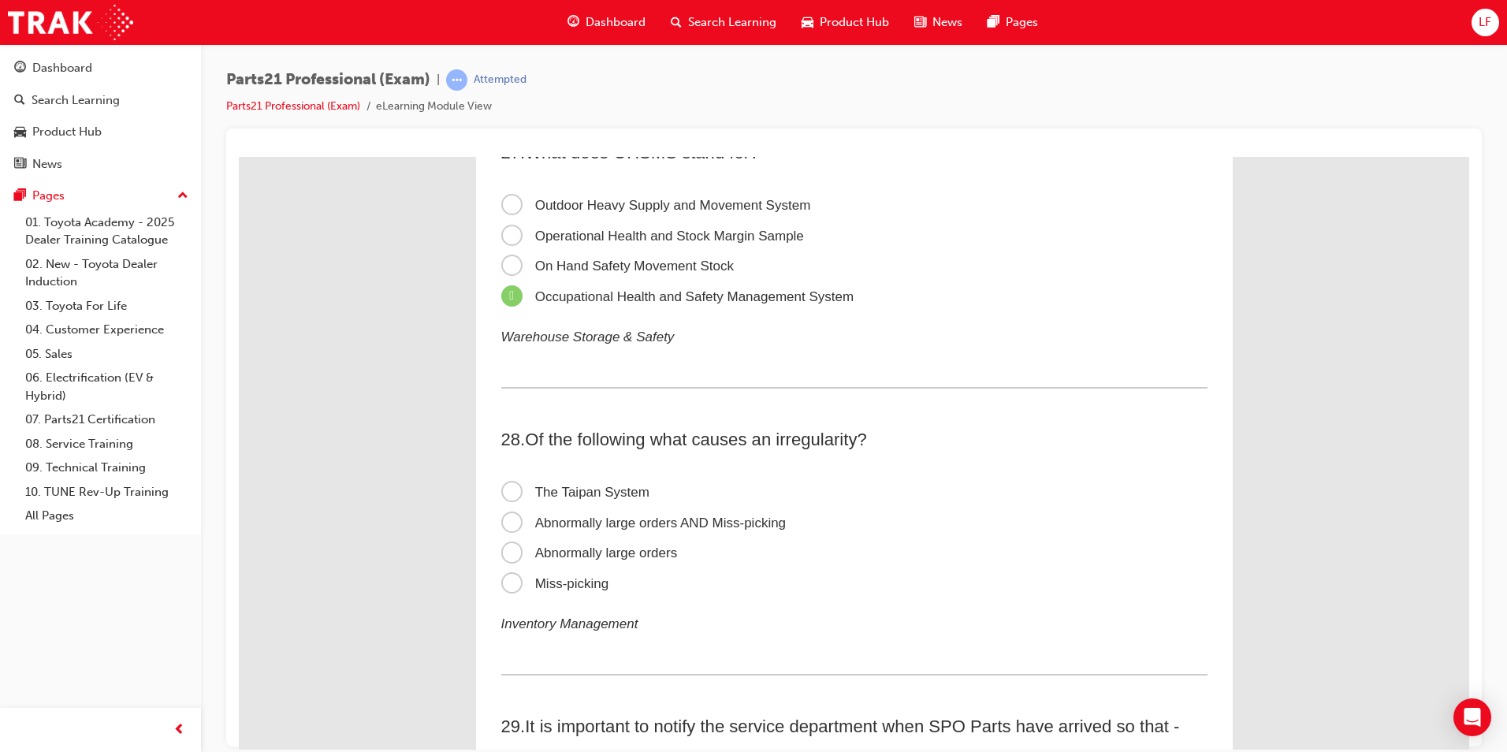
click at [672, 524] on span "Abnormally large orders AND Miss-picking" at bounding box center [643, 522] width 285 height 15
click at [239, 156] on input "Abnormally large orders AND Miss-picking" at bounding box center [239, 156] width 0 height 0
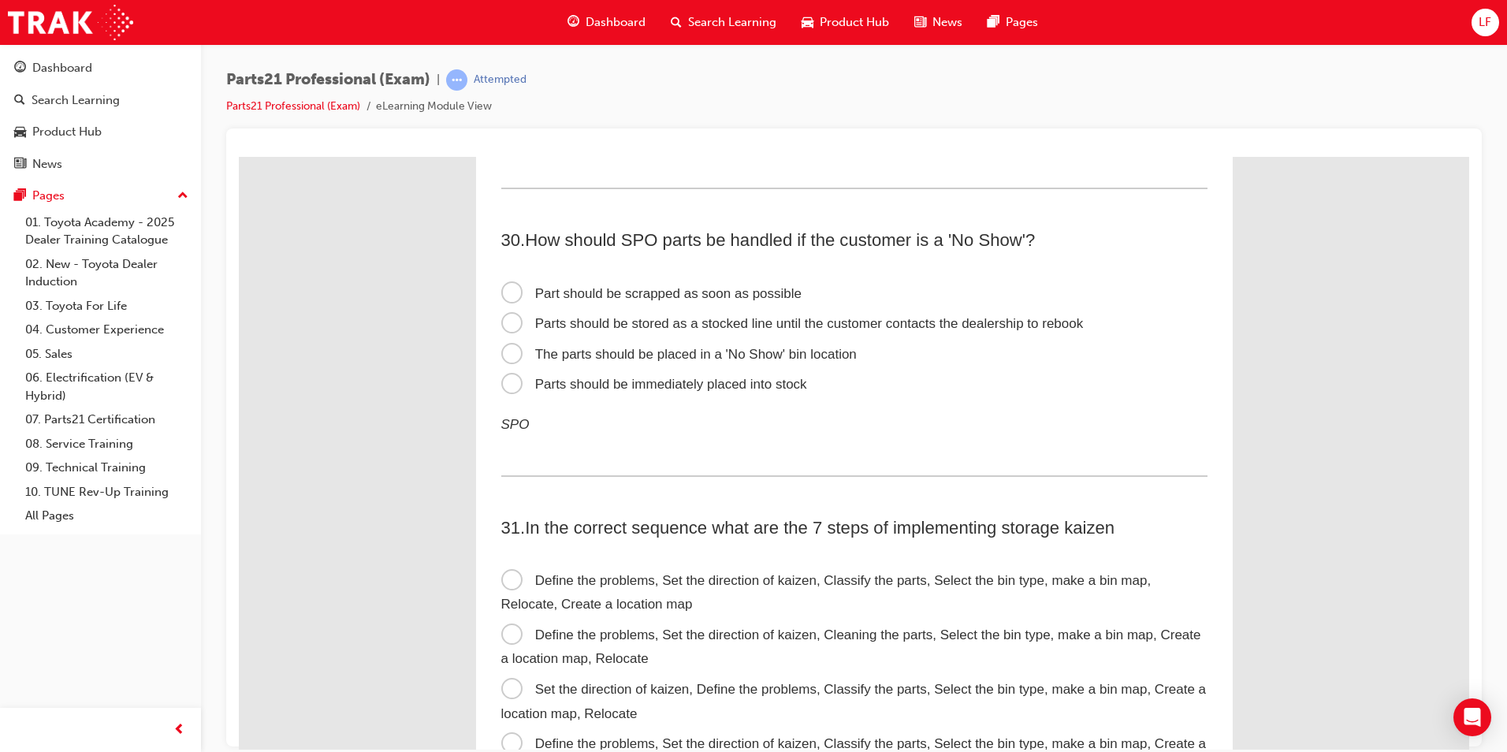
scroll to position [8905, 0]
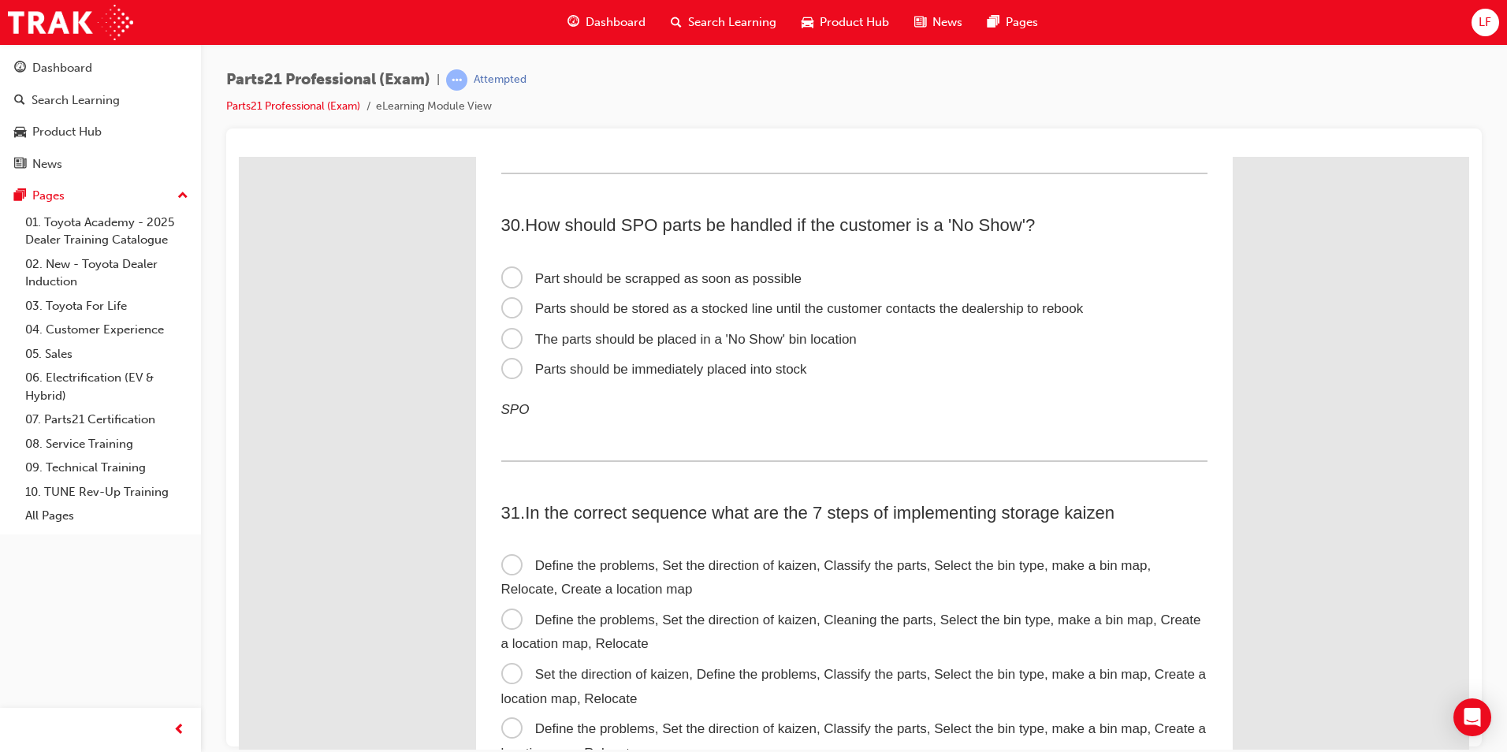
click at [767, 337] on span "The parts should be placed in a 'No Show' bin location" at bounding box center [678, 338] width 355 height 15
click at [239, 156] on input "The parts should be placed in a 'No Show' bin location" at bounding box center [239, 156] width 0 height 0
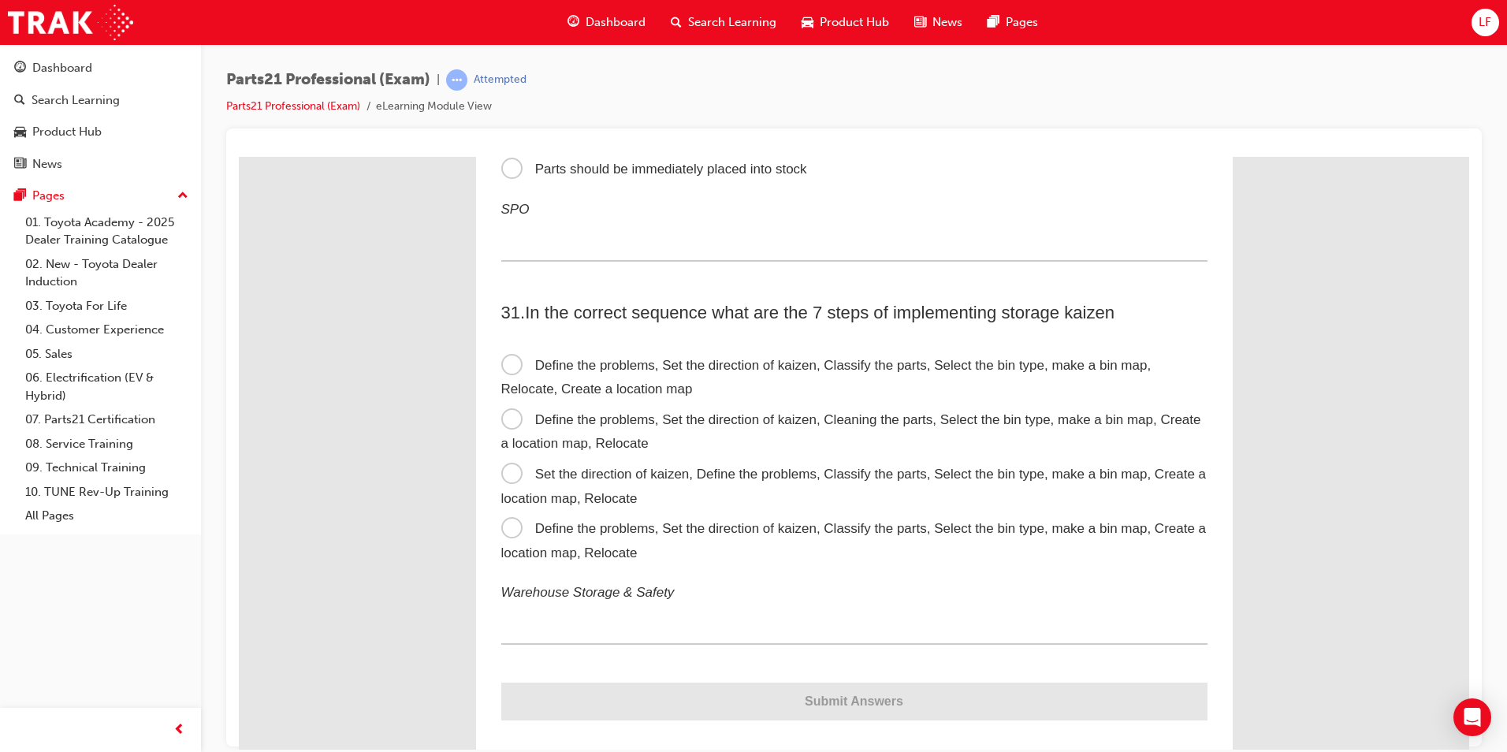
scroll to position [9127, 0]
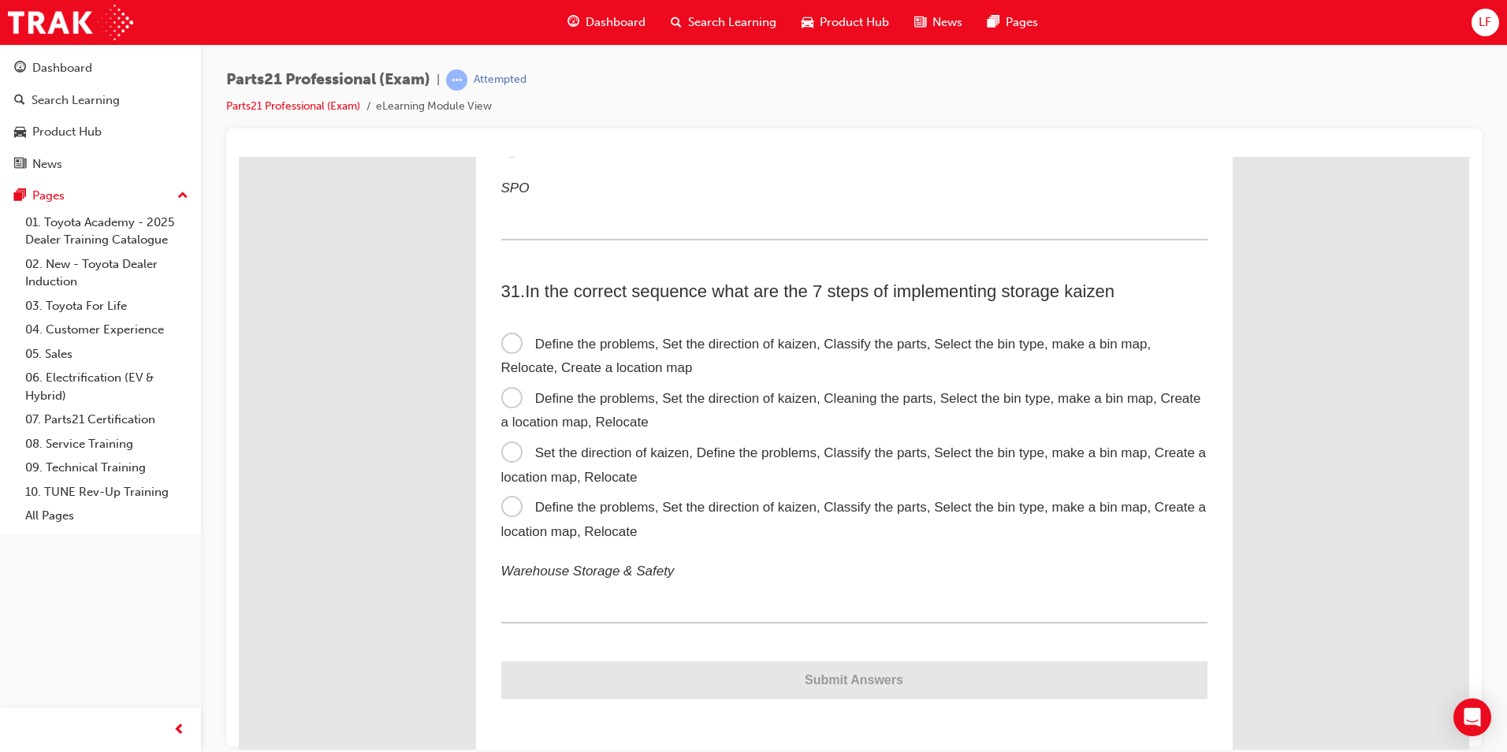
click at [740, 396] on span "Define the problems, Set the direction of kaizen, Cleaning the parts, Select th…" at bounding box center [851, 409] width 700 height 39
click at [239, 156] on input "Define the problems, Set the direction of kaizen, Cleaning the parts, Select th…" at bounding box center [239, 156] width 0 height 0
click at [812, 446] on span "Set the direction of kaizen, Define the problems, Classify the parts, Select th…" at bounding box center [853, 463] width 705 height 39
click at [239, 156] on input "Set the direction of kaizen, Define the problems, Classify the parts, Select th…" at bounding box center [239, 156] width 0 height 0
click at [717, 511] on span "Define the problems, Set the direction of kaizen, Classify the parts, Select th…" at bounding box center [853, 518] width 705 height 39
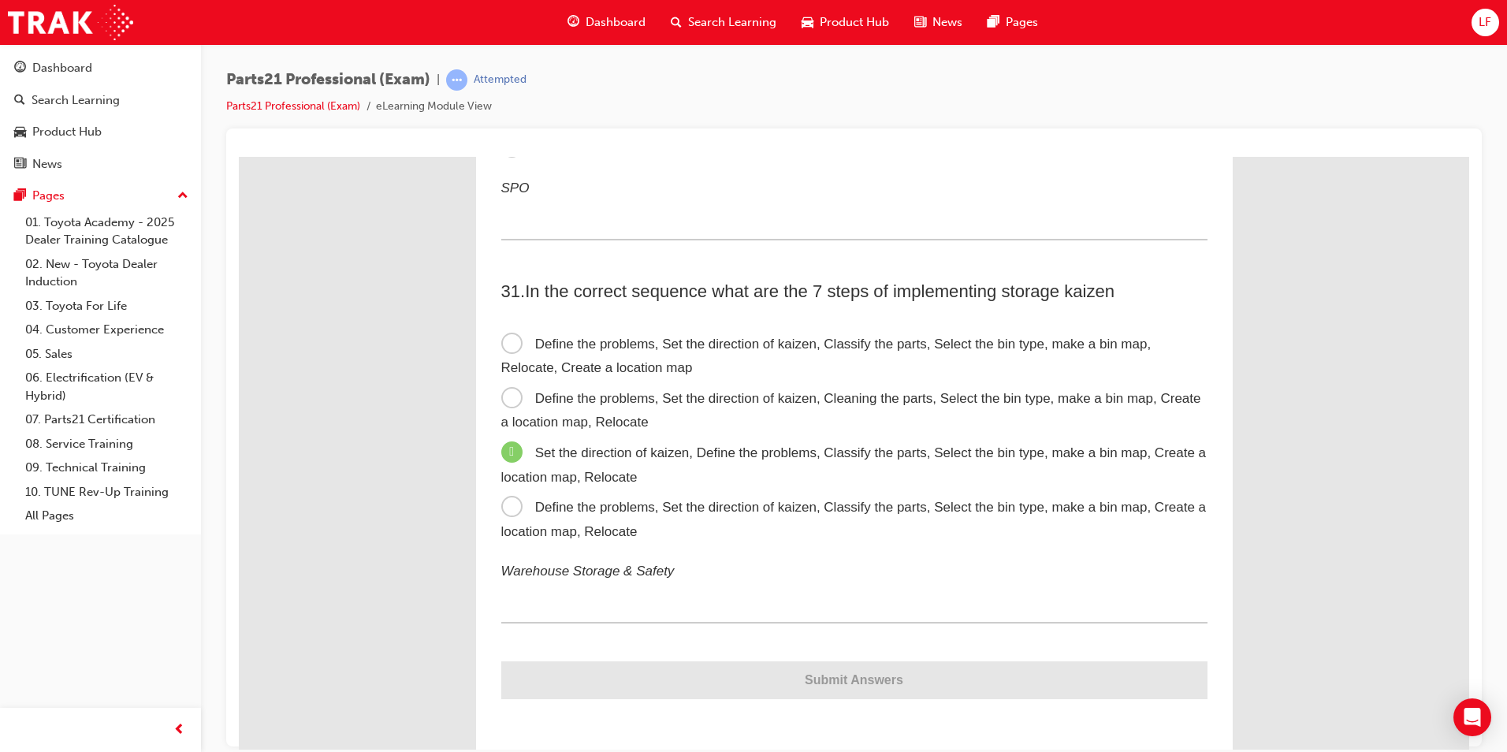
click at [239, 156] on input "Define the problems, Set the direction of kaizen, Classify the parts, Select th…" at bounding box center [239, 156] width 0 height 0
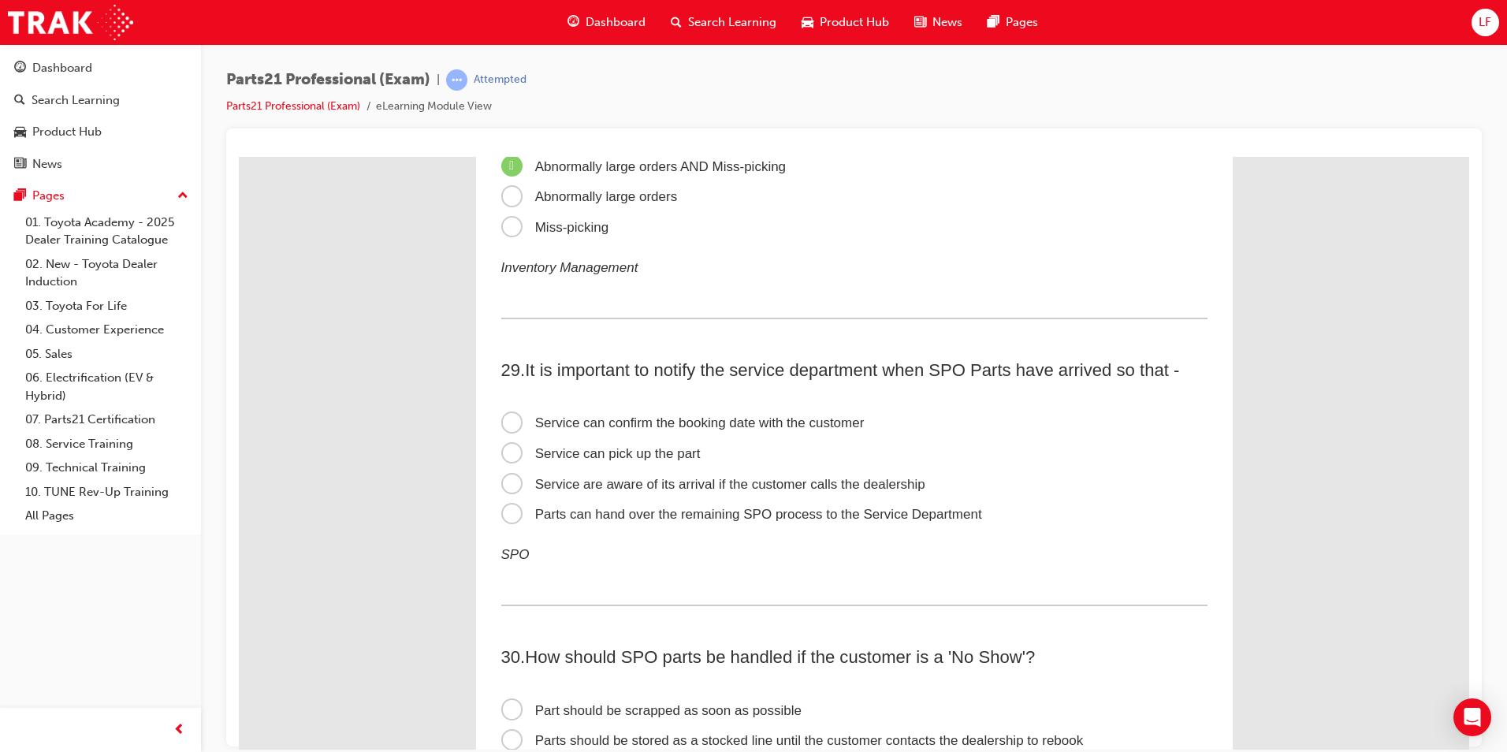
scroll to position [8418, 0]
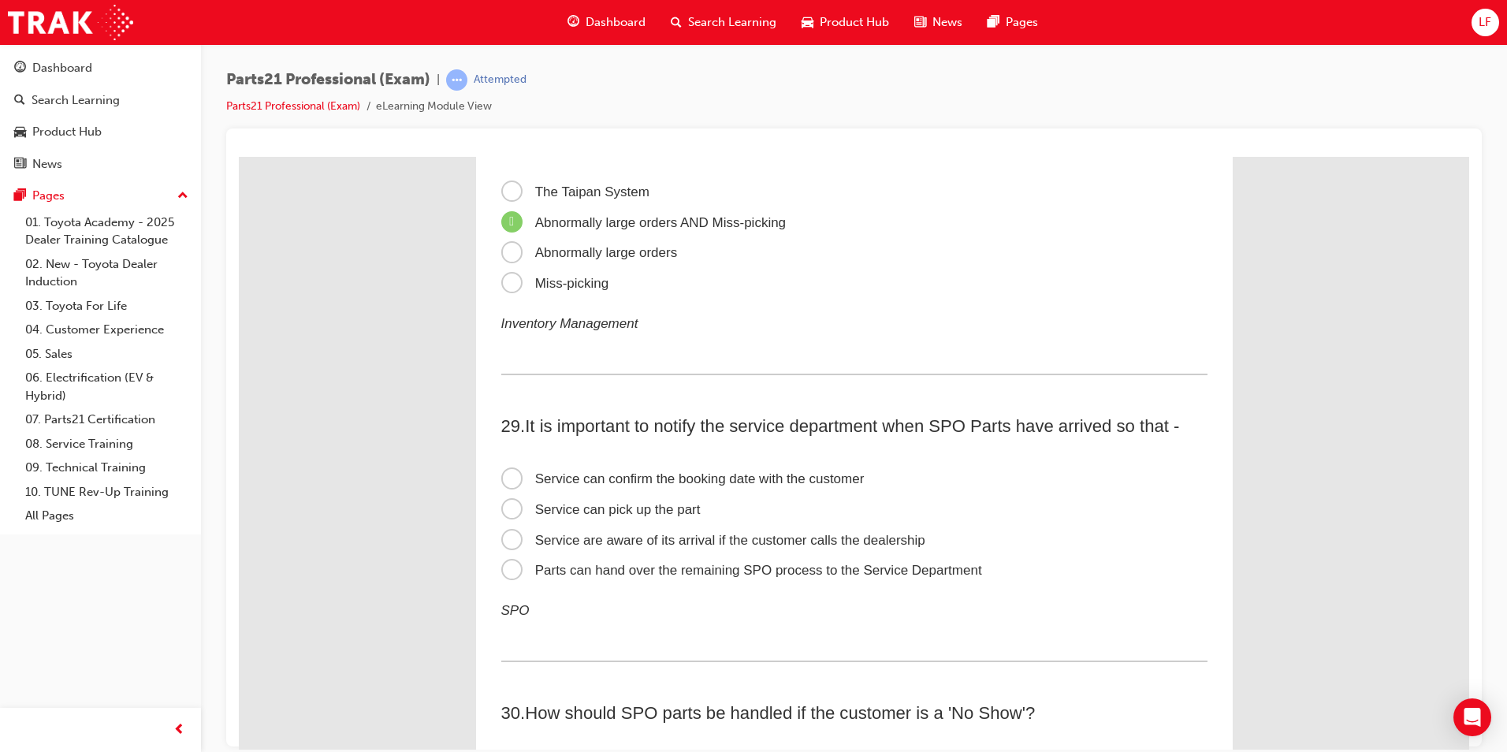
click at [717, 476] on span "Service can confirm the booking date with the customer" at bounding box center [682, 477] width 363 height 15
click at [239, 156] on input "Service can confirm the booking date with the customer" at bounding box center [239, 156] width 0 height 0
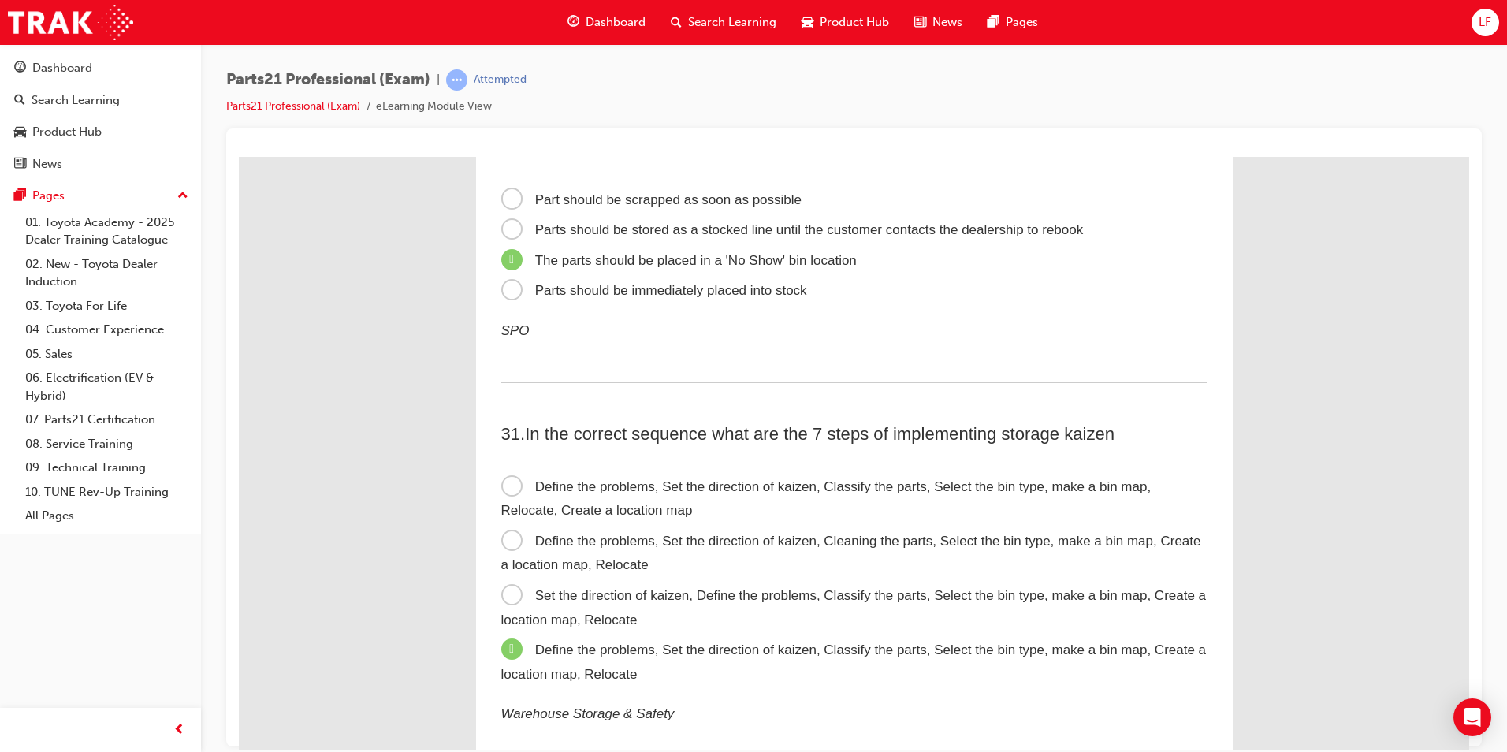
scroll to position [9127, 0]
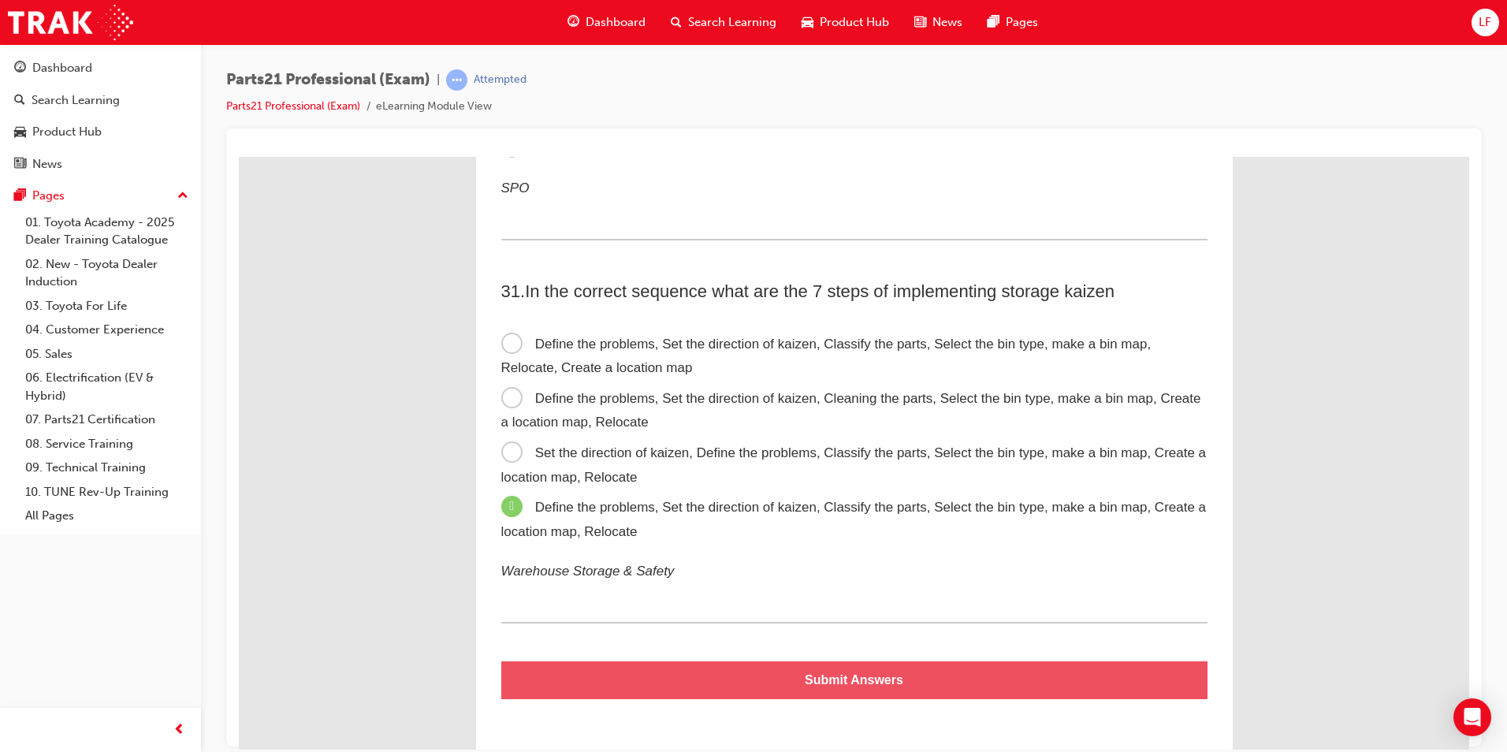
click at [864, 685] on button "Submit Answers" at bounding box center [854, 679] width 706 height 38
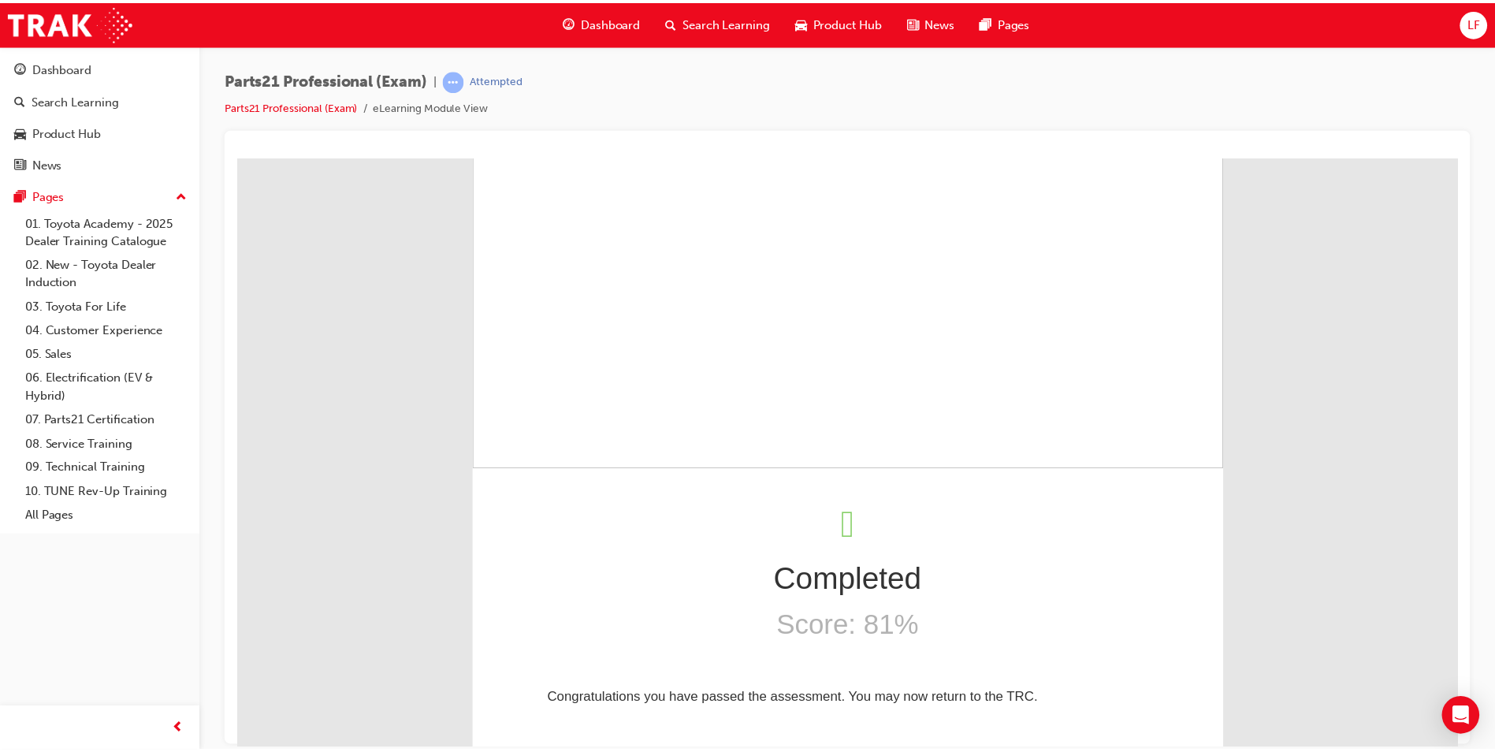
scroll to position [0, 0]
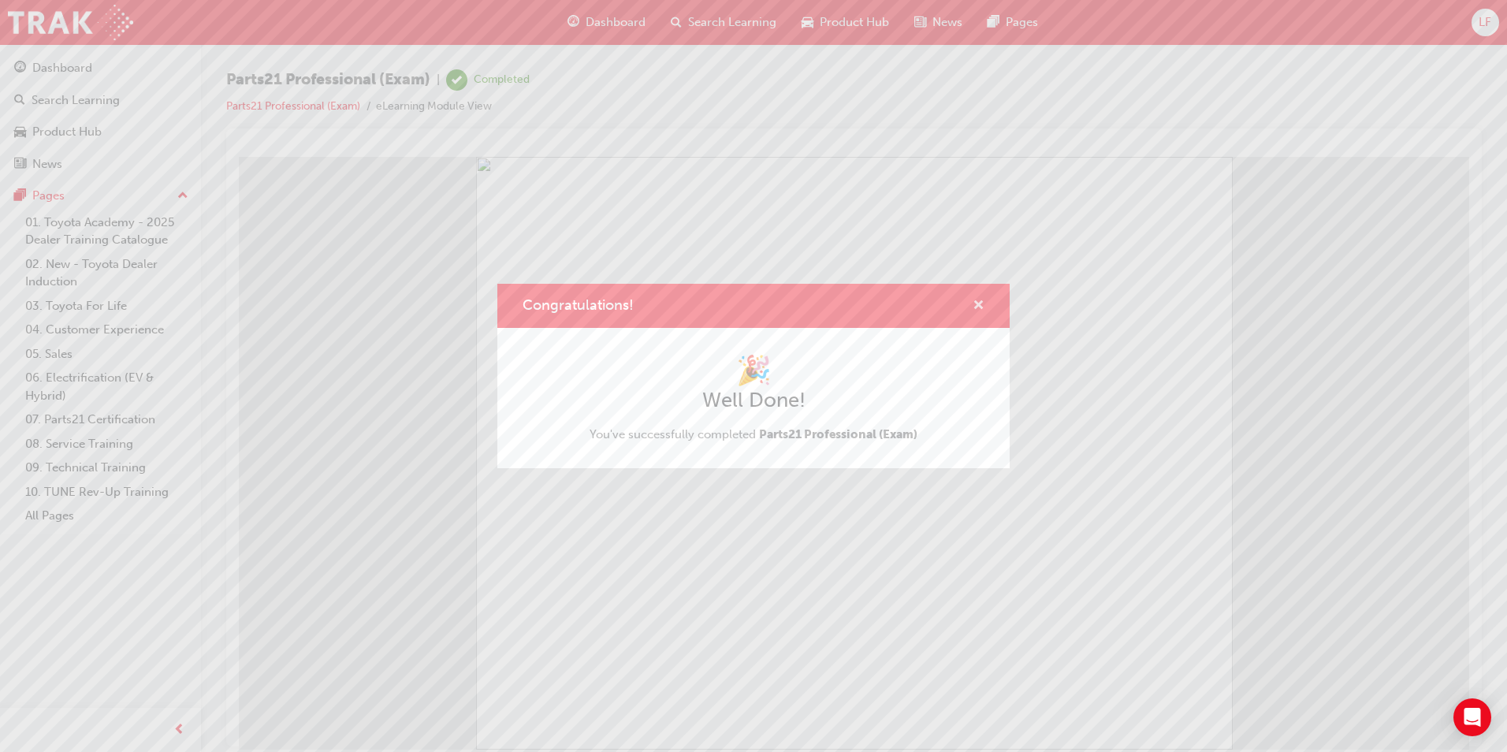
drag, startPoint x: 976, startPoint y: 306, endPoint x: 734, endPoint y: 151, distance: 286.8
click at [973, 307] on span "cross-icon" at bounding box center [978, 306] width 12 height 14
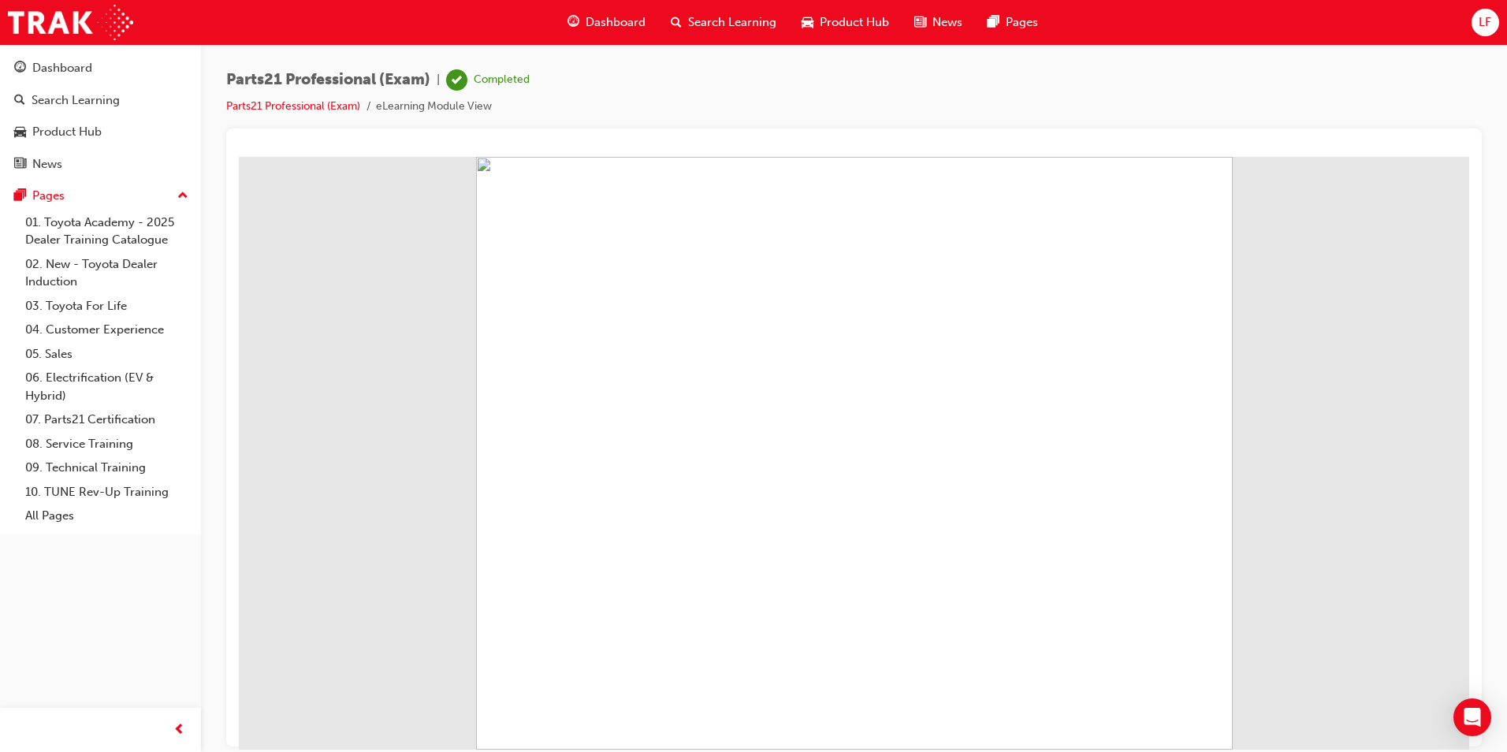
click at [635, 20] on span "Dashboard" at bounding box center [616, 22] width 60 height 18
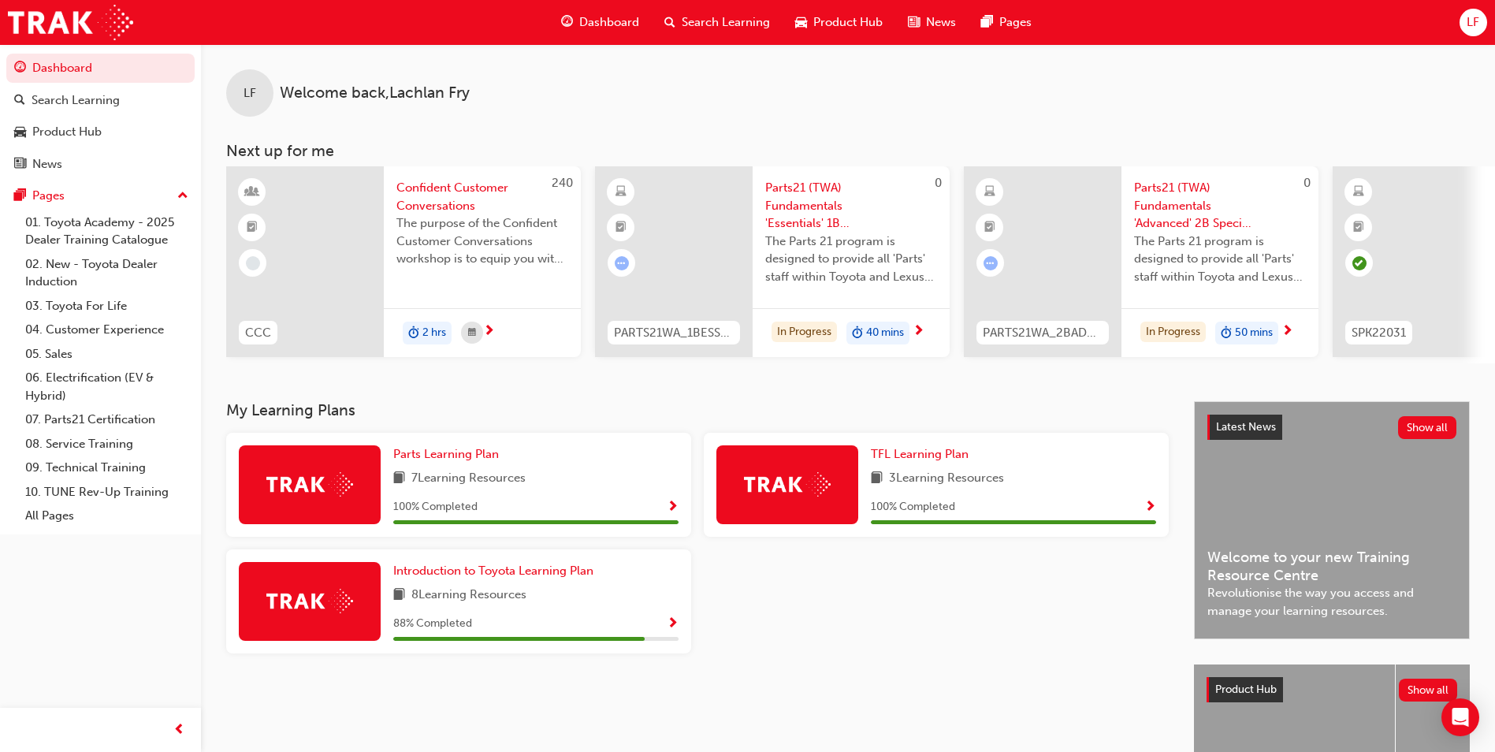
click at [771, 24] on div "Search Learning" at bounding box center [717, 22] width 131 height 32
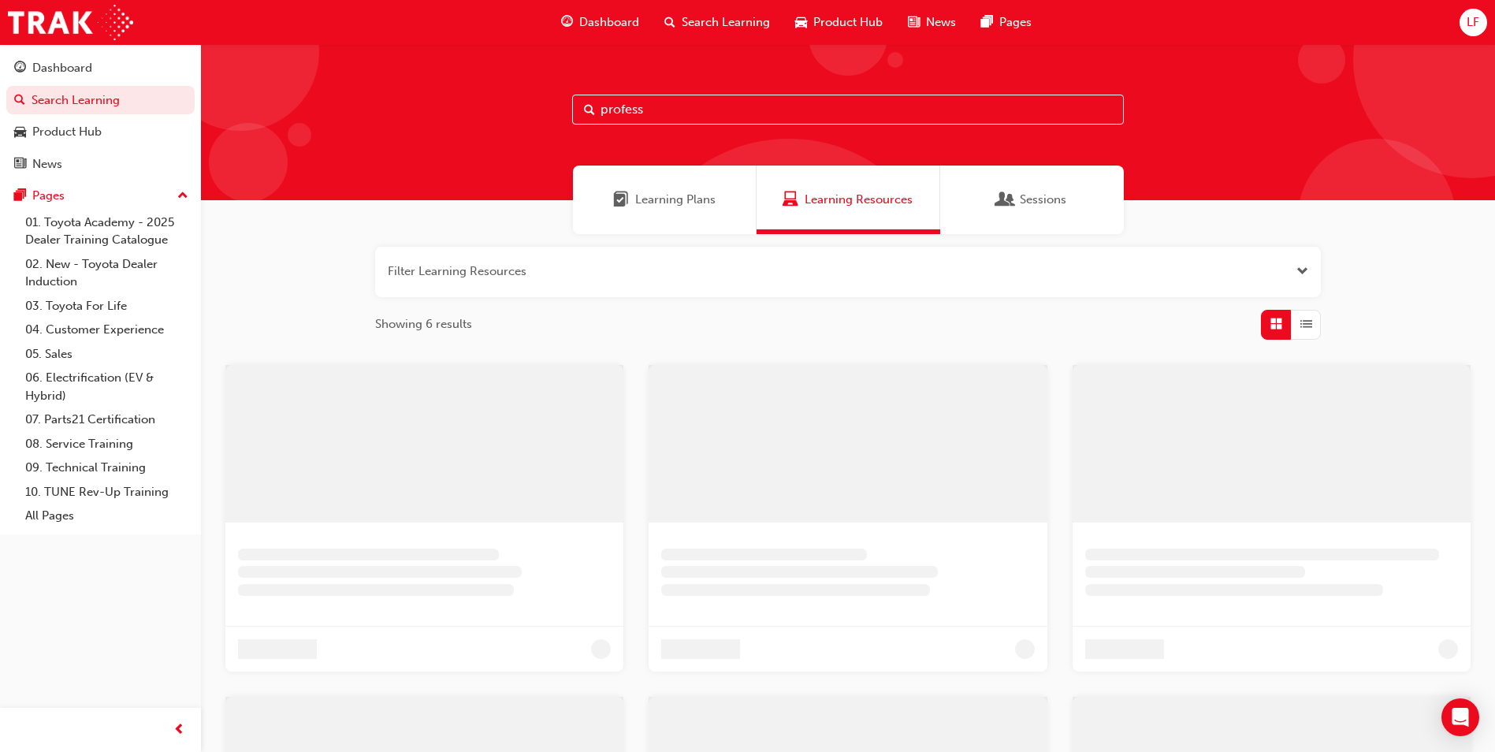
click at [628, 110] on input "profess" at bounding box center [848, 110] width 552 height 30
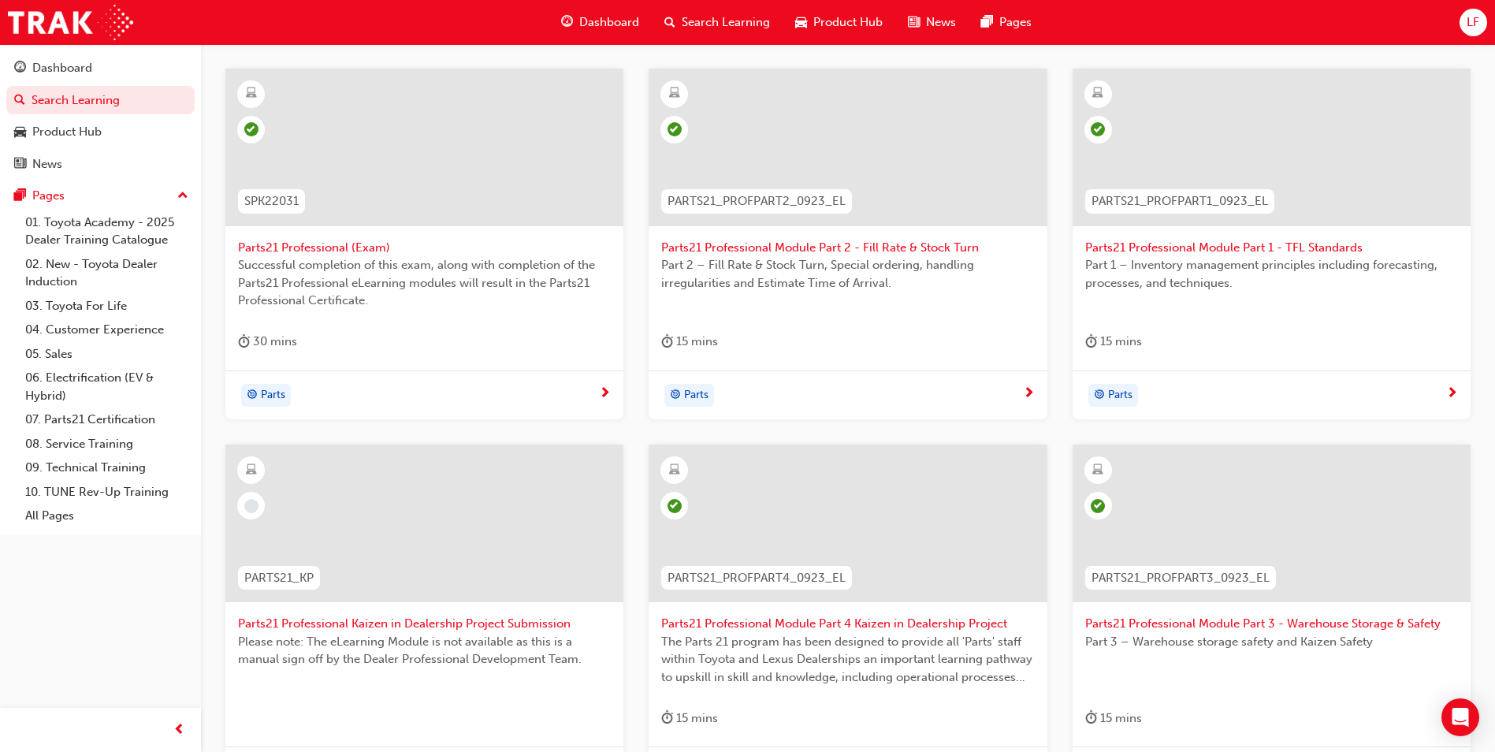
scroll to position [394, 0]
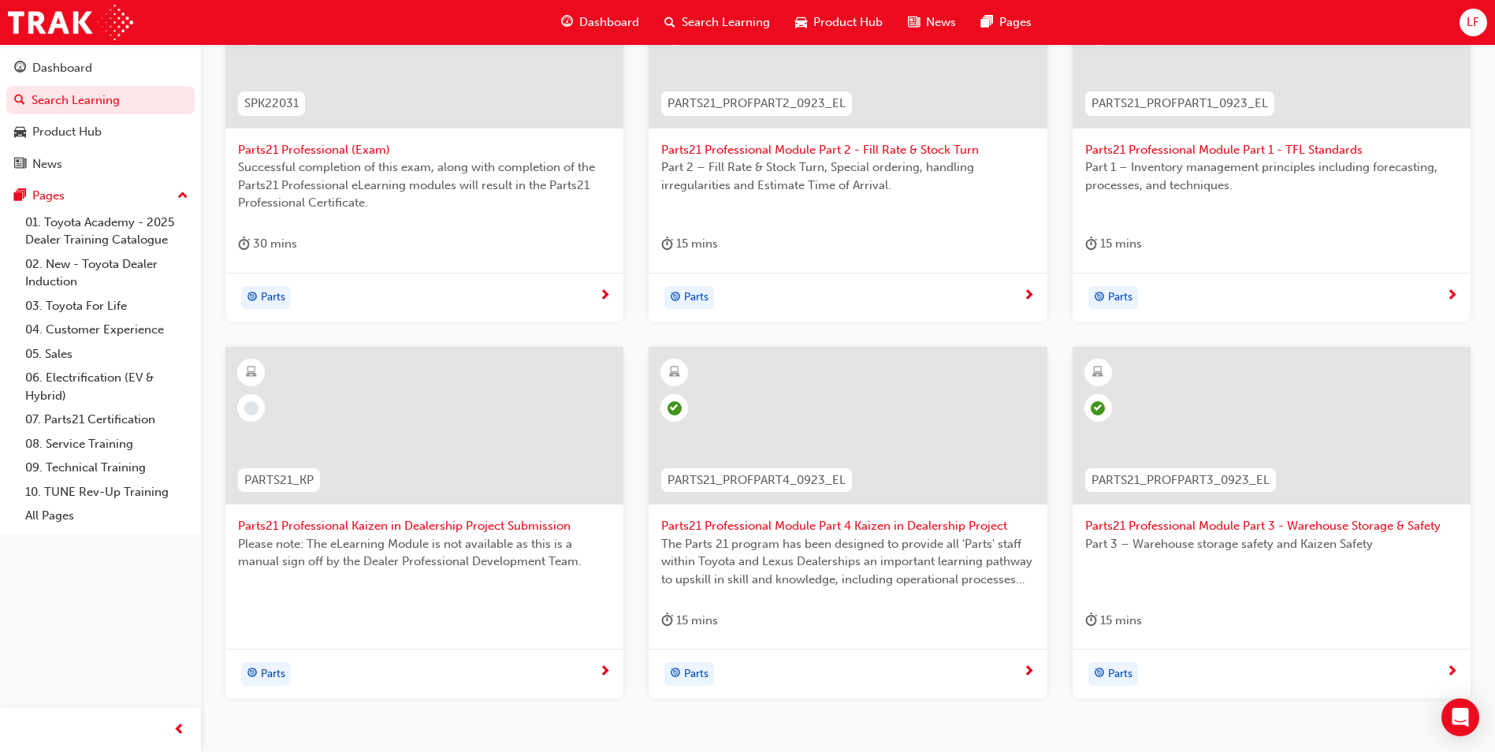
click at [429, 525] on span "Parts21 Professional Kaizen in Dealership Project Submission" at bounding box center [424, 526] width 373 height 18
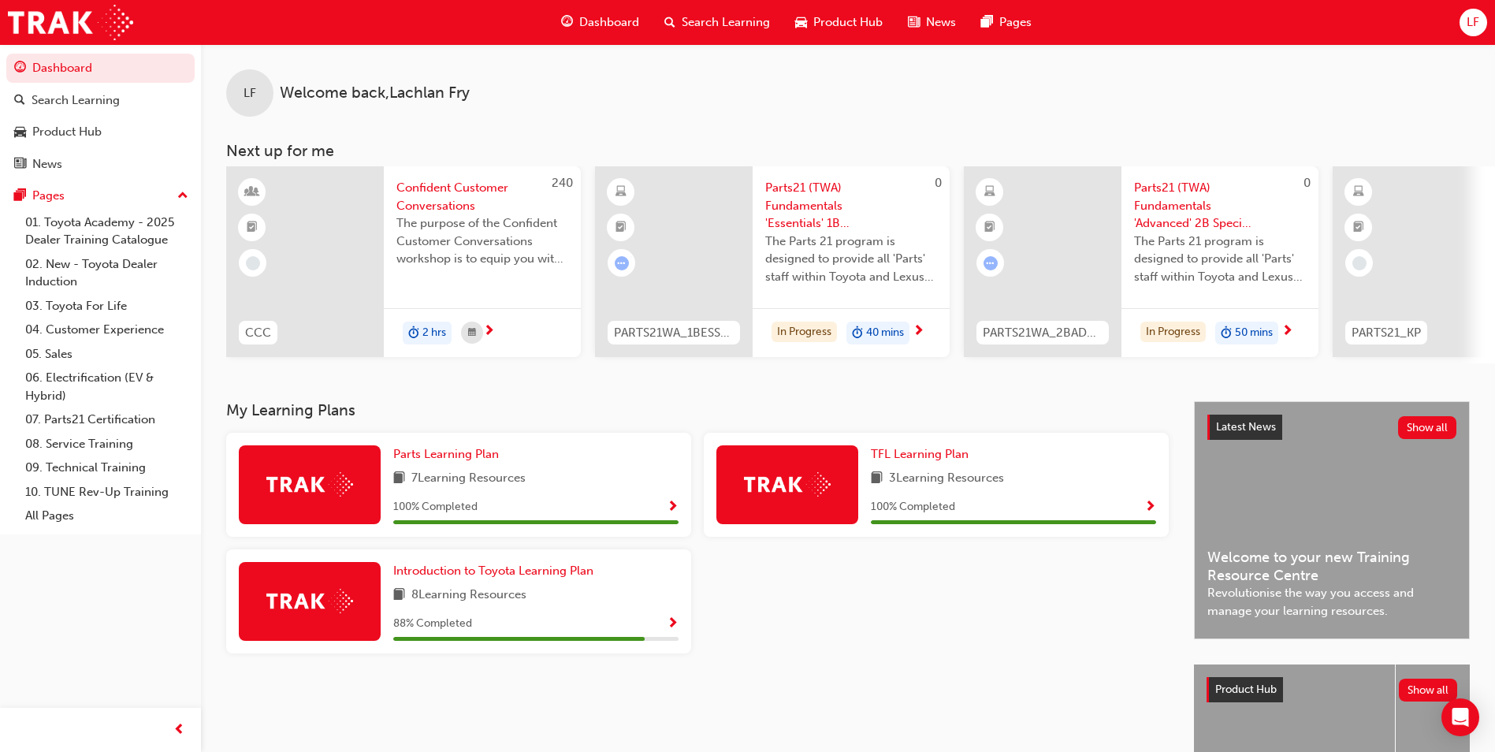
click at [692, 31] on span "Search Learning" at bounding box center [726, 22] width 88 height 18
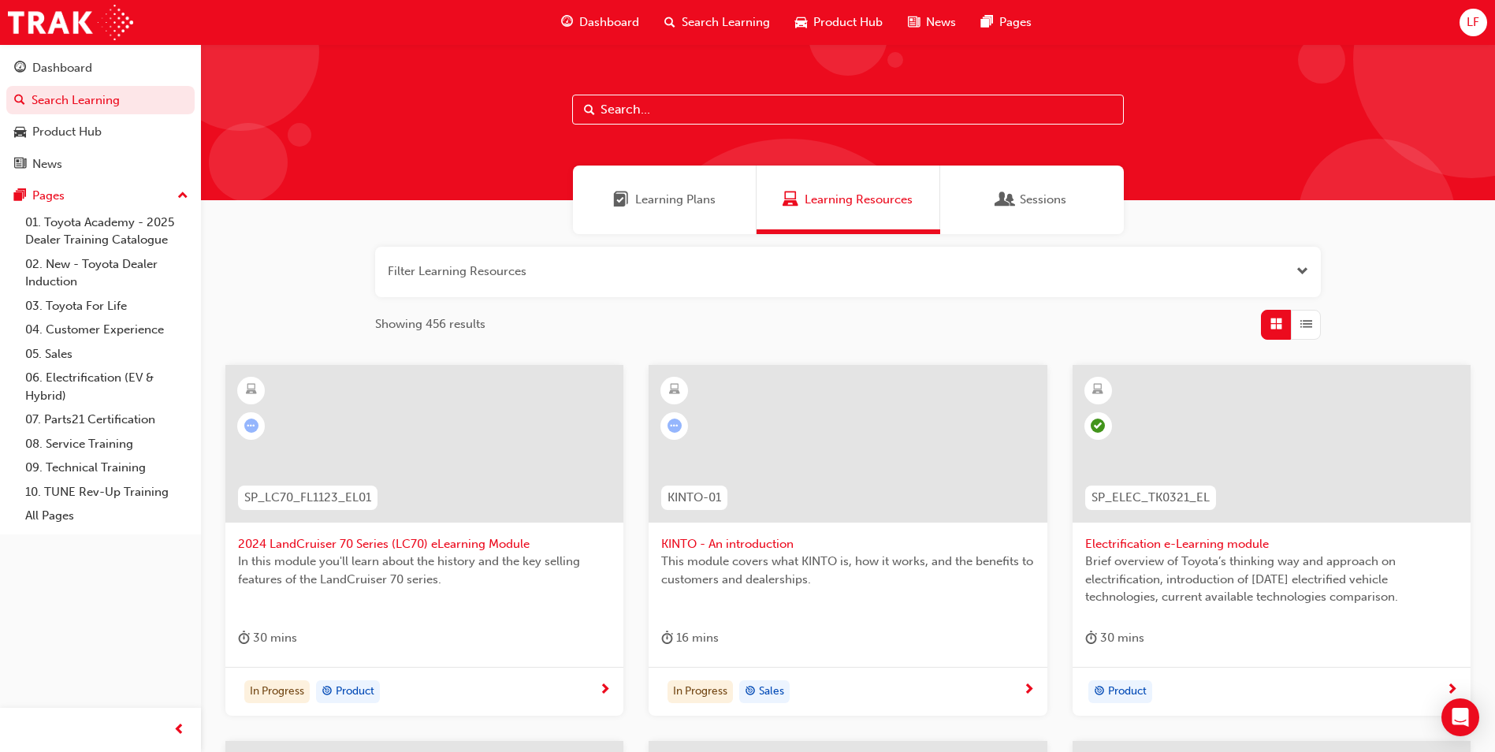
click at [1292, 280] on button "button" at bounding box center [848, 272] width 946 height 50
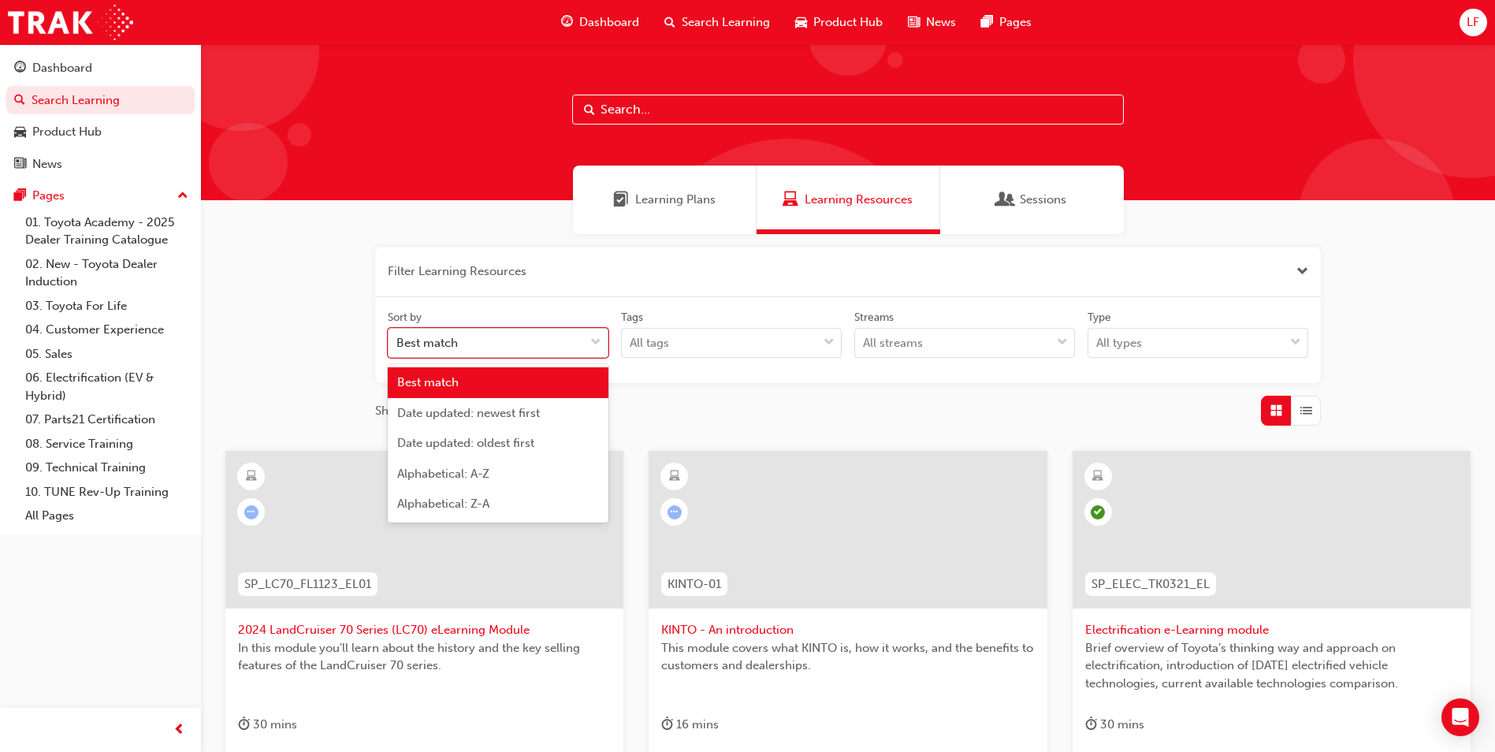
click at [537, 355] on div "Best match" at bounding box center [486, 343] width 195 height 28
click at [398, 349] on input "Sort by option Best match focused, 1 of 5. 5 results available. Use Up and Down…" at bounding box center [397, 342] width 2 height 13
click at [519, 416] on span "Date updated: newest first" at bounding box center [468, 413] width 143 height 14
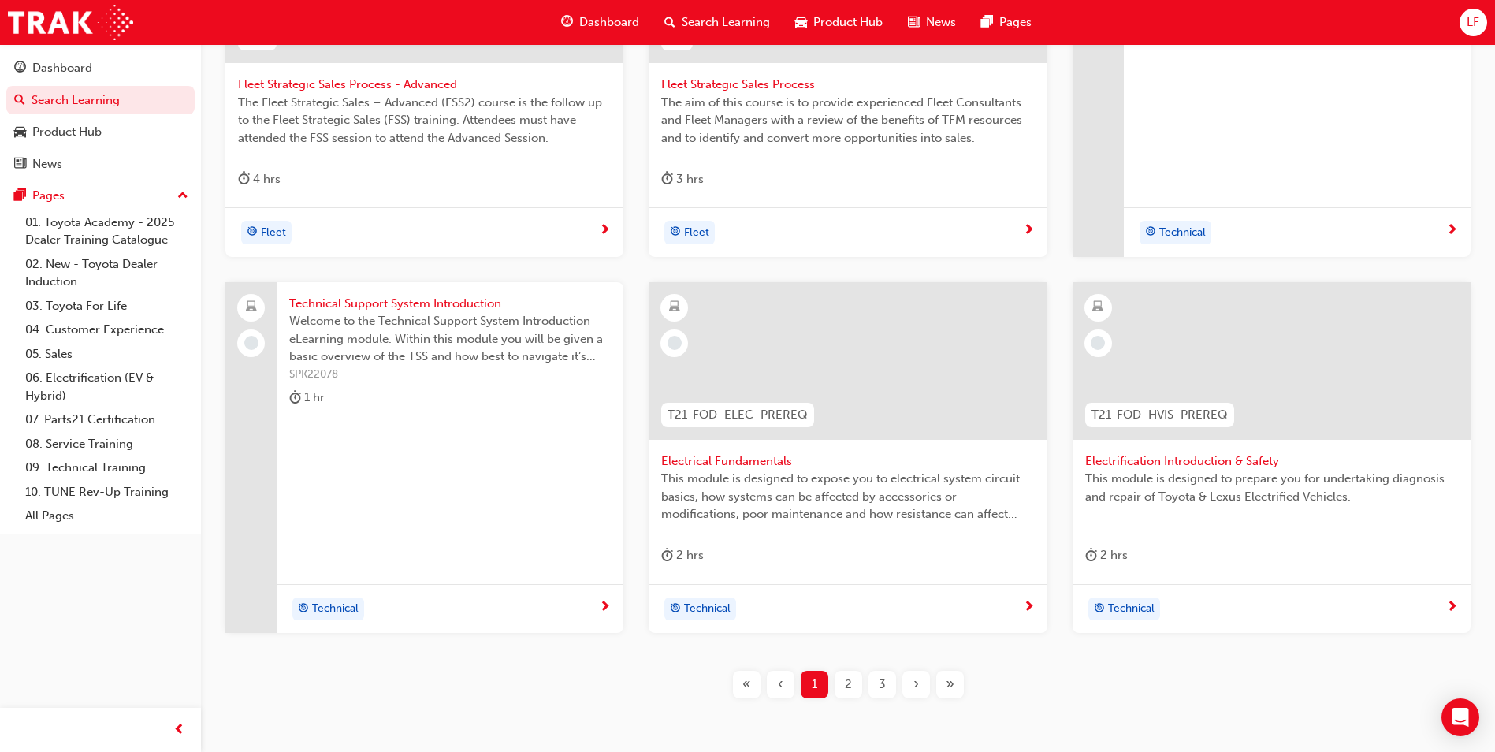
scroll to position [552, 0]
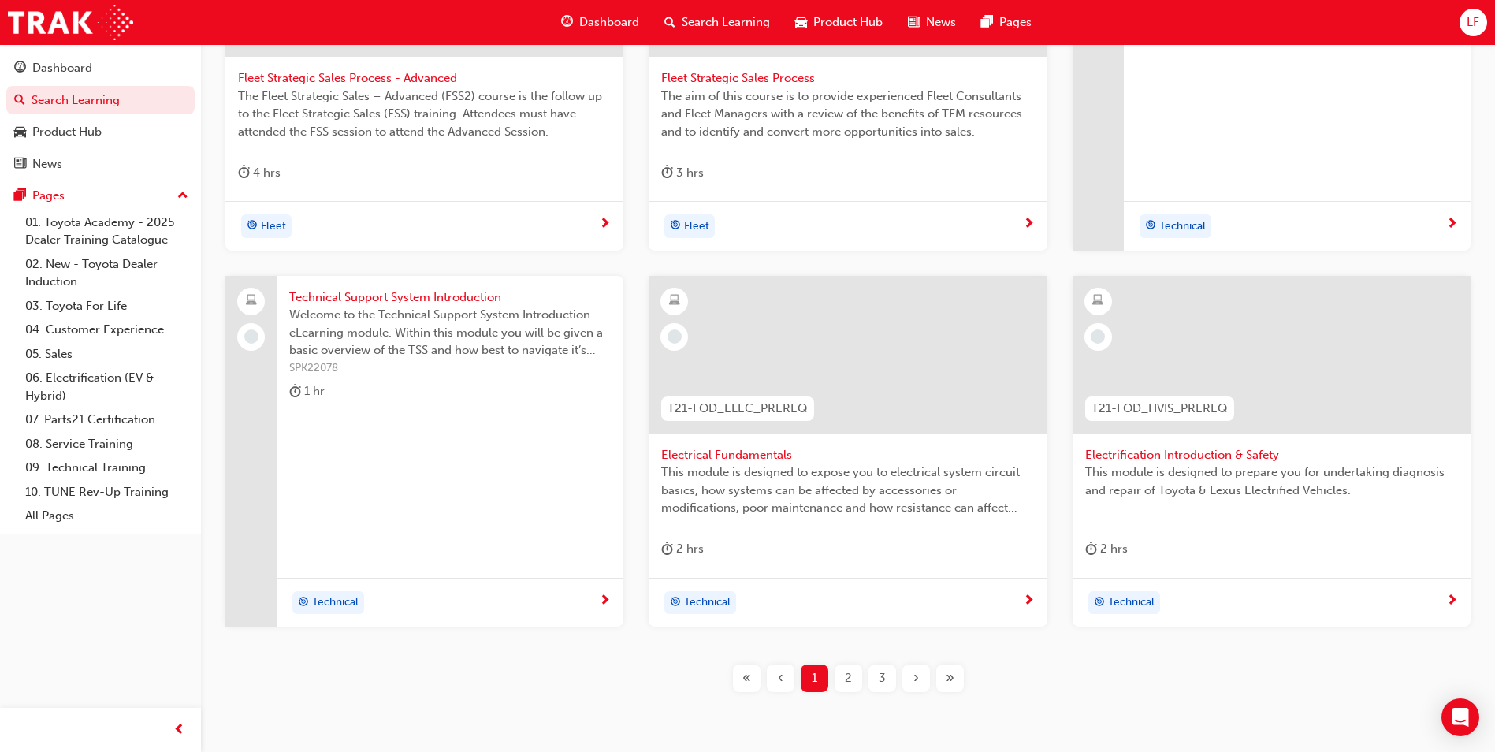
click at [912, 681] on div "›" at bounding box center [916, 678] width 28 height 28
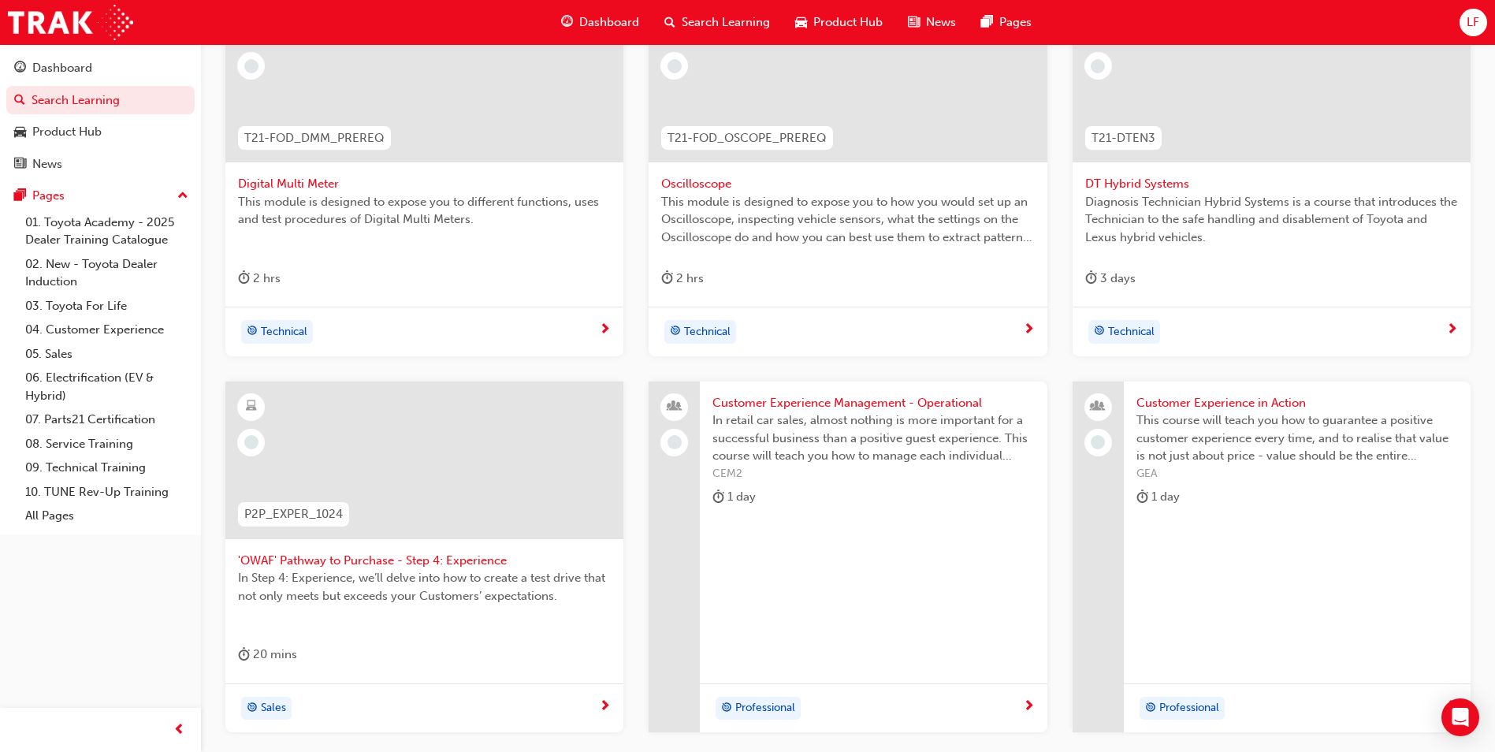
scroll to position [541, 0]
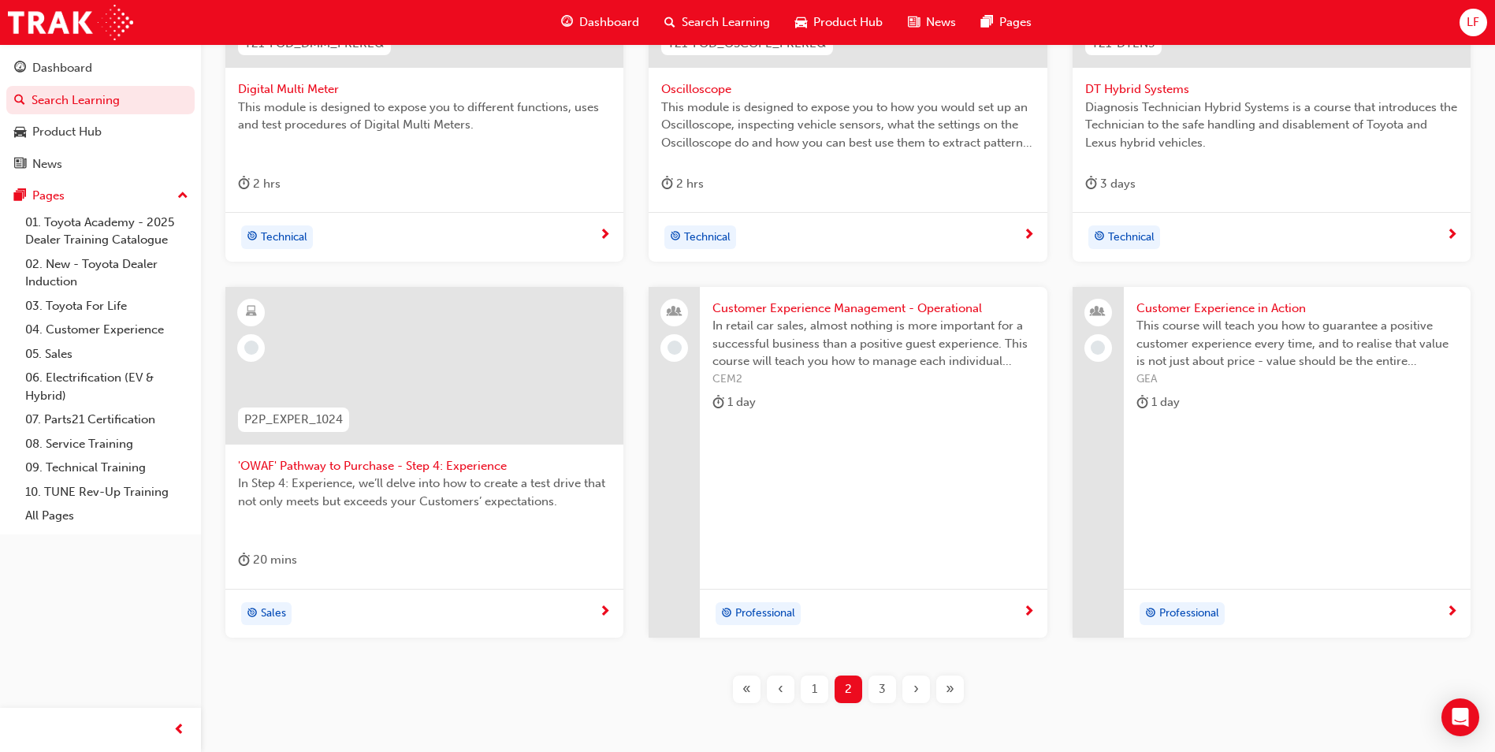
click at [881, 694] on span "3" at bounding box center [882, 689] width 7 height 18
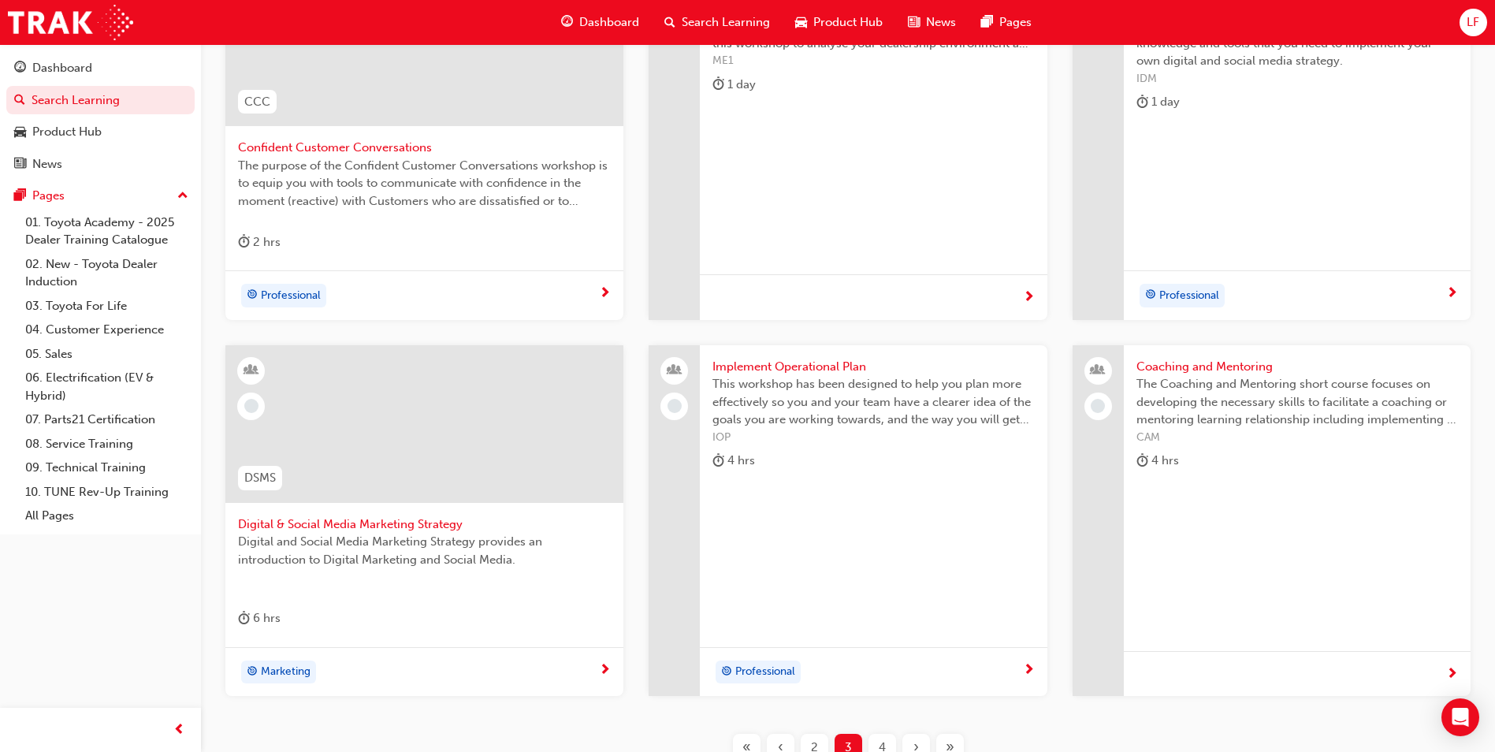
scroll to position [619, 0]
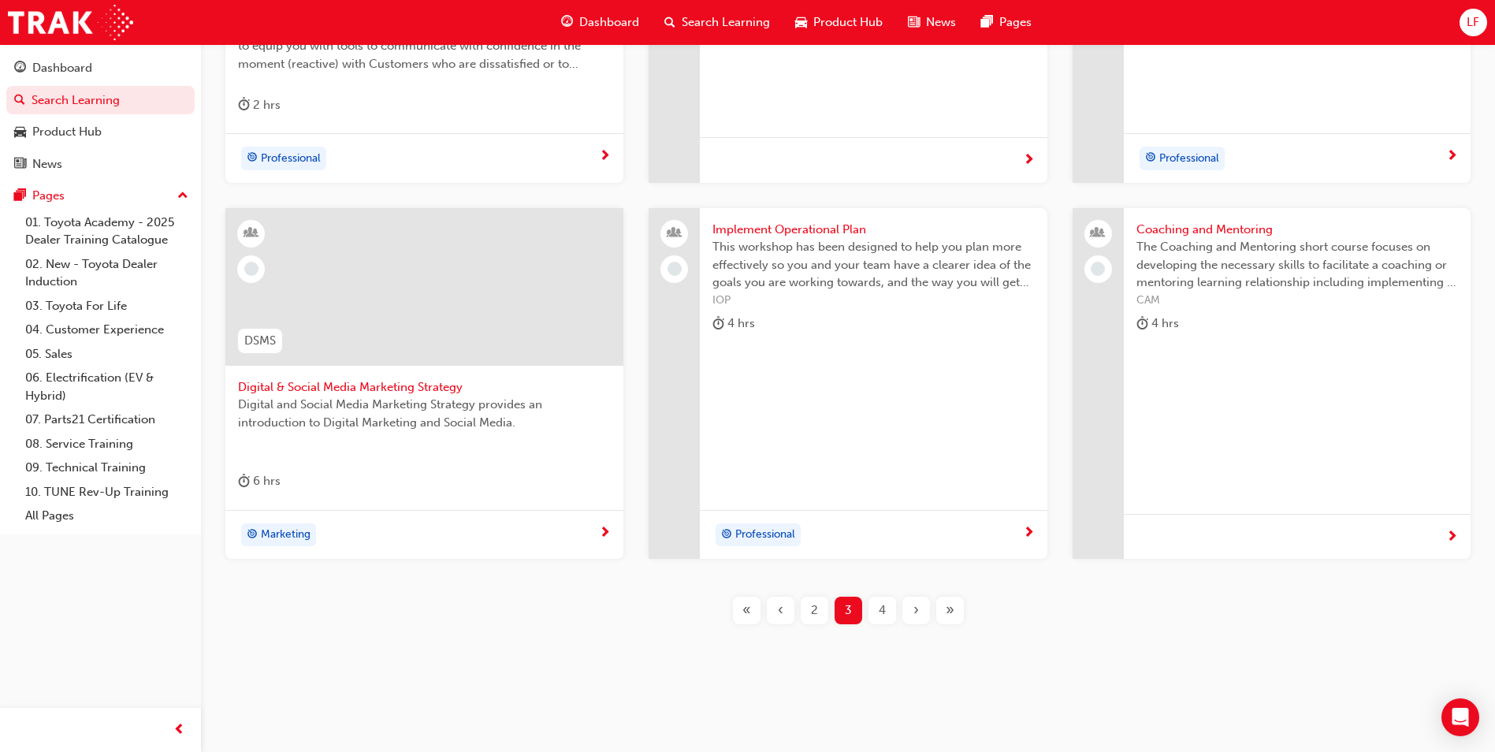
click at [880, 613] on span "4" at bounding box center [882, 610] width 7 height 18
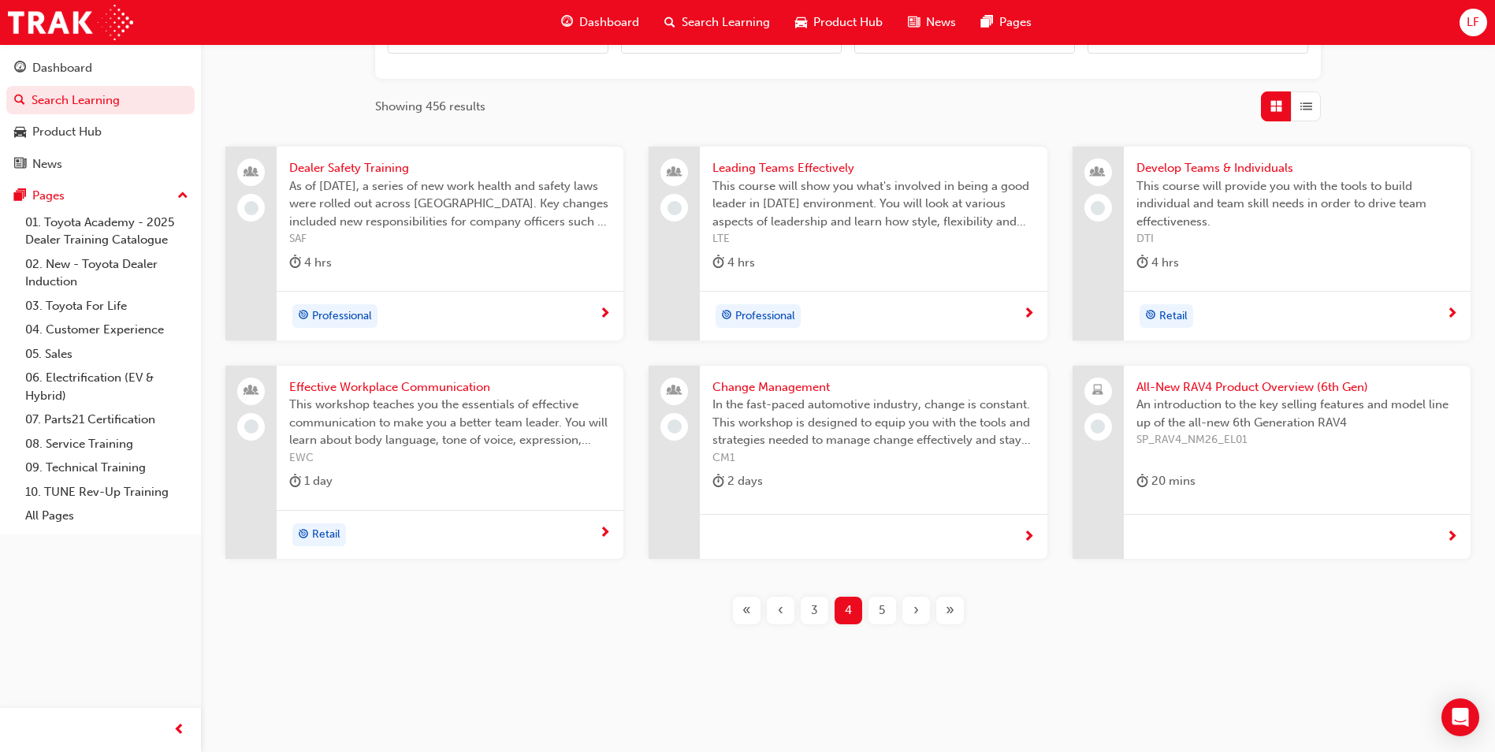
click at [877, 612] on div "5" at bounding box center [882, 611] width 28 height 28
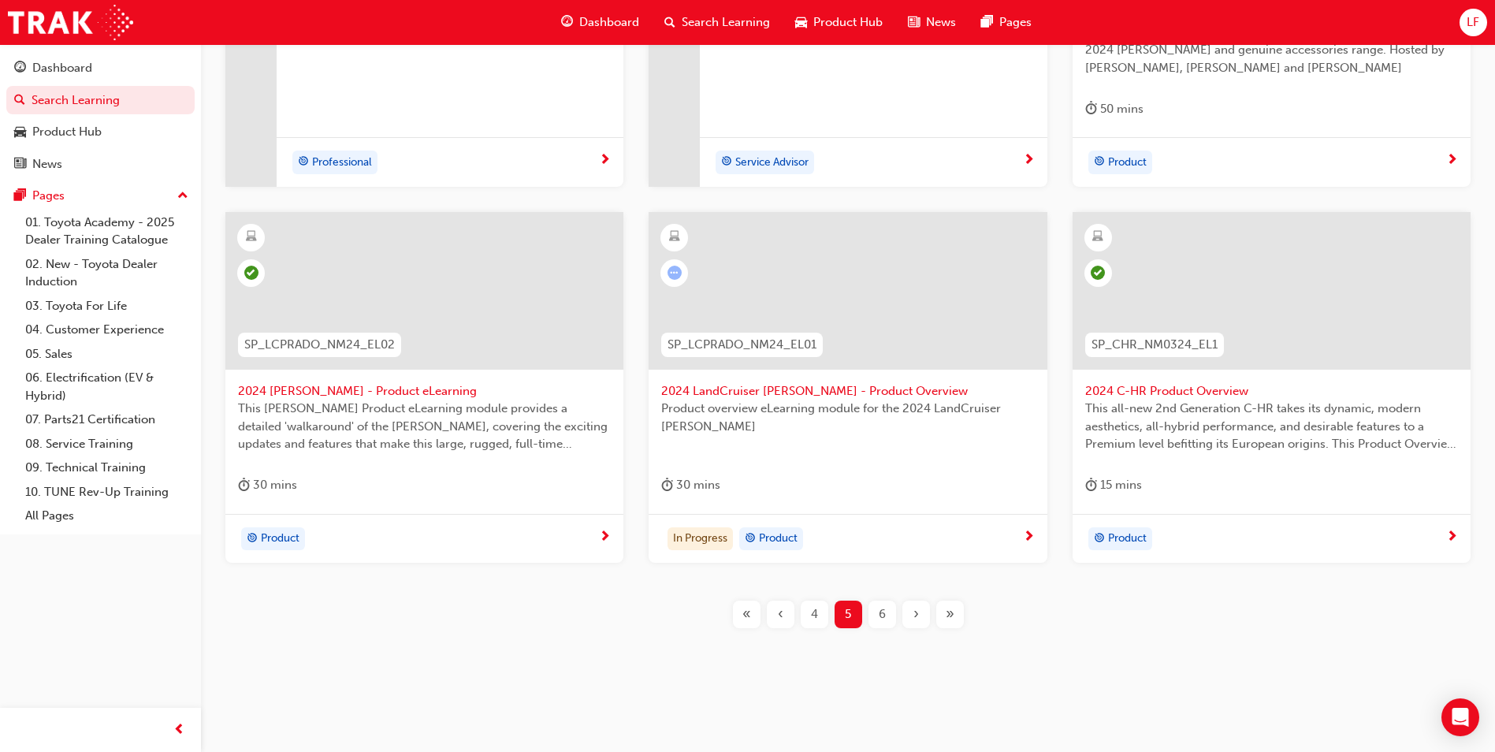
scroll to position [619, 0]
click at [891, 608] on div "6" at bounding box center [882, 611] width 28 height 28
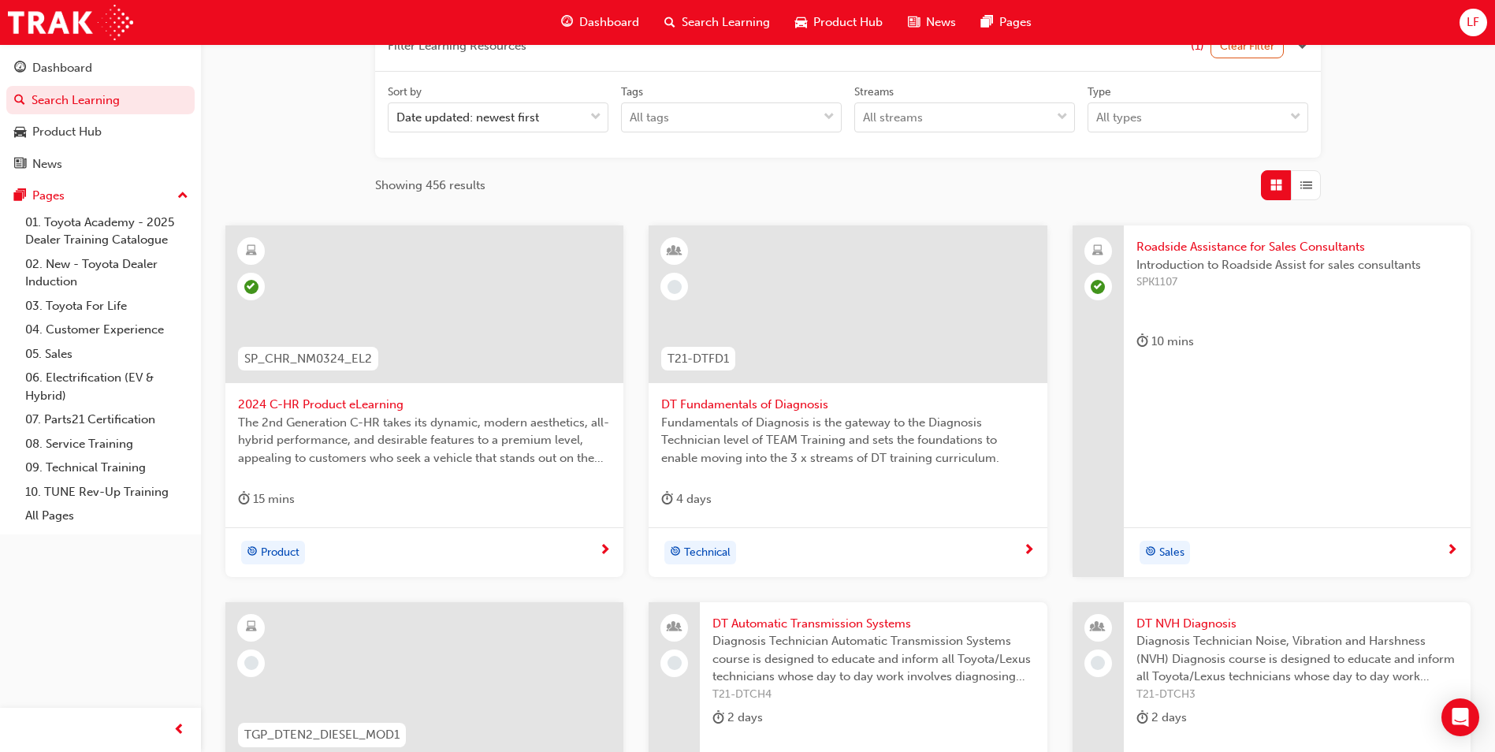
scroll to position [147, 0]
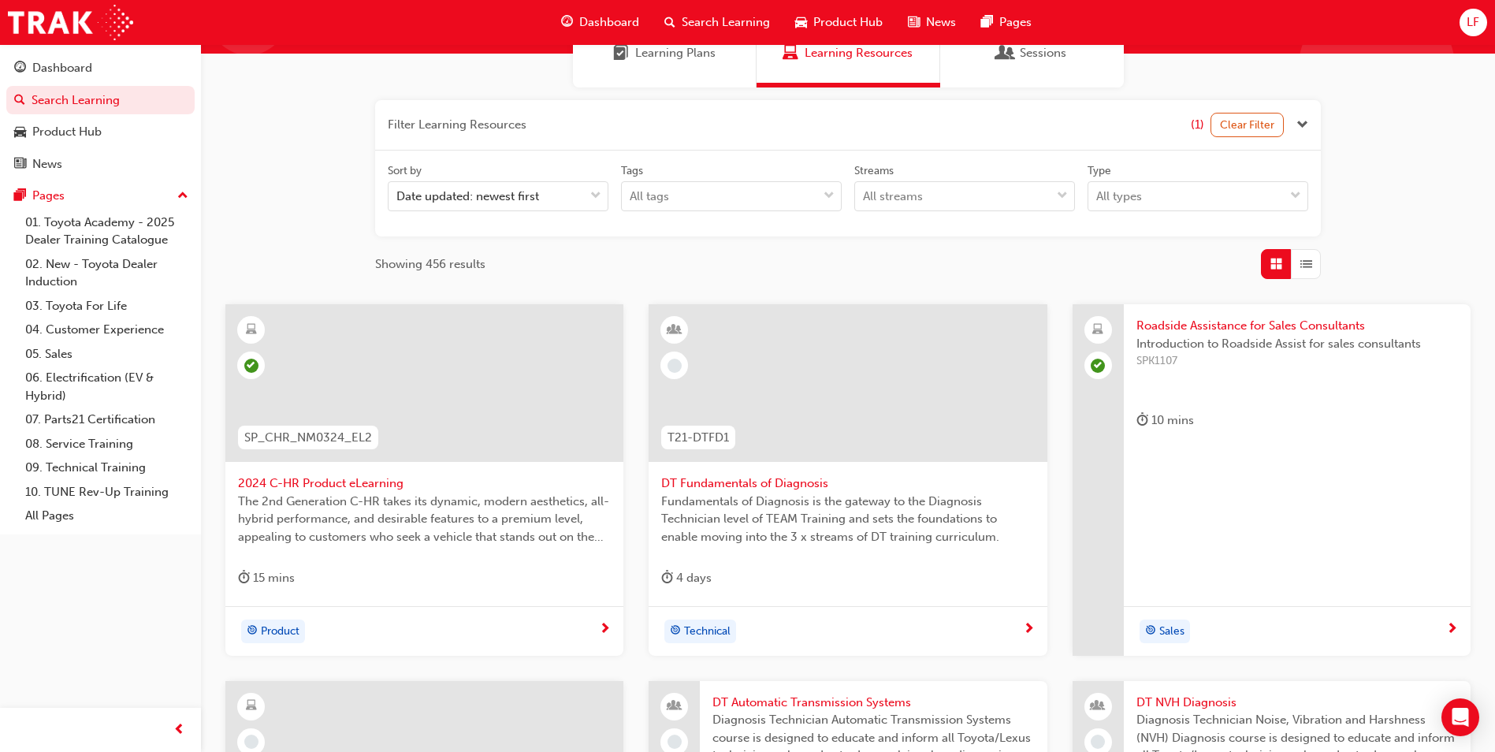
click at [620, 18] on span "Dashboard" at bounding box center [609, 22] width 60 height 18
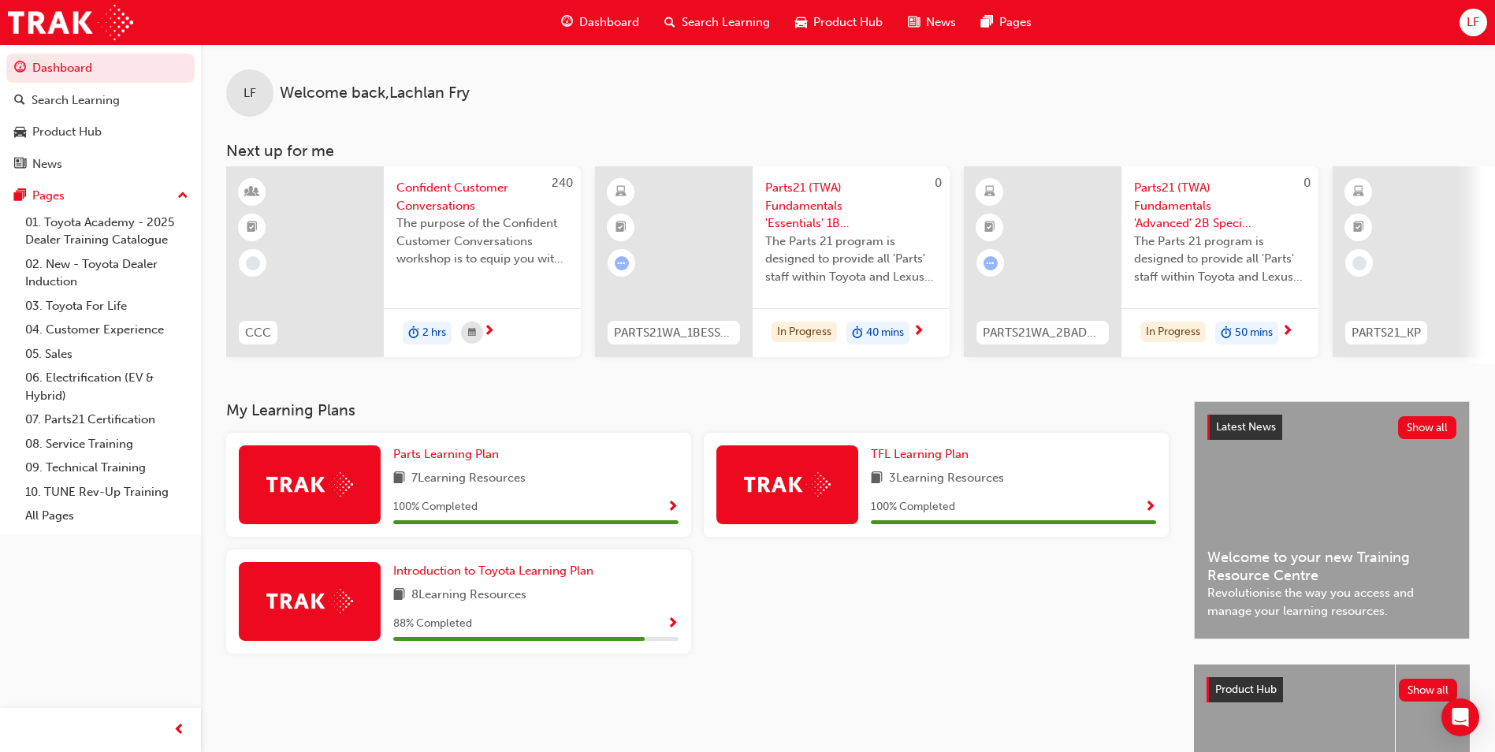
click at [823, 24] on span "Product Hub" at bounding box center [847, 22] width 69 height 18
